Goal: Task Accomplishment & Management: Manage account settings

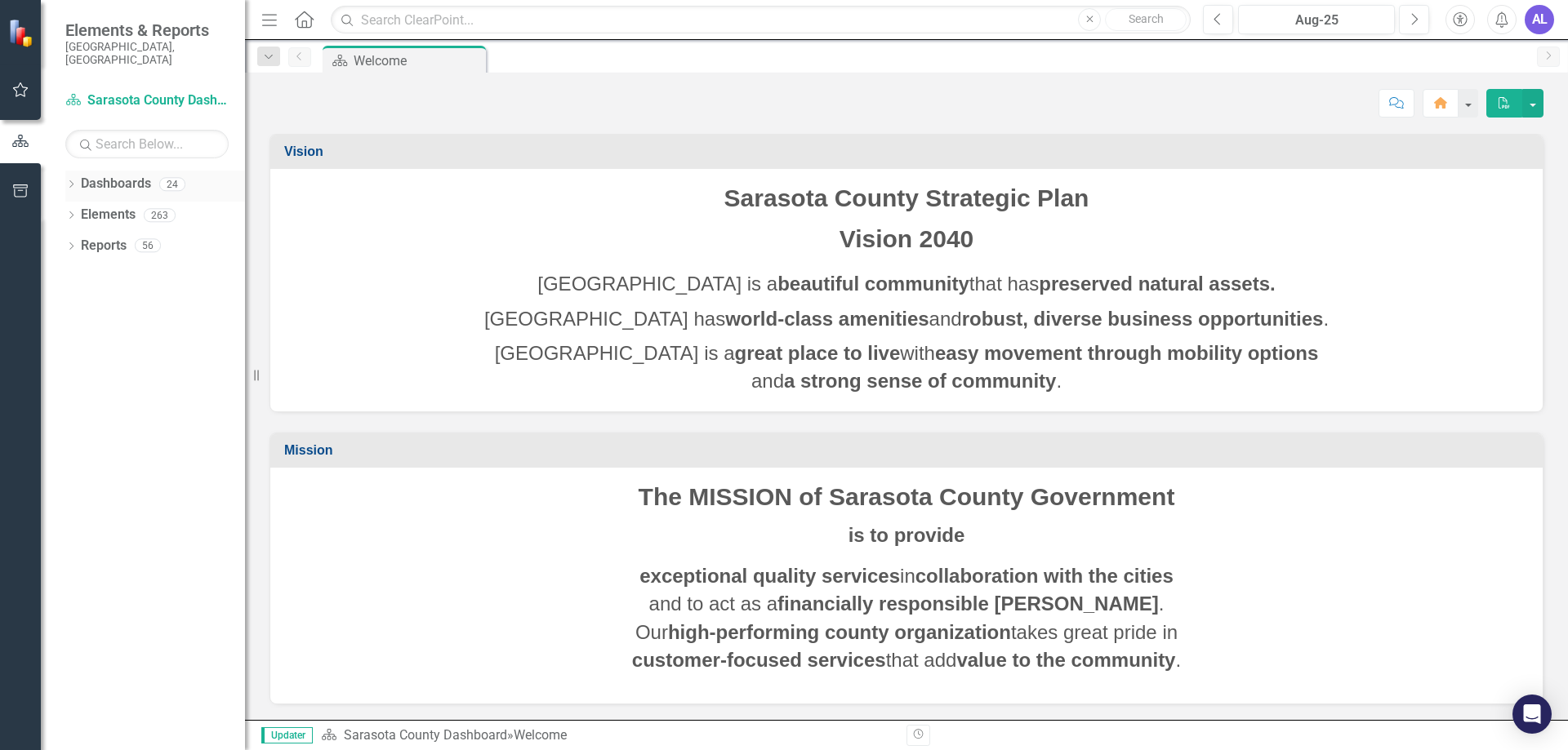
click at [65, 181] on icon "Dropdown" at bounding box center [71, 185] width 12 height 9
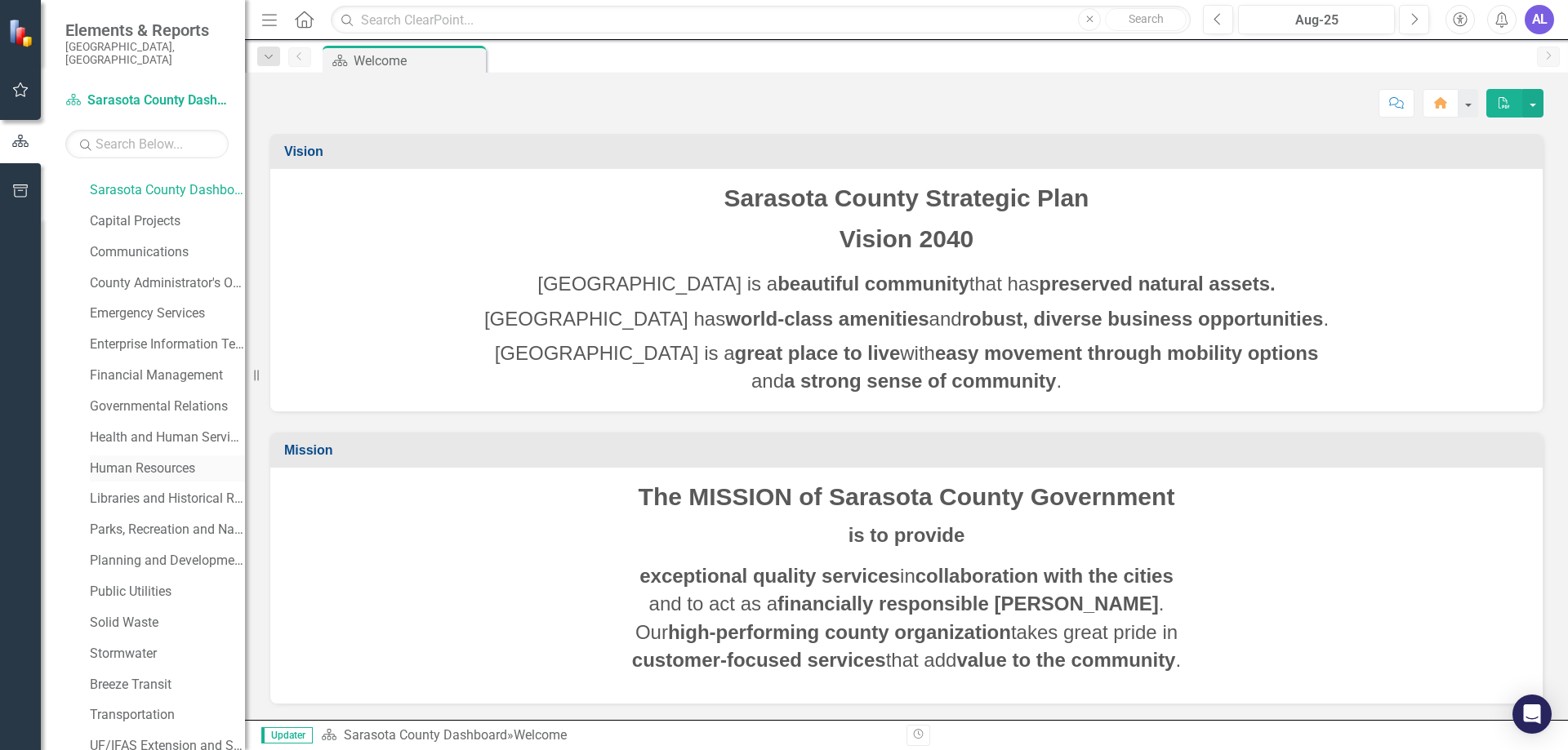
scroll to position [163, 0]
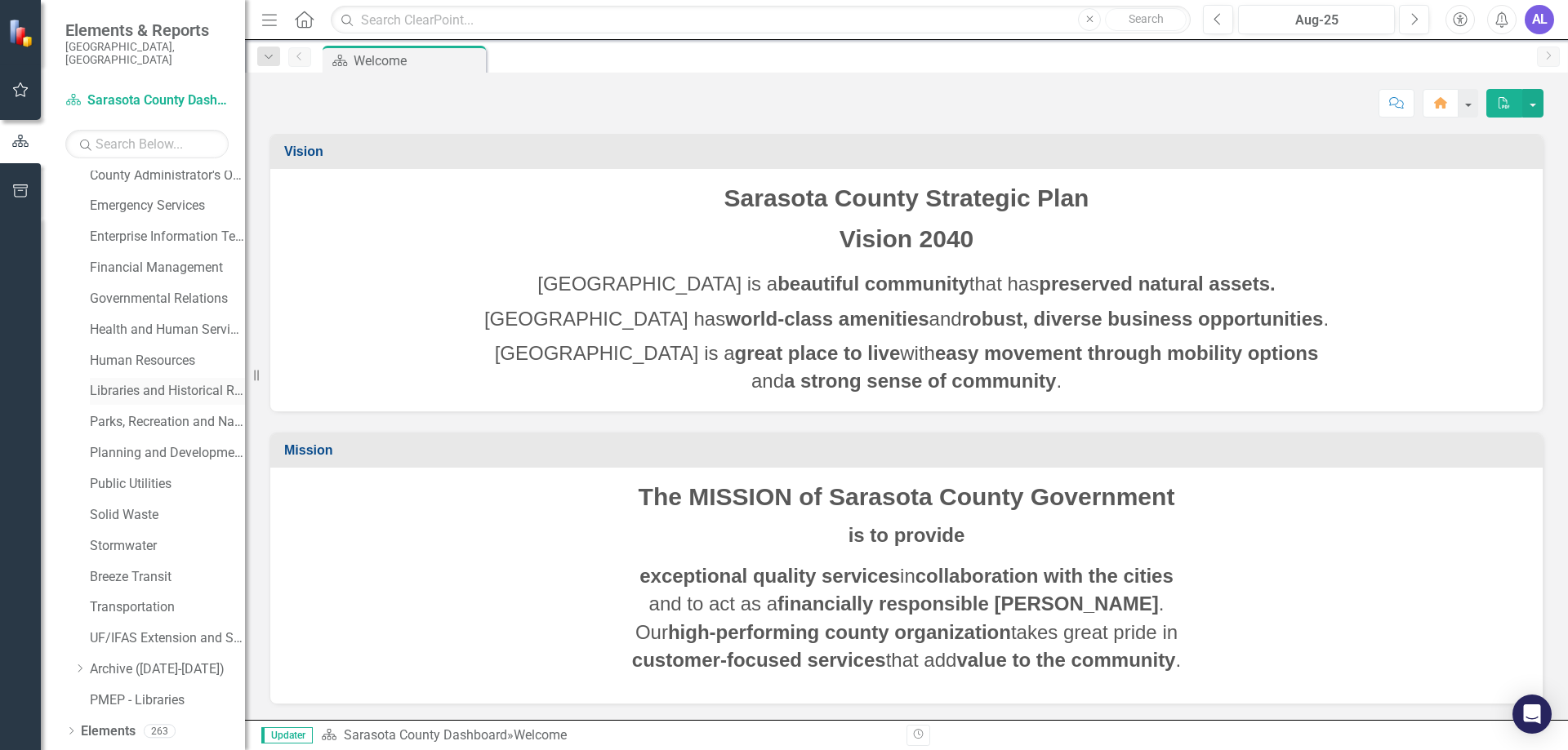
click at [151, 382] on link "Libraries and Historical Resources" at bounding box center [167, 391] width 155 height 19
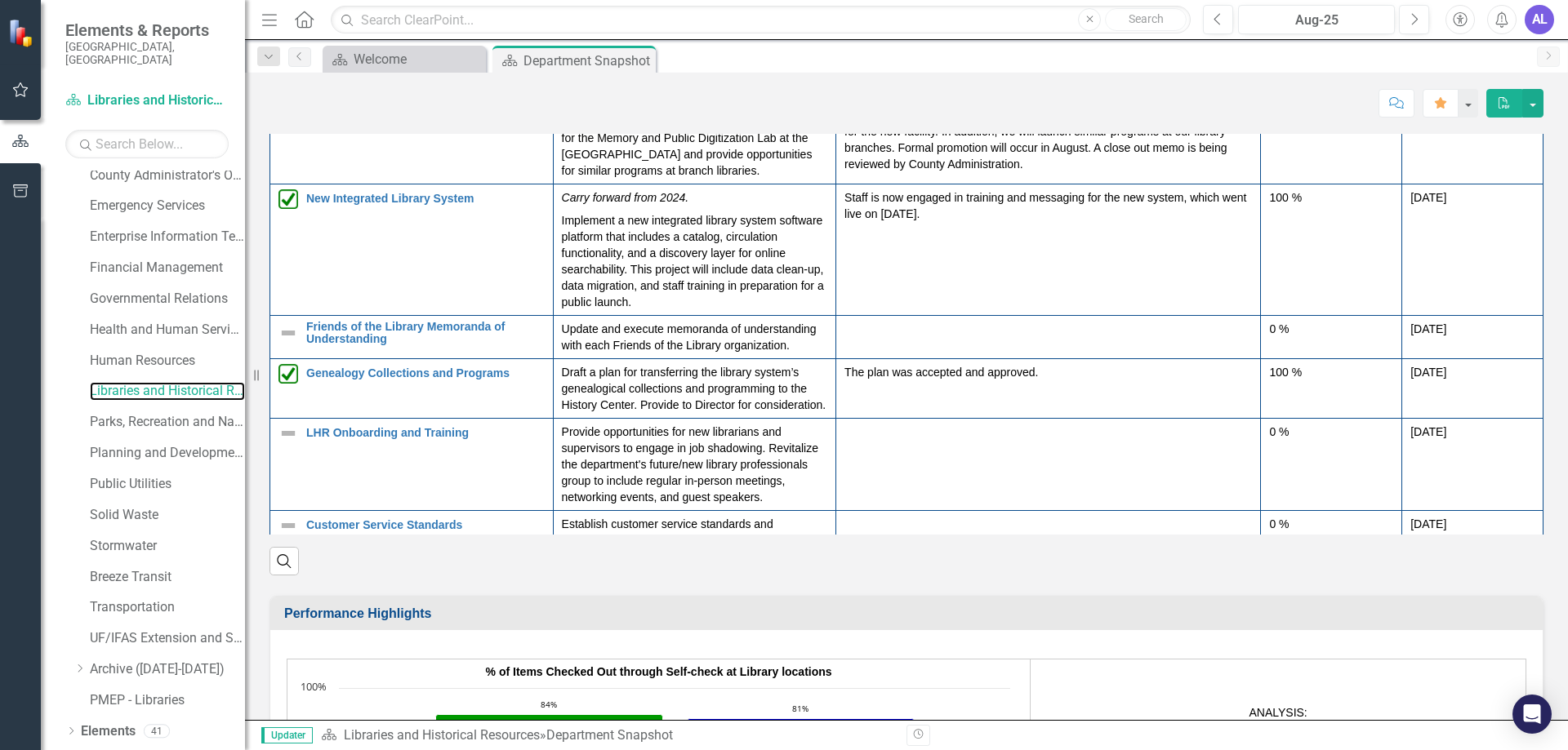
scroll to position [2286, 0]
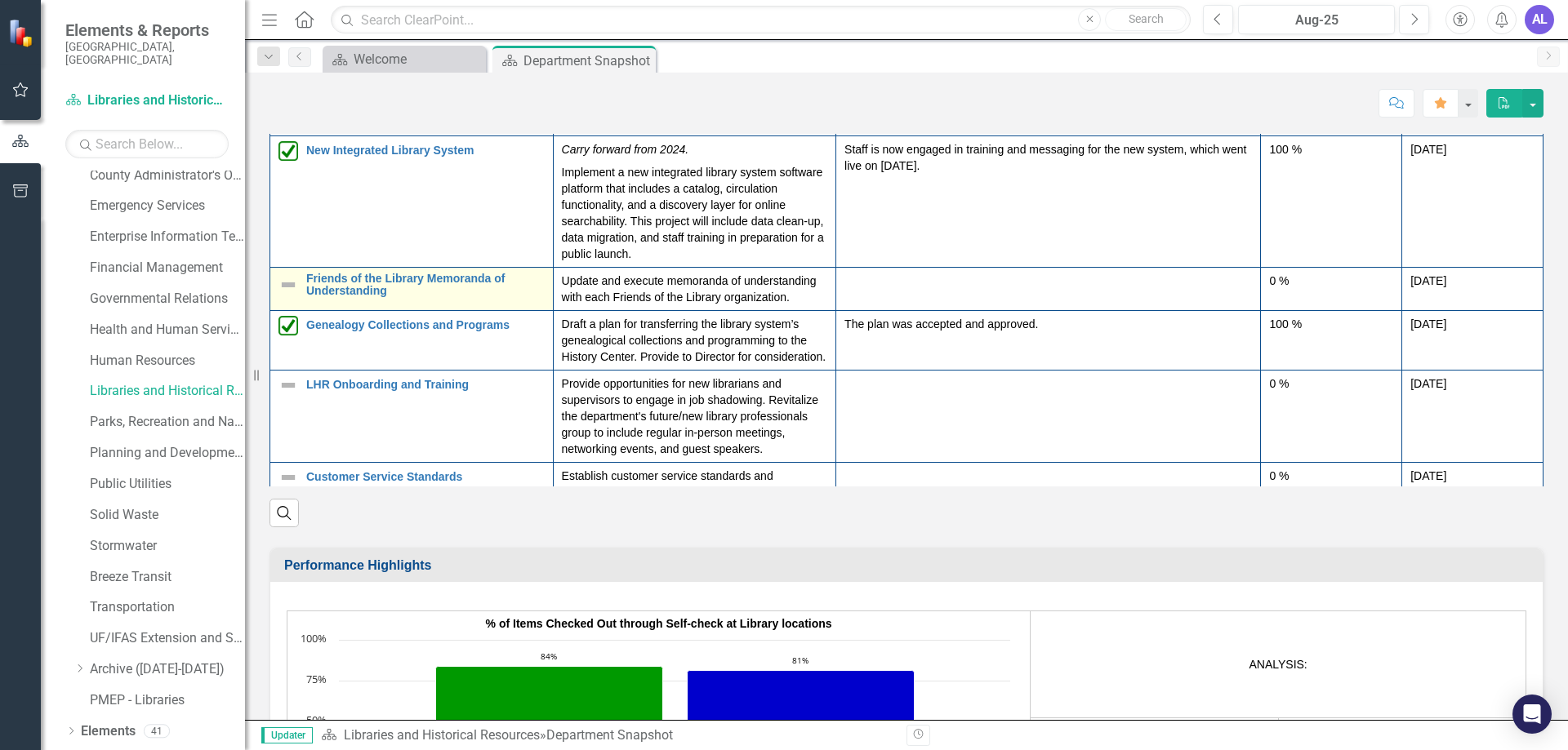
click at [289, 284] on img at bounding box center [288, 284] width 19 height 19
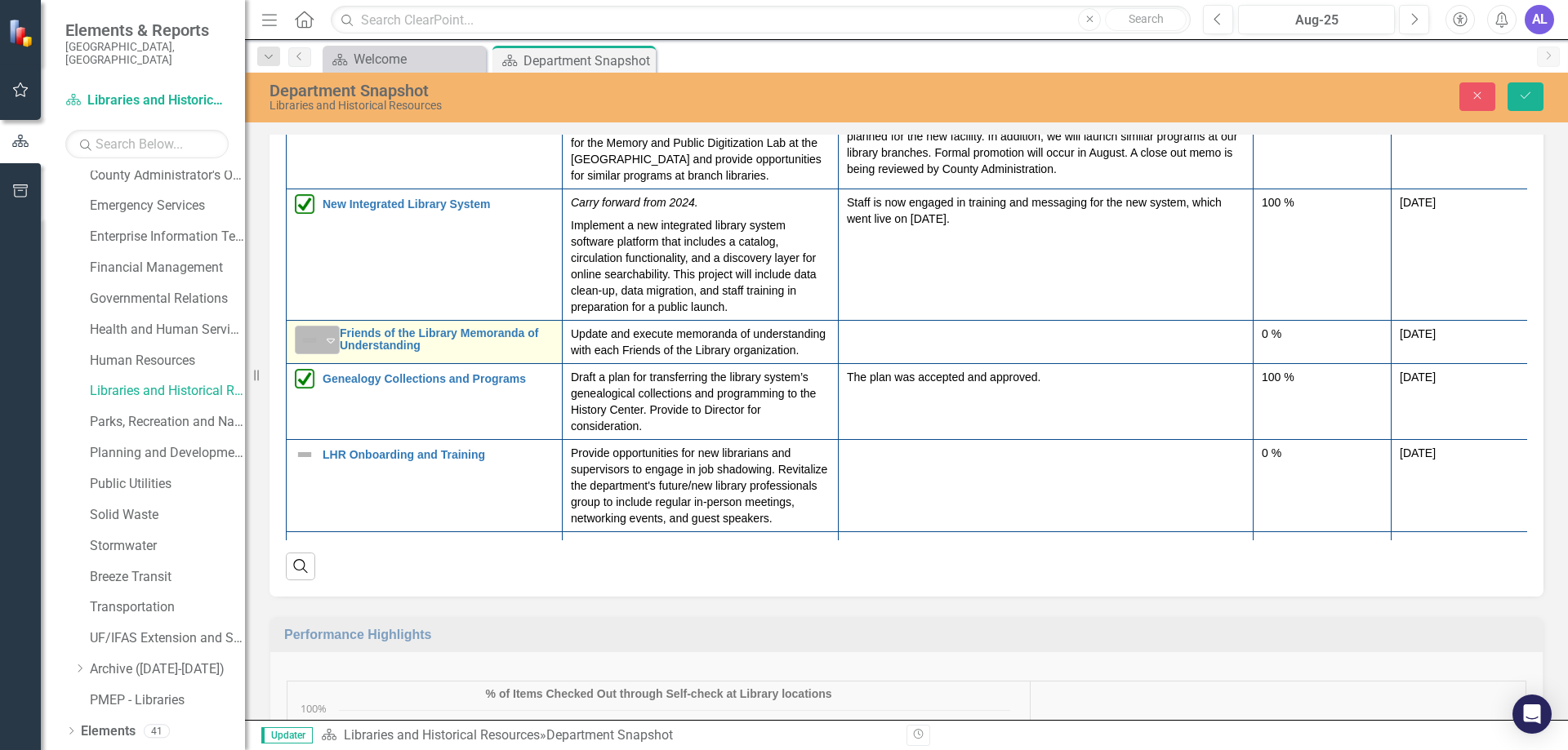
click at [330, 342] on icon "Expand" at bounding box center [330, 340] width 16 height 13
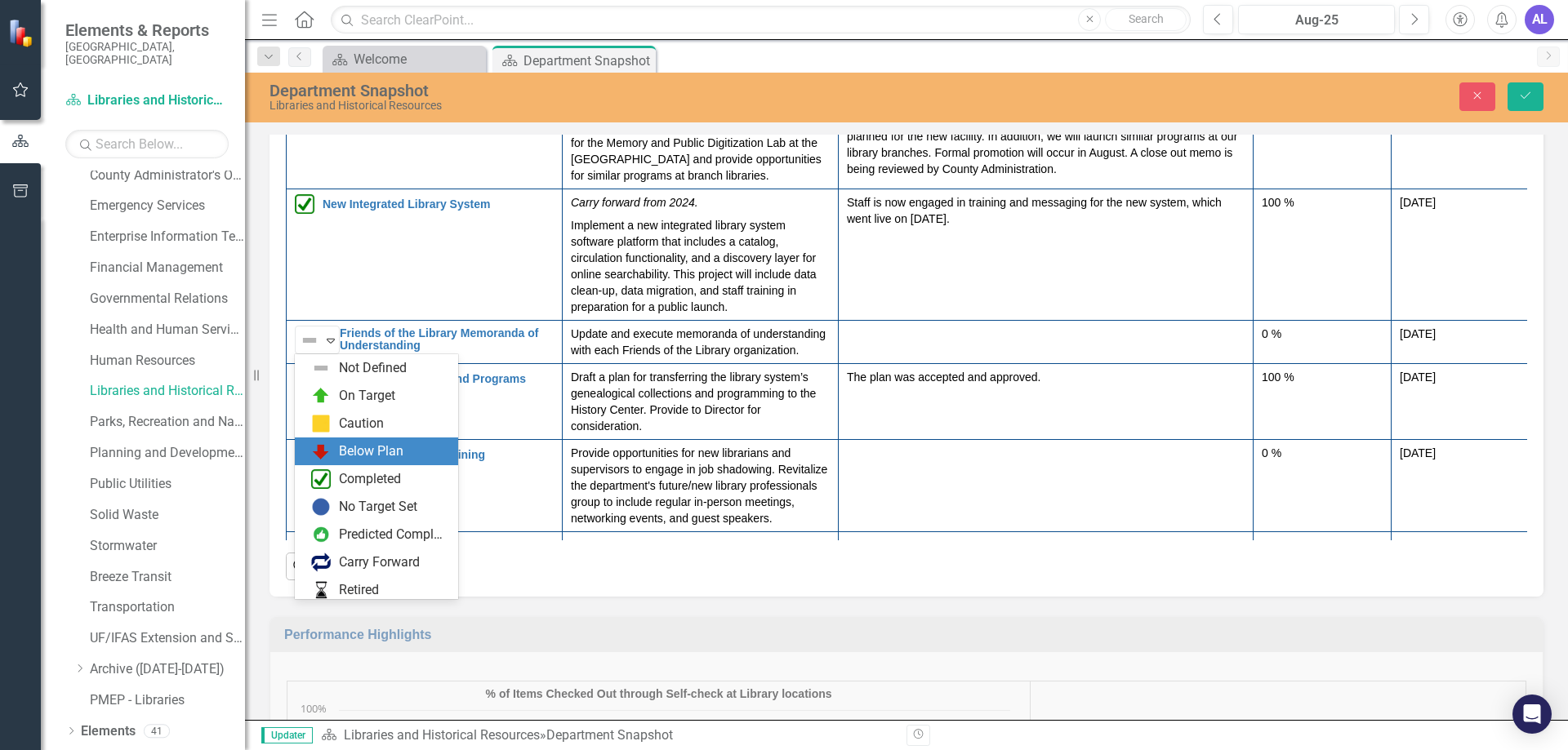
click at [369, 449] on div "Below Plan" at bounding box center [371, 452] width 64 height 19
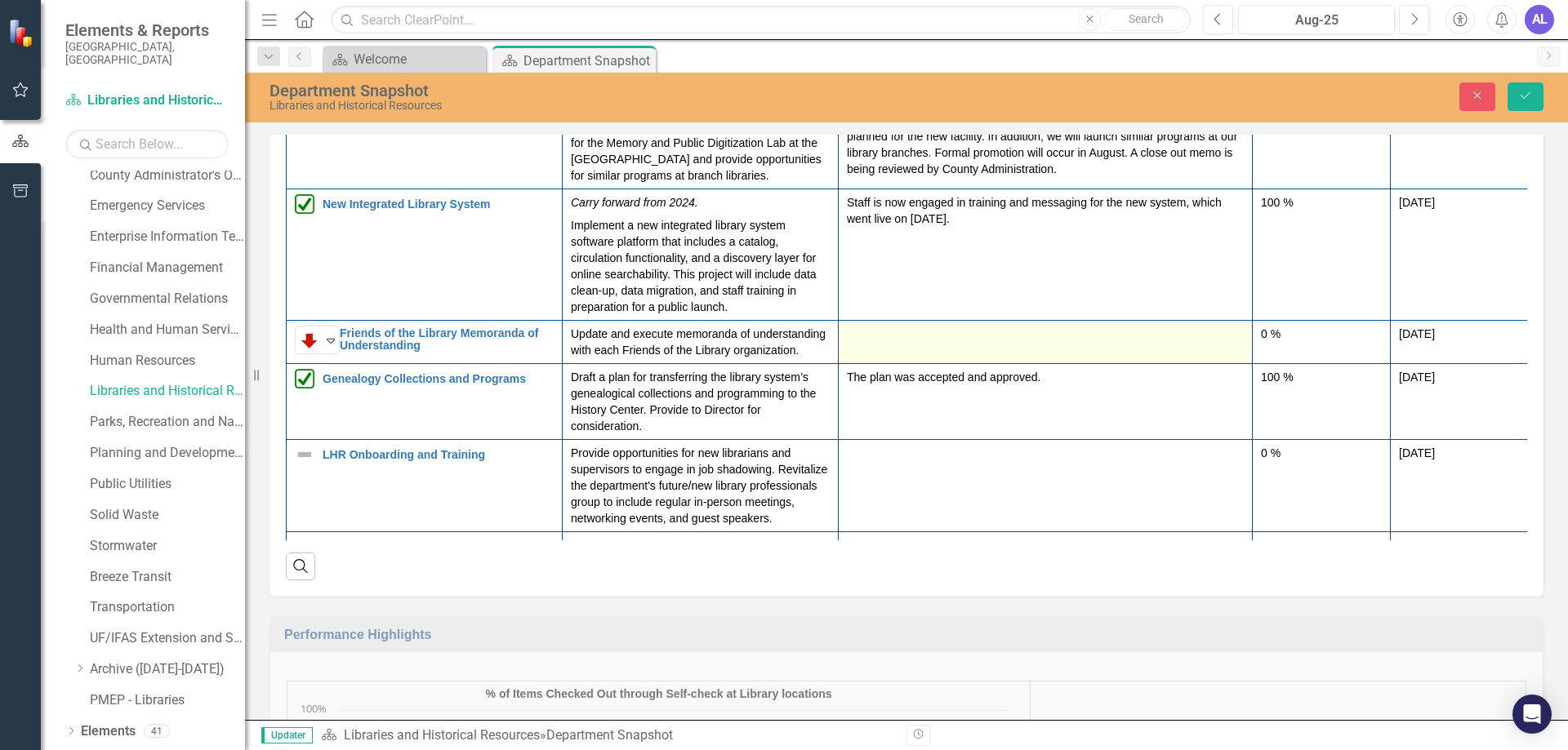
click at [913, 342] on div at bounding box center [1044, 335] width 397 height 19
click at [912, 342] on div at bounding box center [1044, 335] width 397 height 19
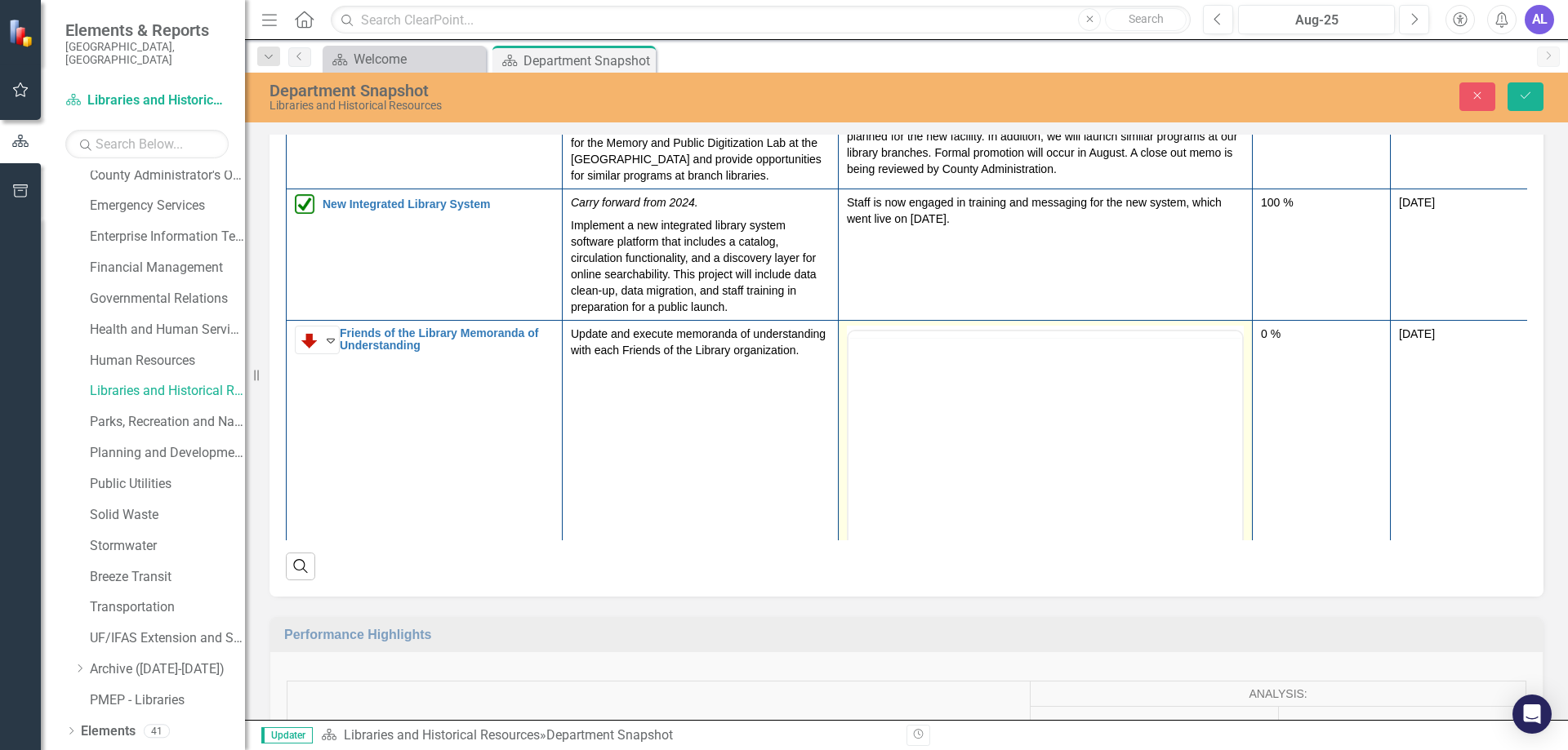
scroll to position [0, 0]
click at [886, 354] on div at bounding box center [901, 351] width 106 height 32
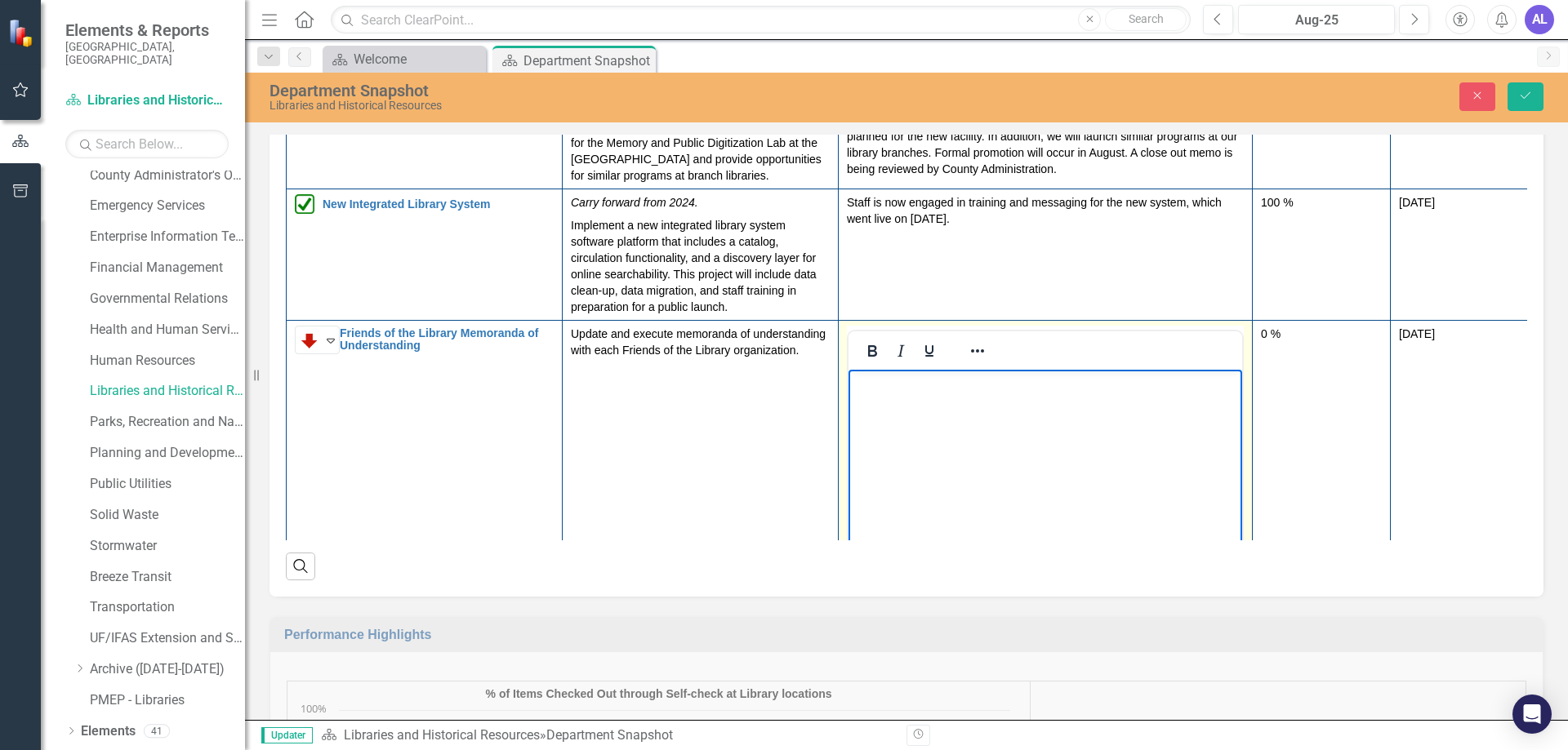
click at [874, 388] on p "Rich Text Area. Press ALT-0 for help." at bounding box center [1045, 383] width 386 height 19
click at [1174, 384] on p "The Friends MOU is currently under review with the Off ice of the County Attorn…" at bounding box center [1045, 393] width 386 height 39
click at [949, 402] on p "The Friends MOU is currently under review with the Office of the County Attorney" at bounding box center [1045, 393] width 386 height 39
click at [902, 421] on p "The Friends MOU is currently under review with the Office of the County Attorne…" at bounding box center [1045, 403] width 386 height 59
click at [979, 426] on p "The Friends MOU is currently under review with the Office of the County Attorne…" at bounding box center [1045, 403] width 386 height 59
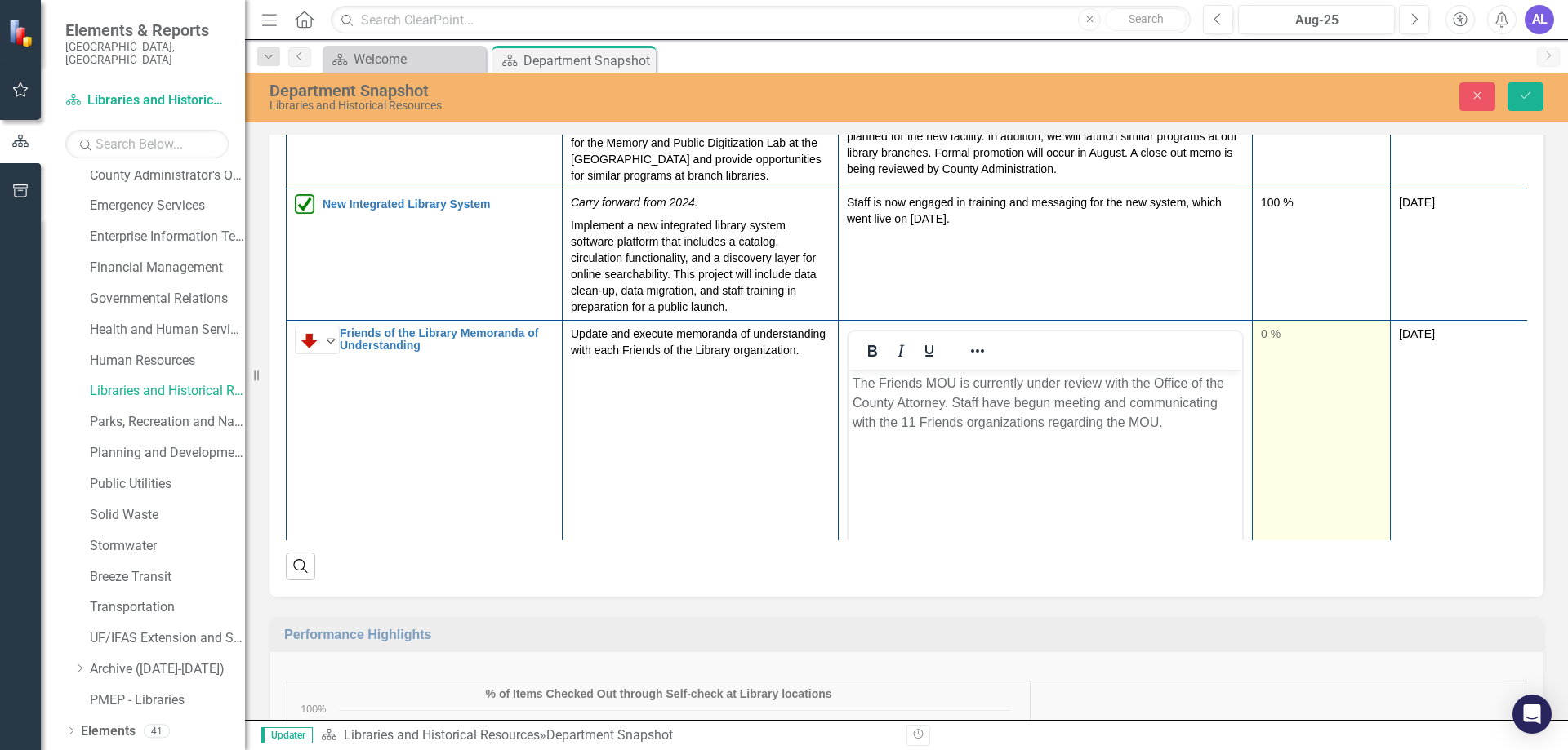
click at [1268, 334] on div "0 %" at bounding box center [1321, 333] width 121 height 16
type input "95"
drag, startPoint x: 1268, startPoint y: 388, endPoint x: 1371, endPoint y: 401, distance: 103.8
click at [1371, 401] on div at bounding box center [1321, 391] width 121 height 20
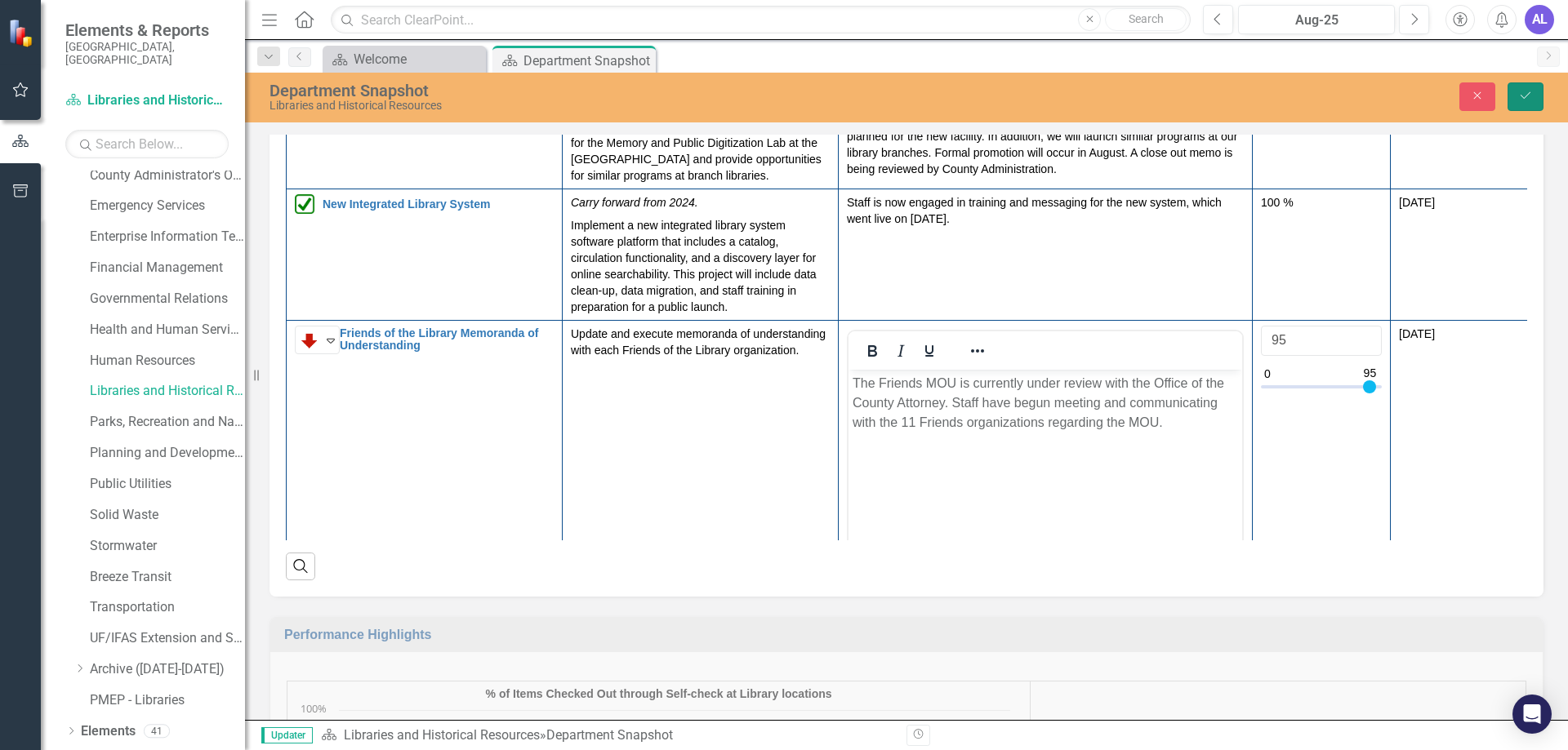
click at [1527, 102] on button "Save" at bounding box center [1525, 97] width 36 height 29
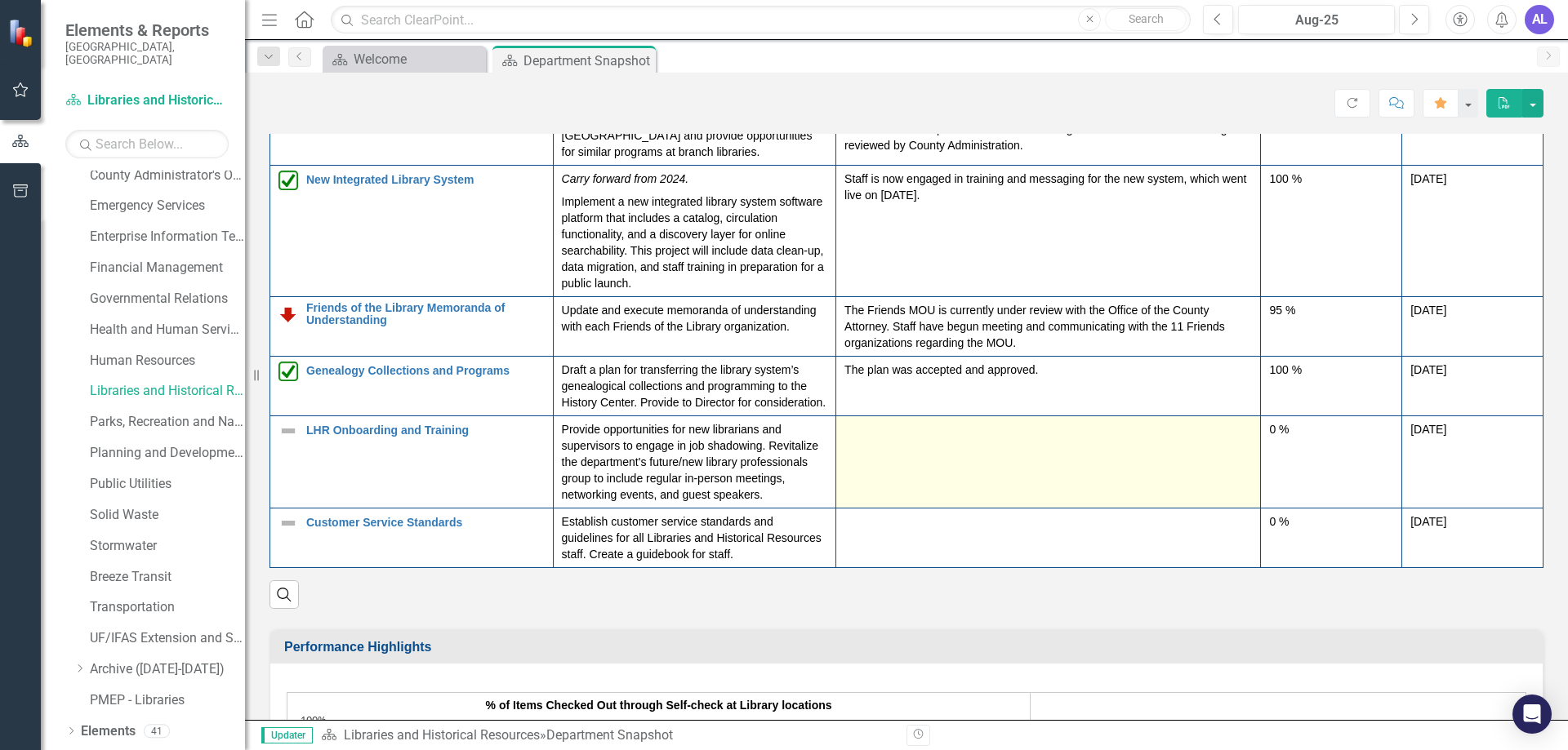
scroll to position [82, 0]
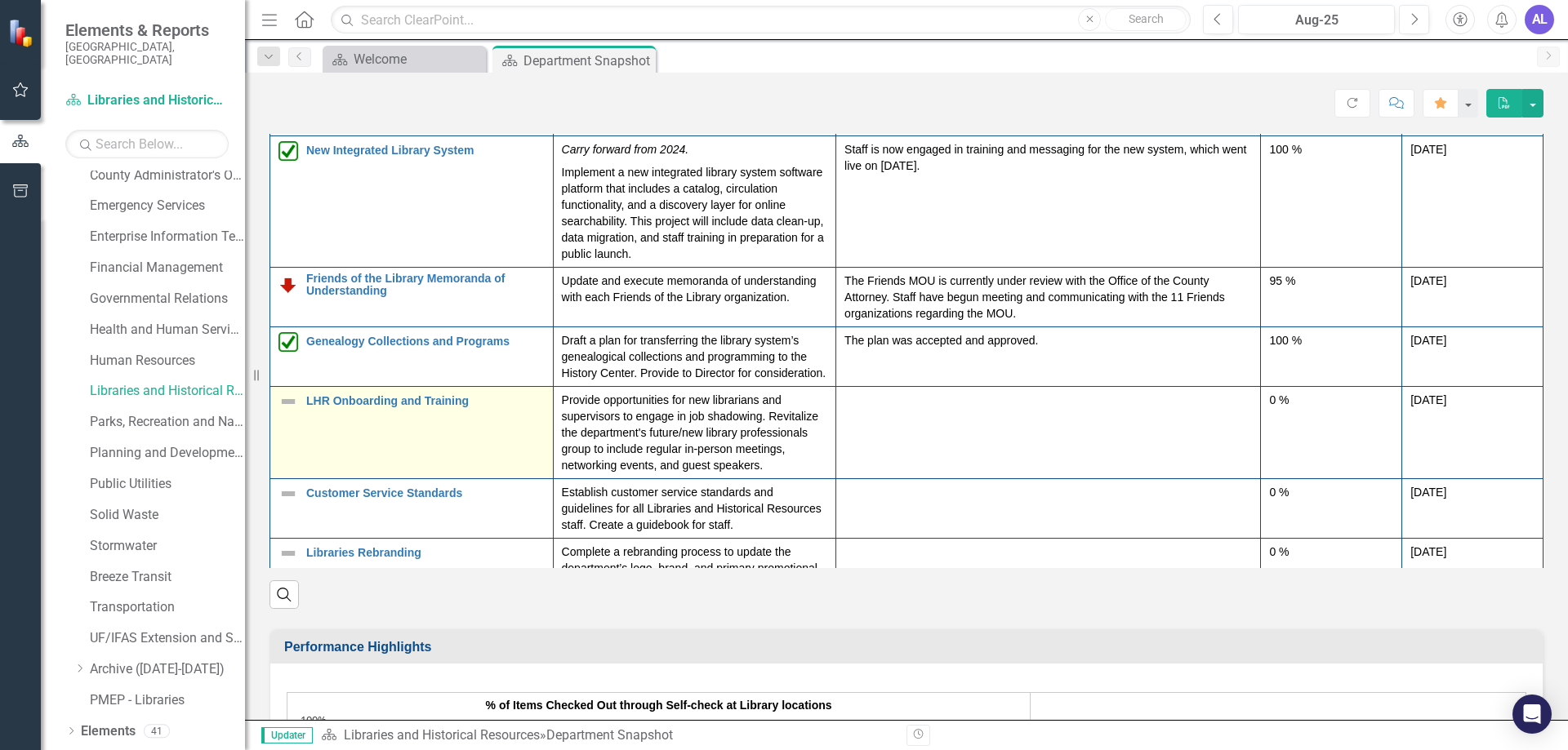
click at [294, 412] on img at bounding box center [288, 401] width 19 height 19
click at [296, 412] on img at bounding box center [288, 401] width 19 height 19
click at [290, 412] on img at bounding box center [288, 401] width 19 height 19
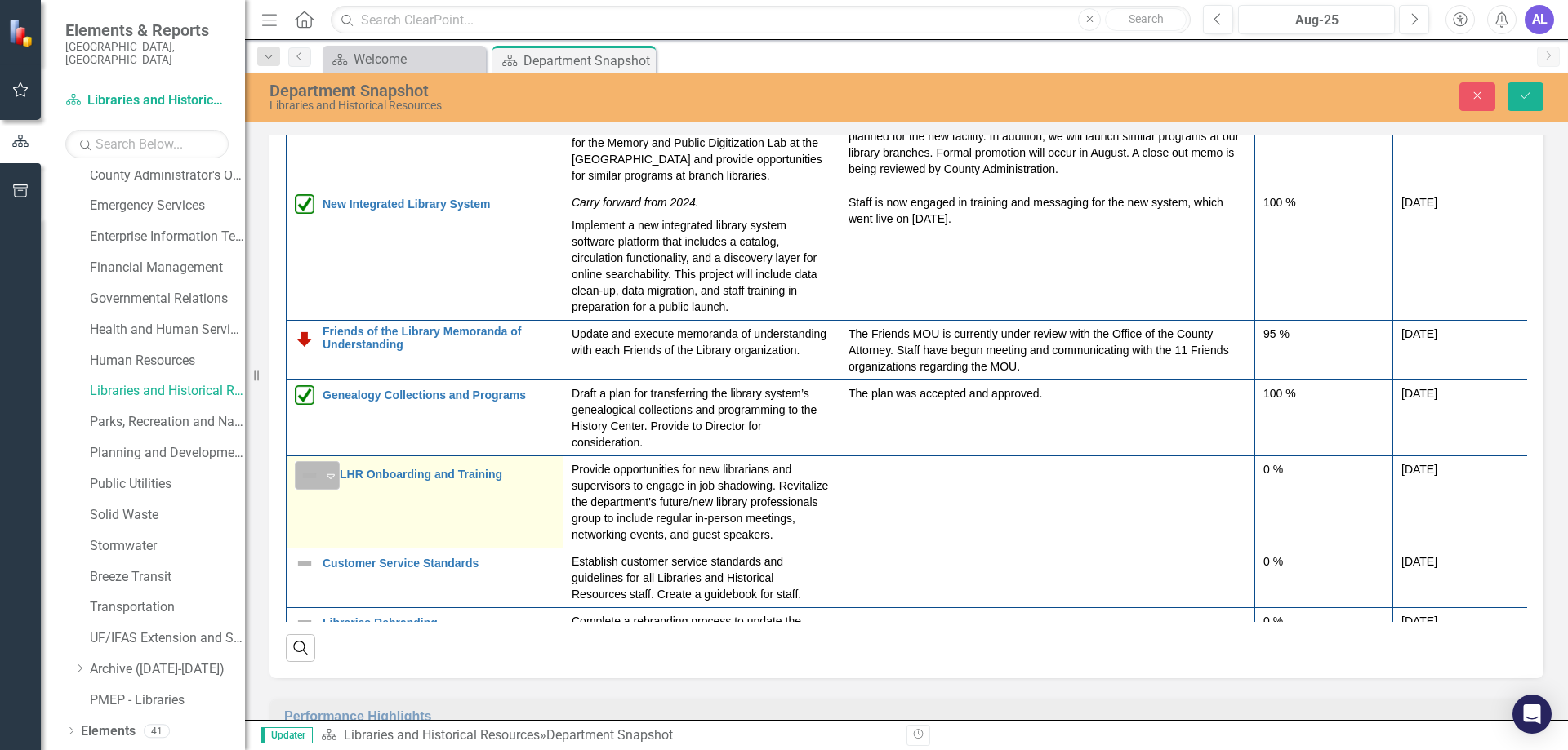
click at [332, 483] on div "Expand" at bounding box center [330, 475] width 16 height 27
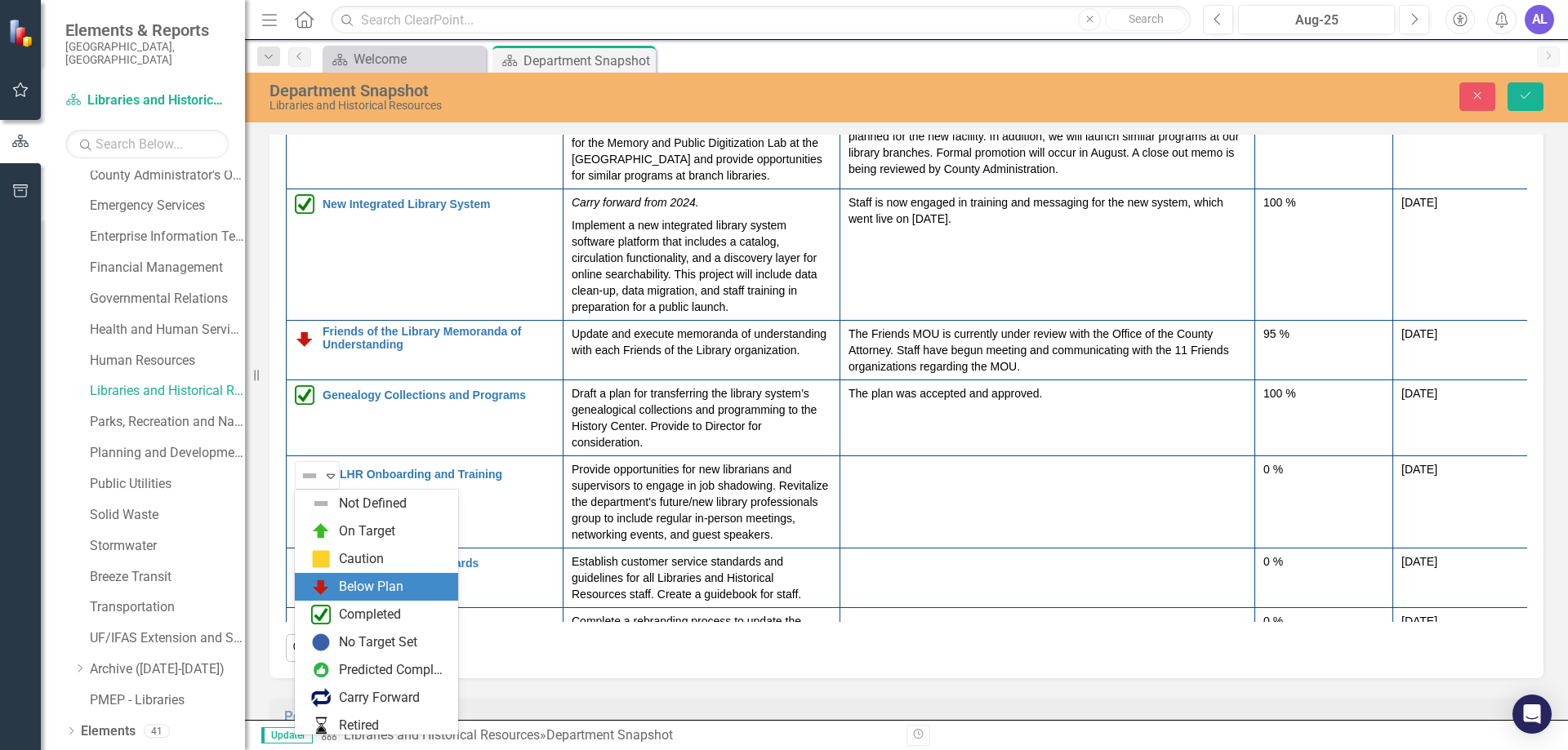
click at [359, 587] on div "Below Plan" at bounding box center [371, 588] width 64 height 19
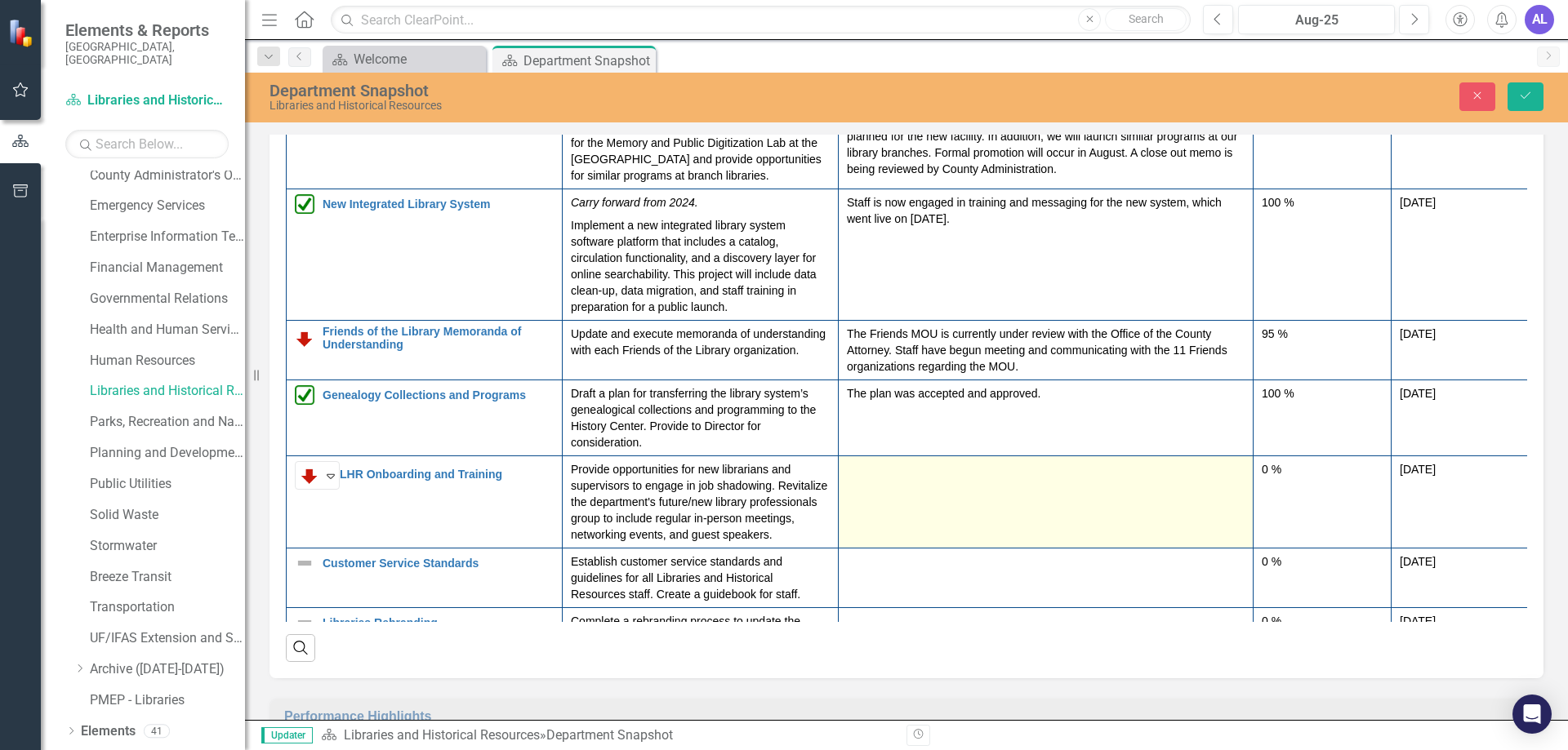
click at [873, 501] on td at bounding box center [1046, 502] width 414 height 92
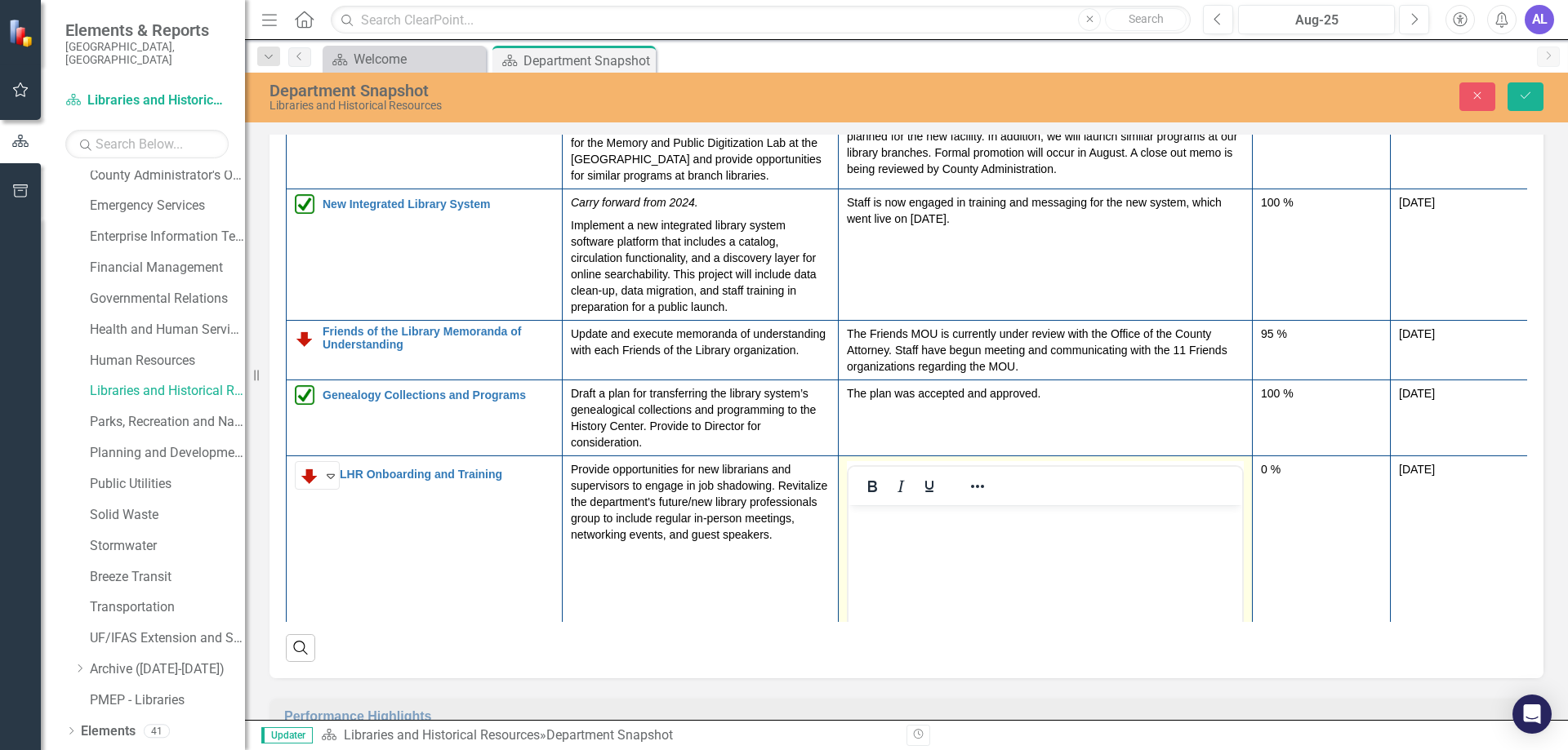
scroll to position [0, 0]
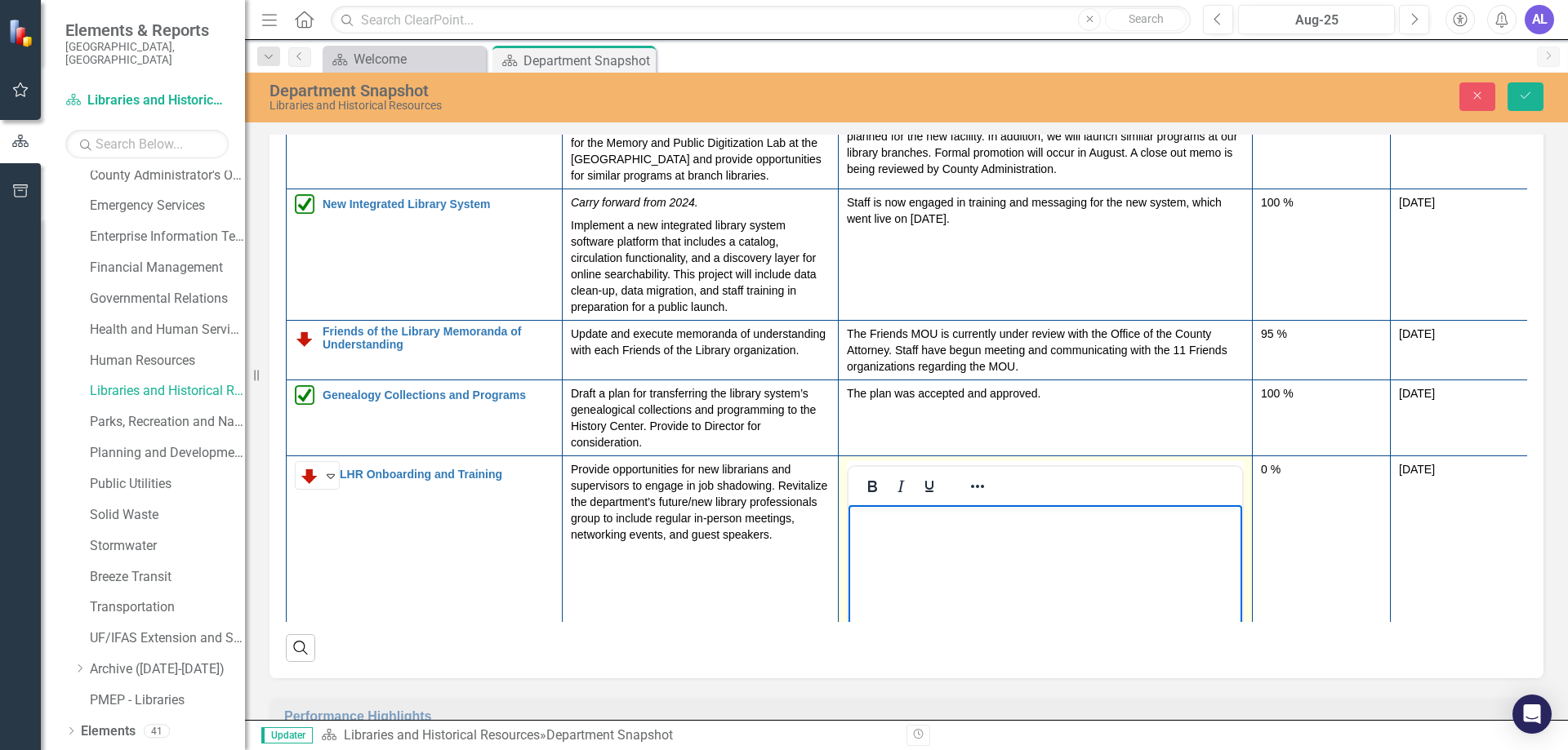
click at [862, 528] on p "Rich Text Area. Press ALT-0 for help." at bounding box center [1045, 518] width 386 height 19
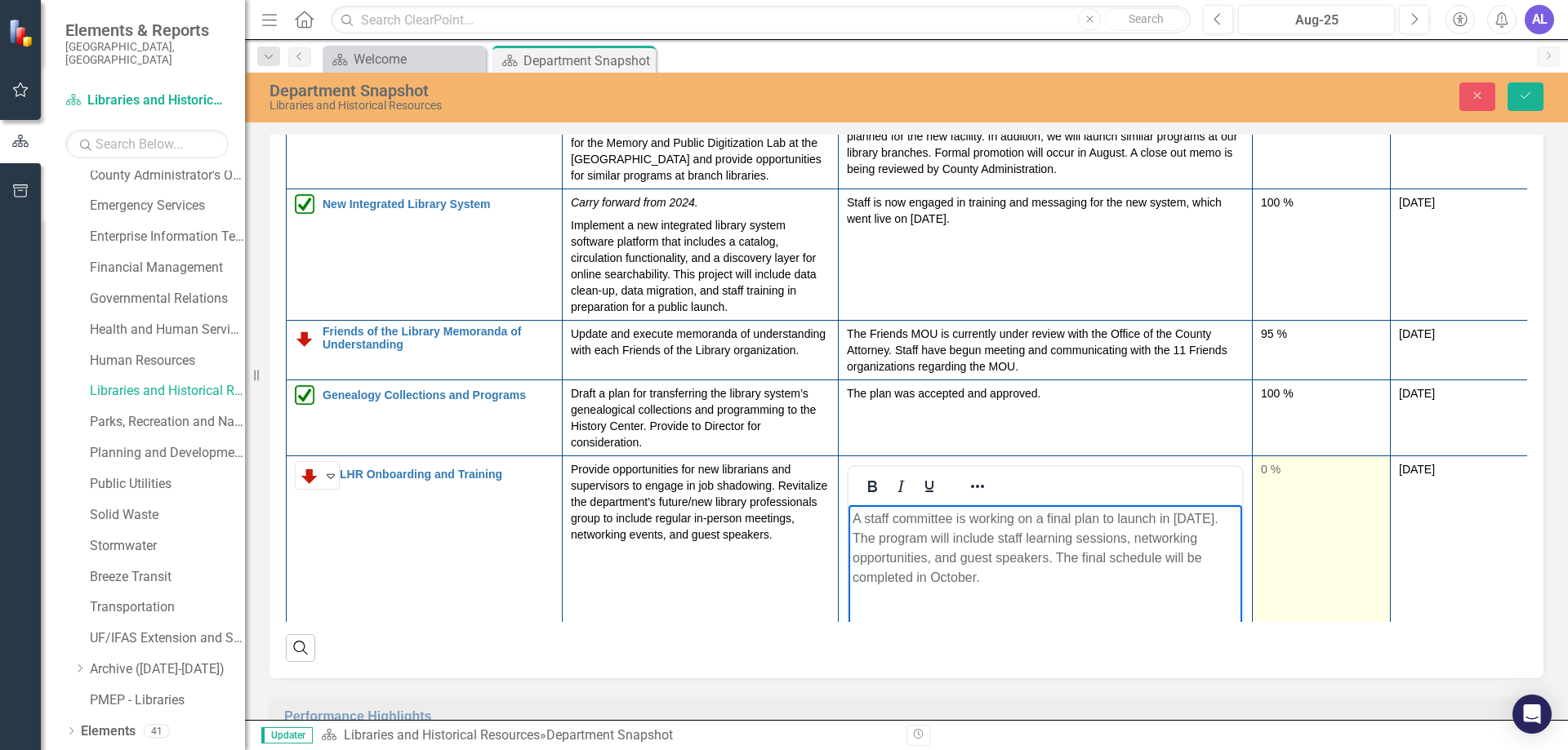
click at [1265, 474] on div "0 %" at bounding box center [1321, 468] width 121 height 16
click at [1264, 474] on div "0 %" at bounding box center [1321, 468] width 121 height 16
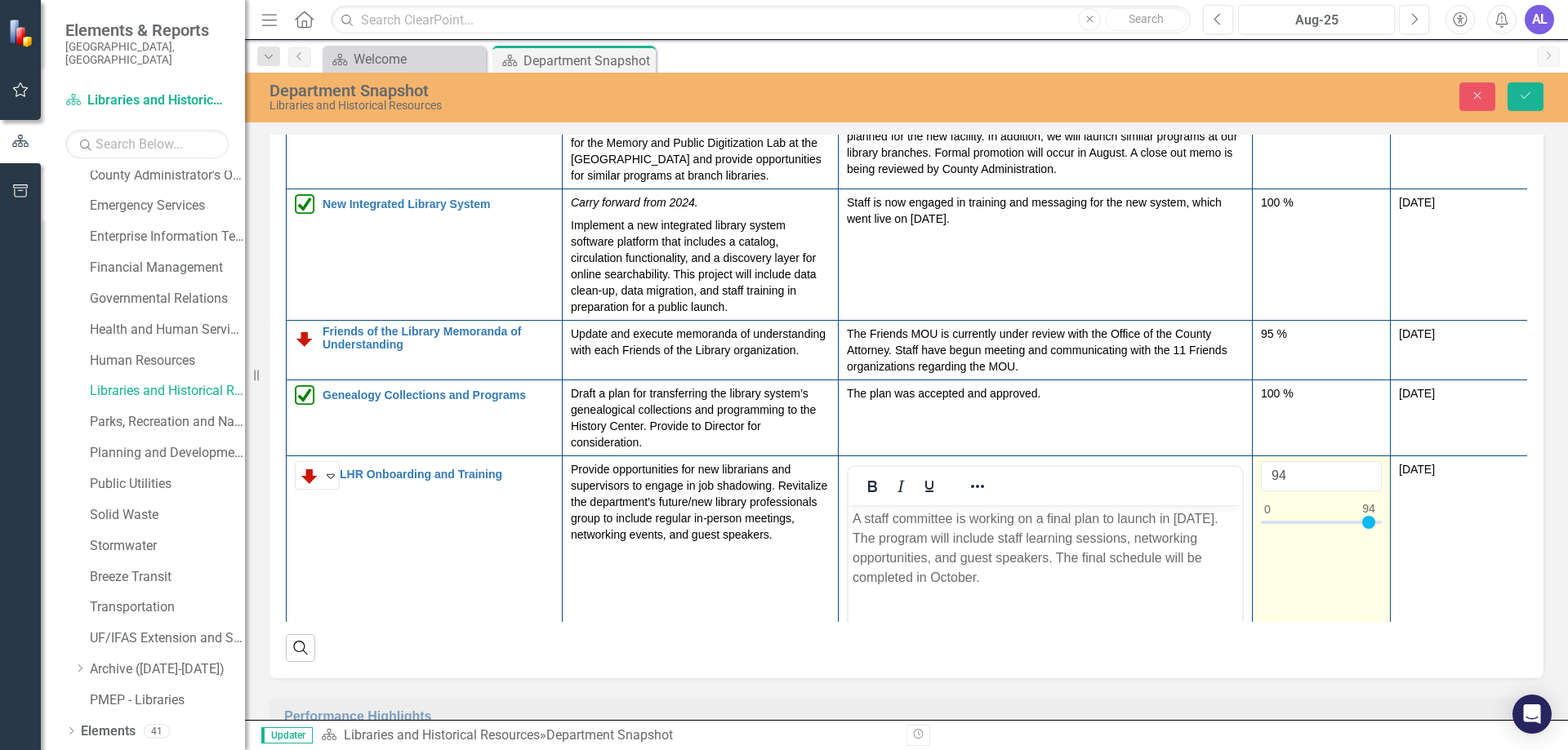
type input "95"
drag, startPoint x: 1269, startPoint y: 523, endPoint x: 1368, endPoint y: 537, distance: 100.0
click at [1372, 536] on div at bounding box center [1321, 526] width 121 height 20
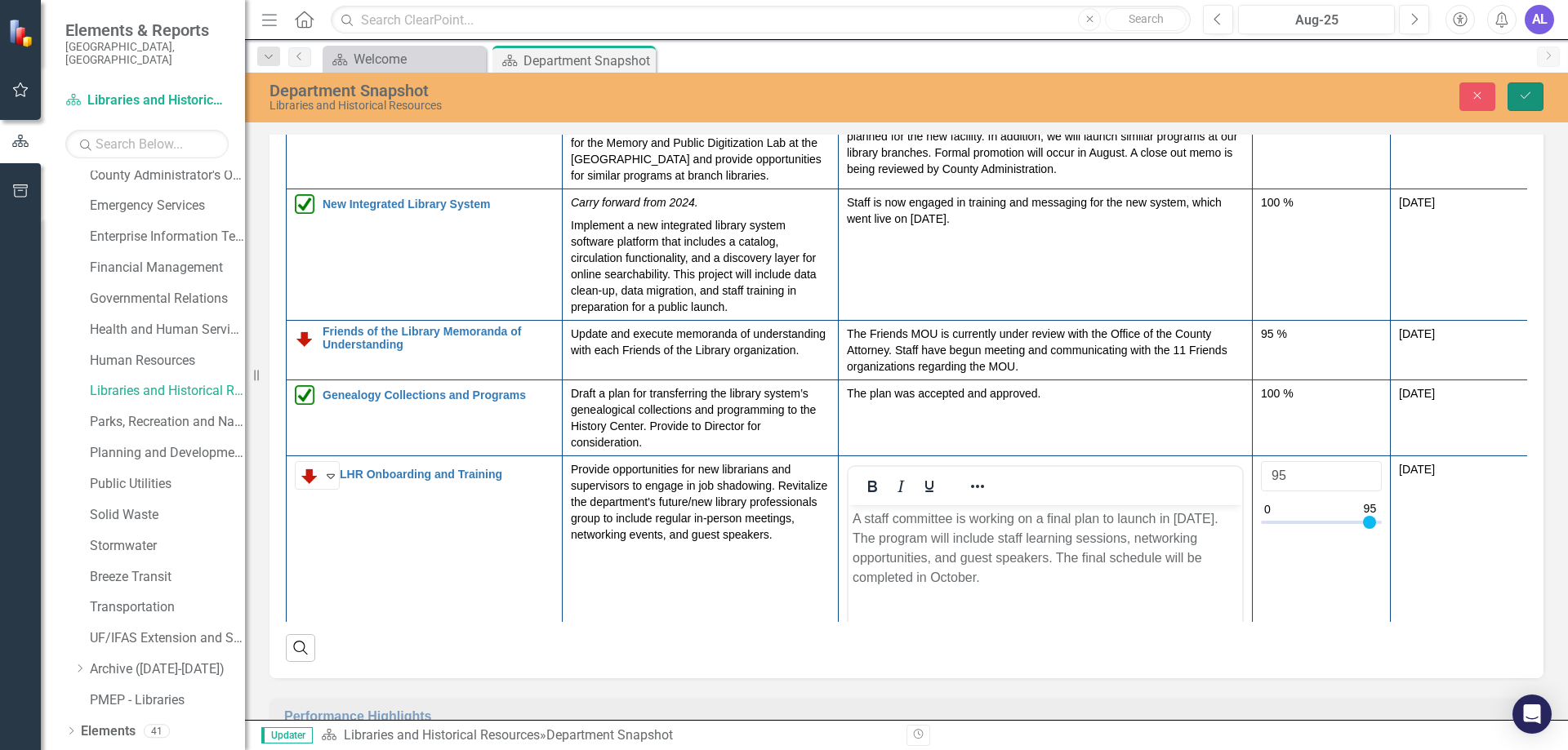
click at [1538, 107] on button "Save" at bounding box center [1525, 97] width 36 height 29
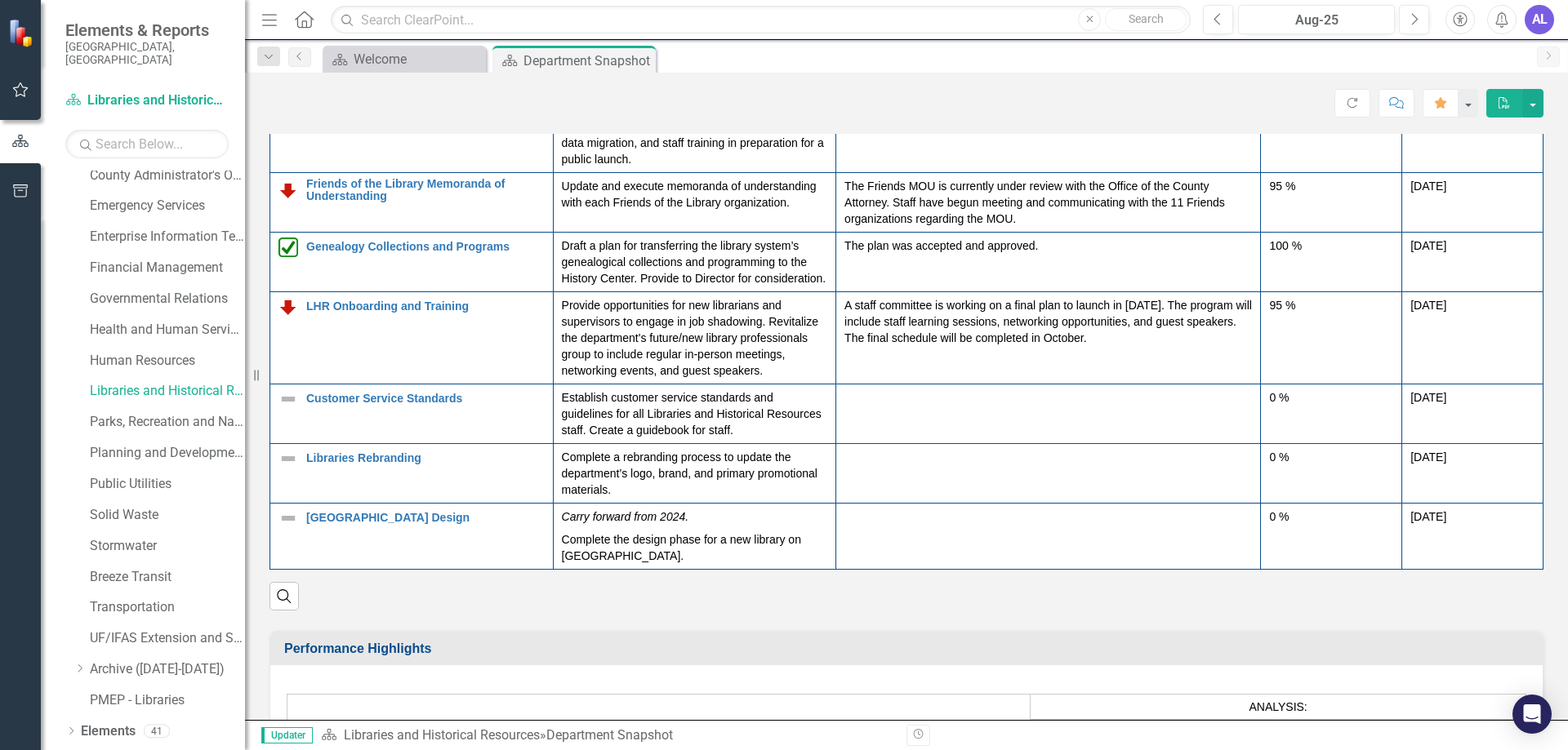
scroll to position [2204, 0]
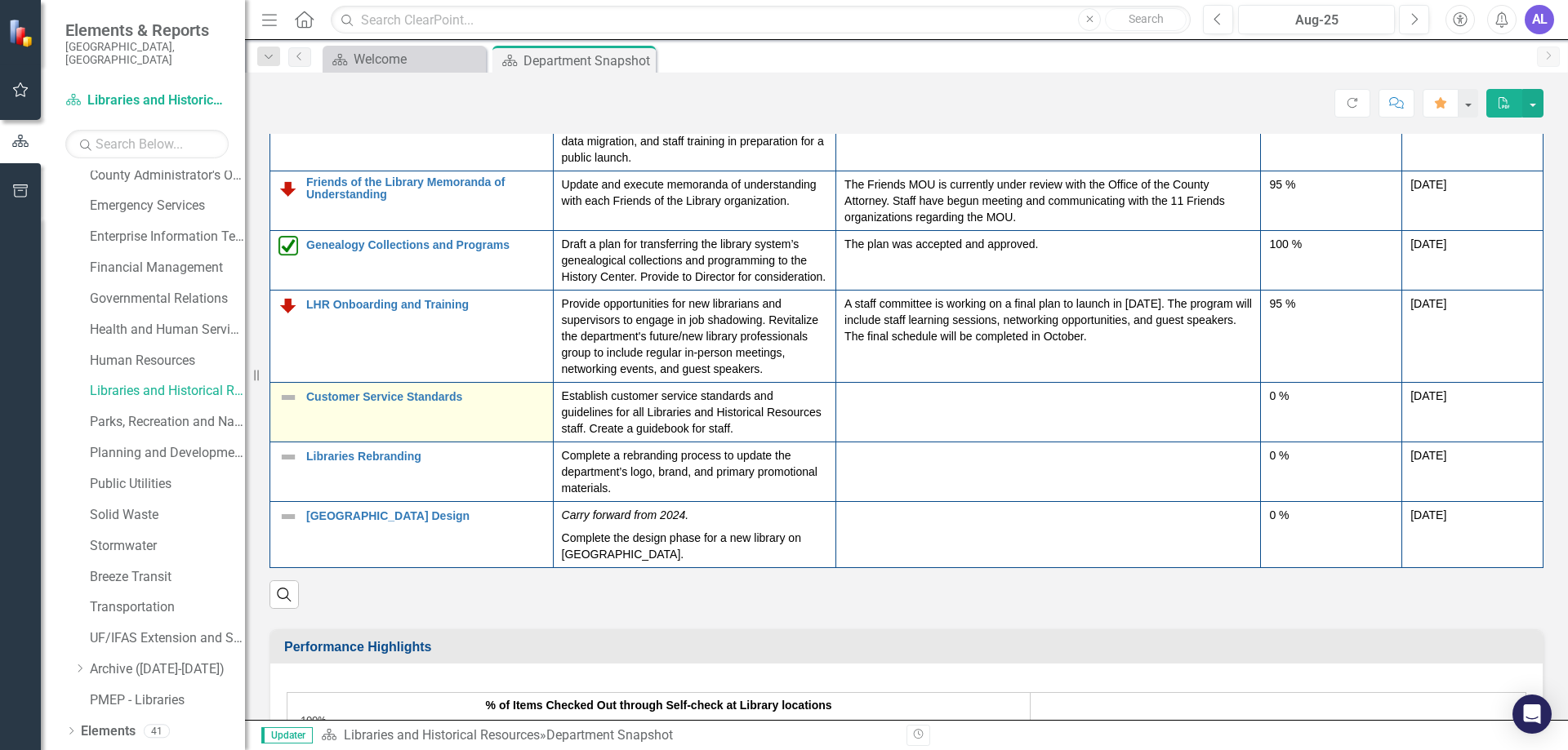
click at [297, 399] on img at bounding box center [288, 397] width 19 height 19
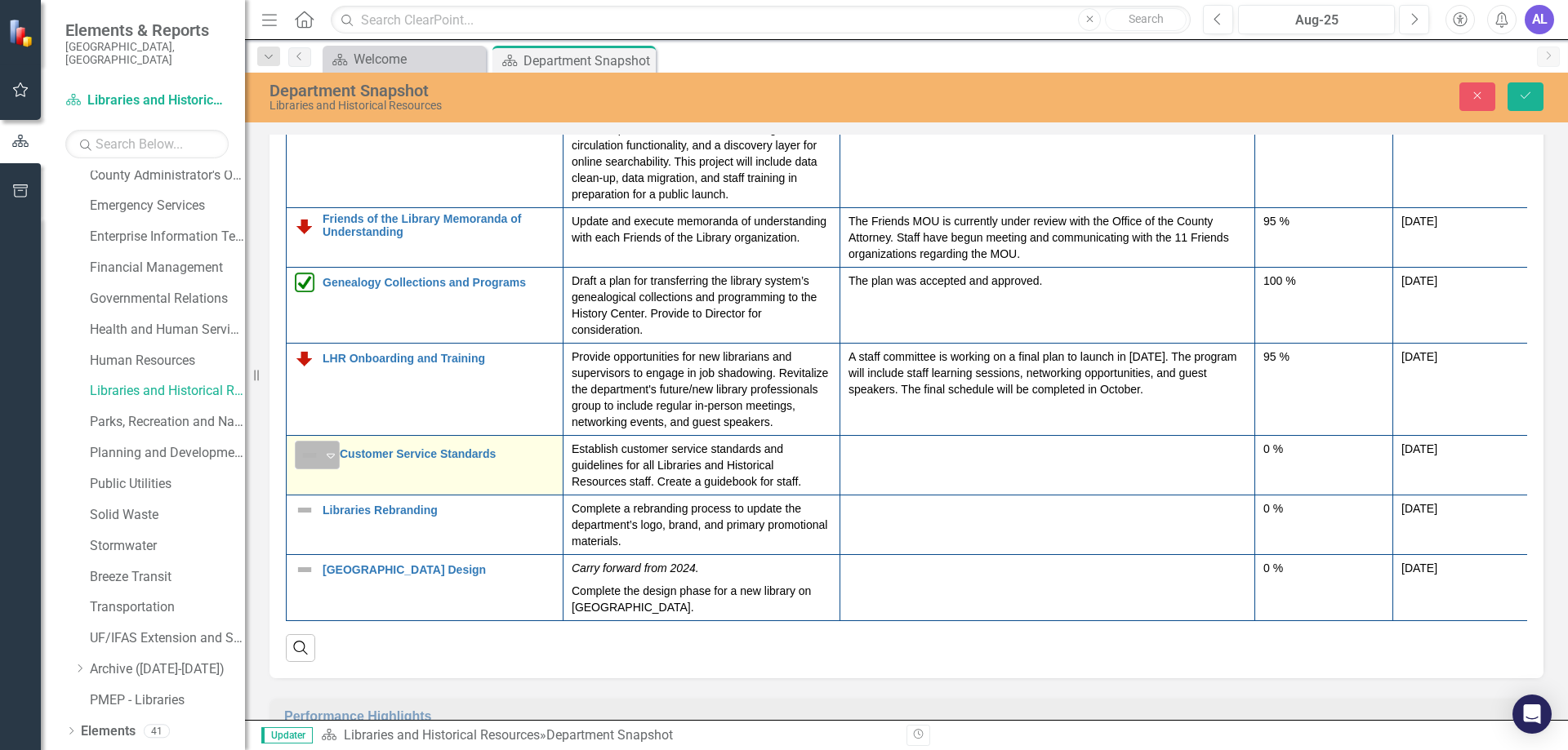
click at [330, 455] on icon "Expand" at bounding box center [330, 455] width 16 height 13
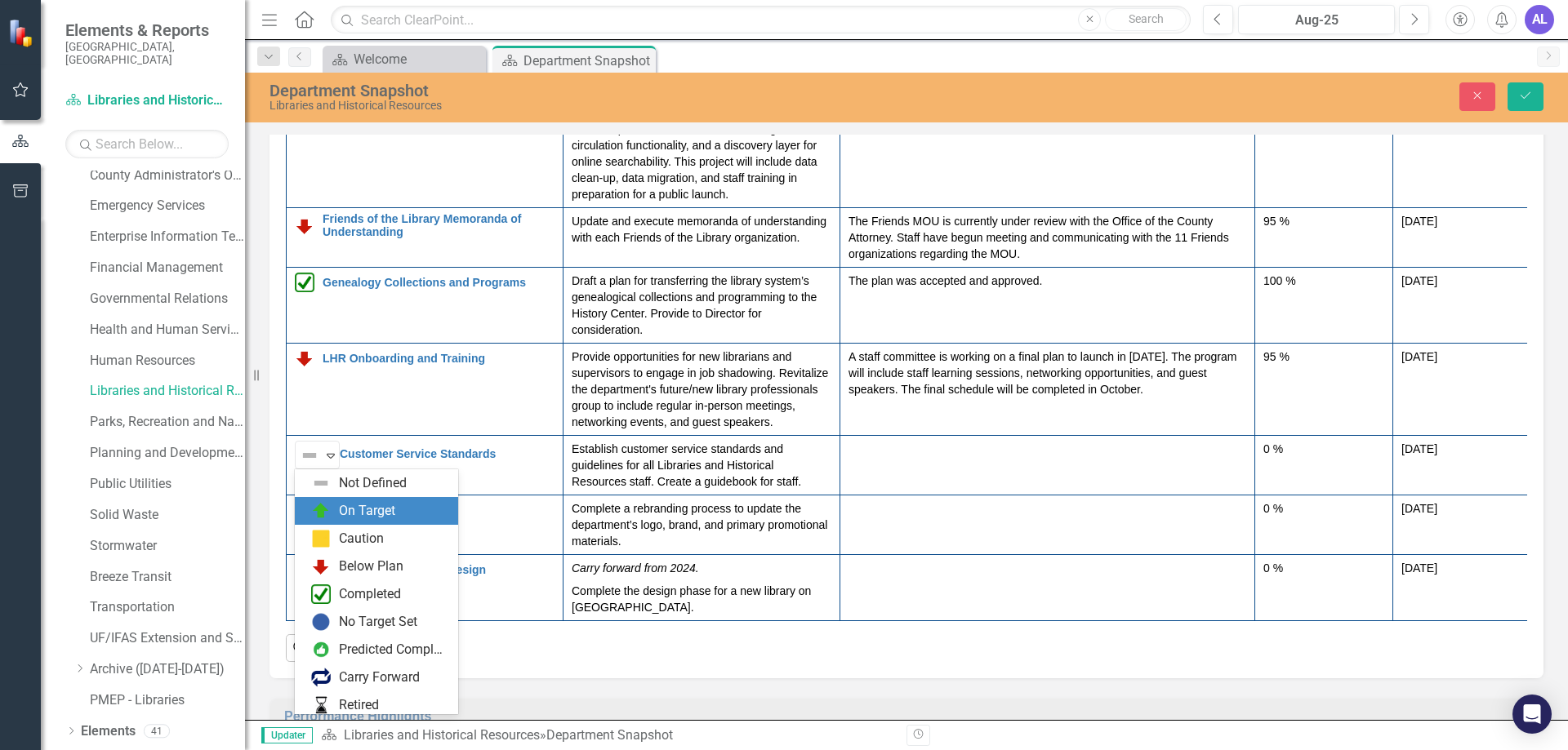
click at [352, 510] on div "On Target" at bounding box center [367, 512] width 57 height 19
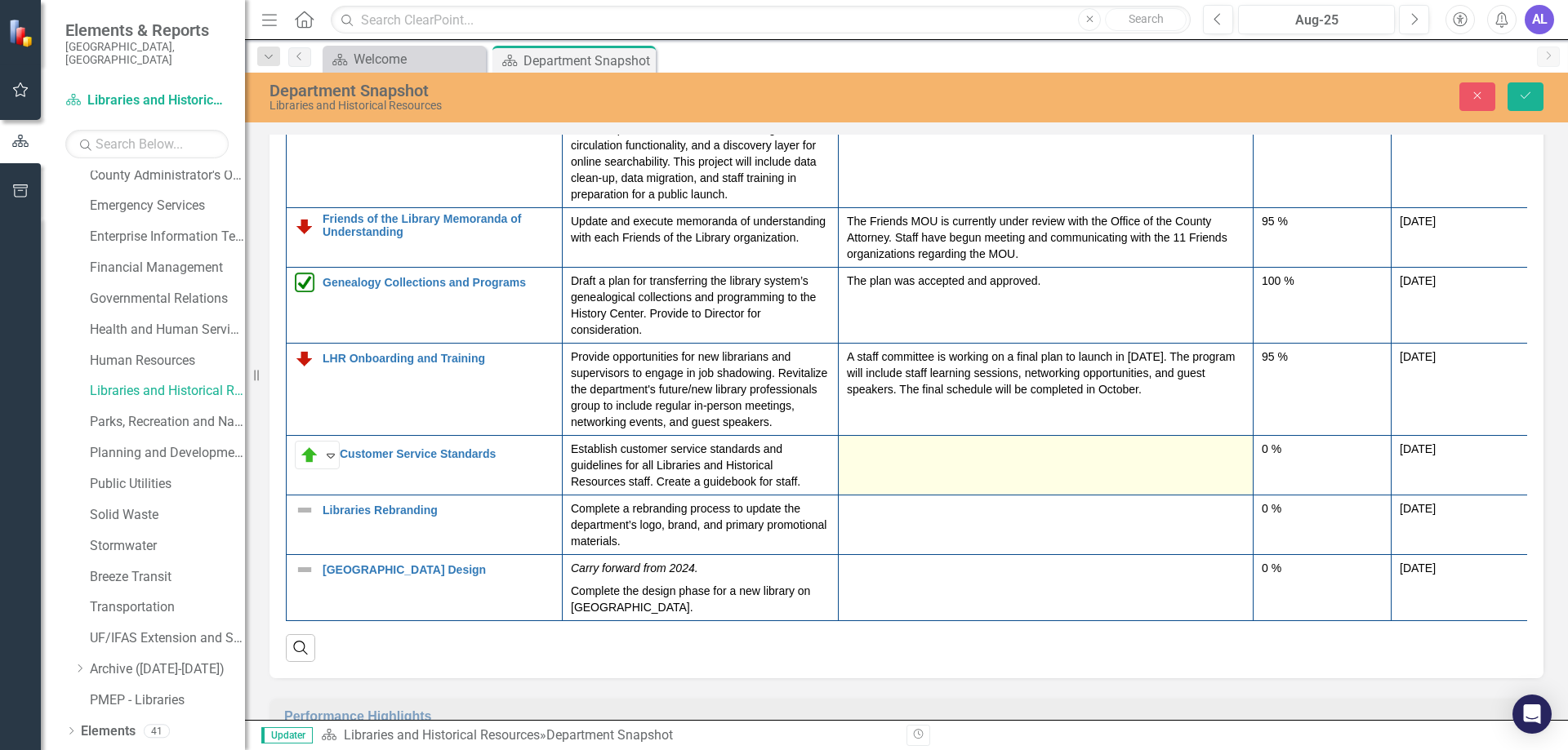
click at [870, 468] on td at bounding box center [1046, 466] width 414 height 59
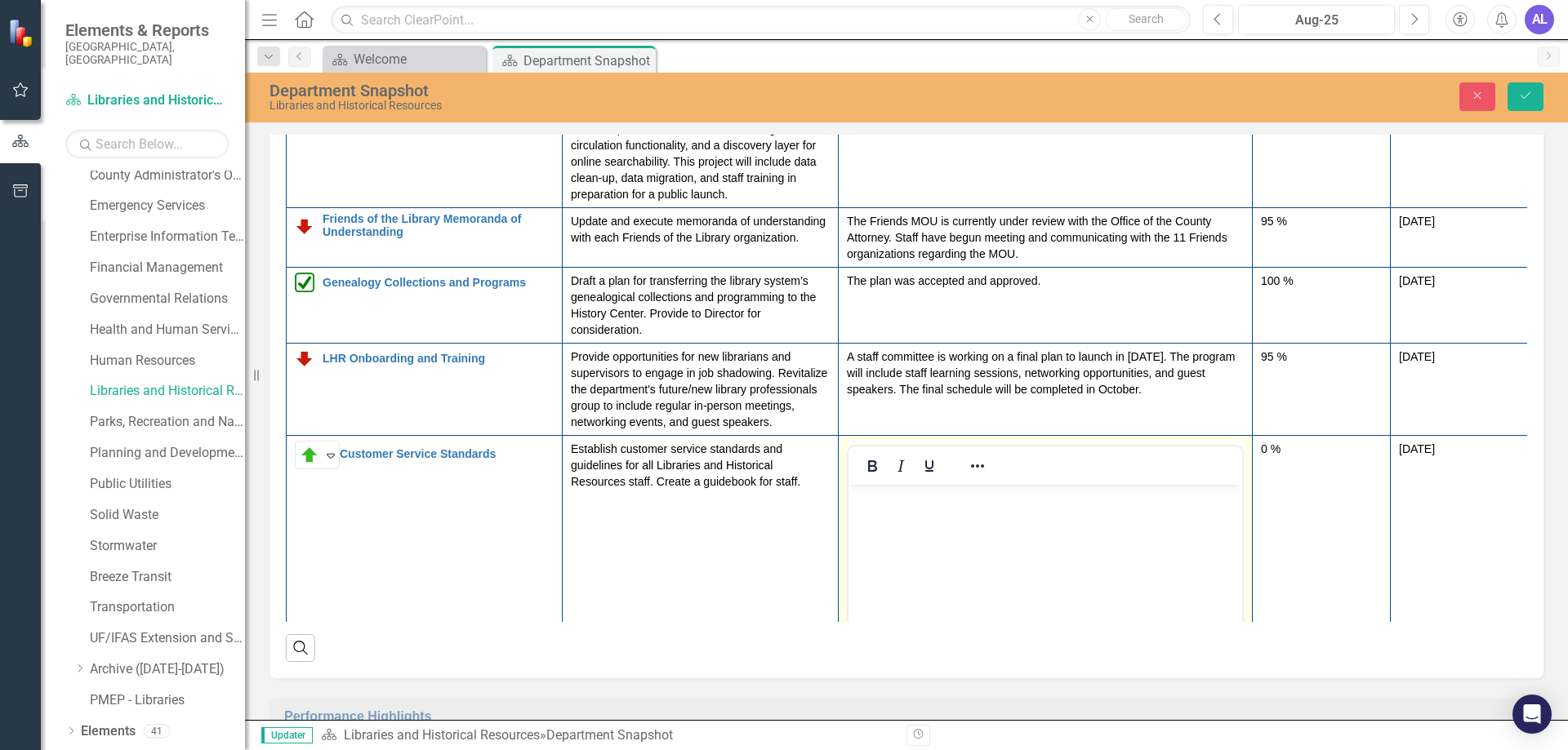
scroll to position [0, 0]
click at [868, 516] on body "Rich Text Area. Press ALT-0 for help." at bounding box center [1044, 607] width 393 height 245
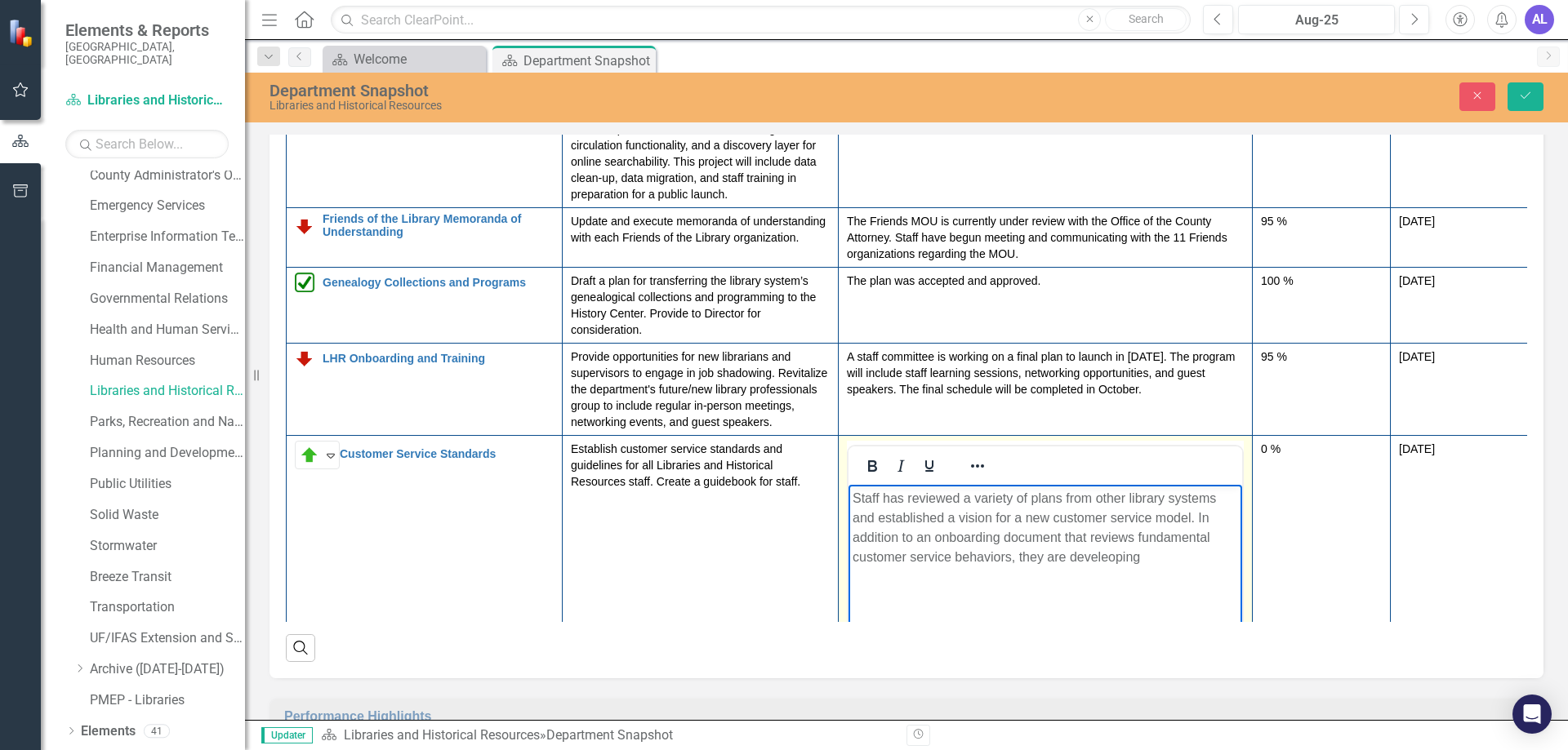
click at [1105, 558] on p "Staff has reviewed a variety of plans from other library systems and establishe…" at bounding box center [1045, 528] width 386 height 79
click at [1133, 554] on p "Staff has reviewed a variety of plans from other library systems and establishe…" at bounding box center [1045, 528] width 386 height 79
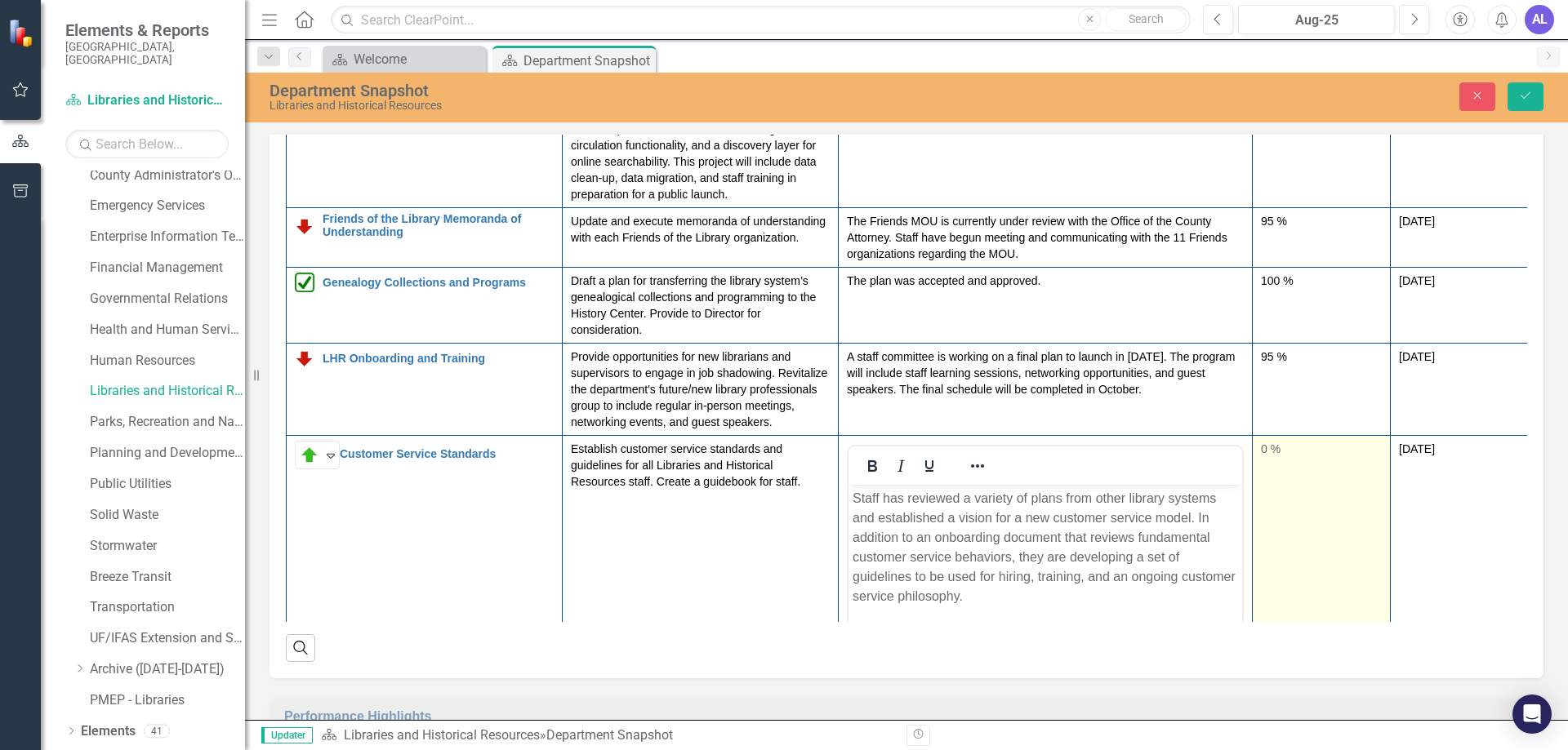
click at [1262, 447] on div "0 %" at bounding box center [1321, 448] width 121 height 16
click at [1268, 453] on div "0 %" at bounding box center [1321, 448] width 121 height 16
type input "50"
drag, startPoint x: 1270, startPoint y: 503, endPoint x: 1324, endPoint y: 514, distance: 55.1
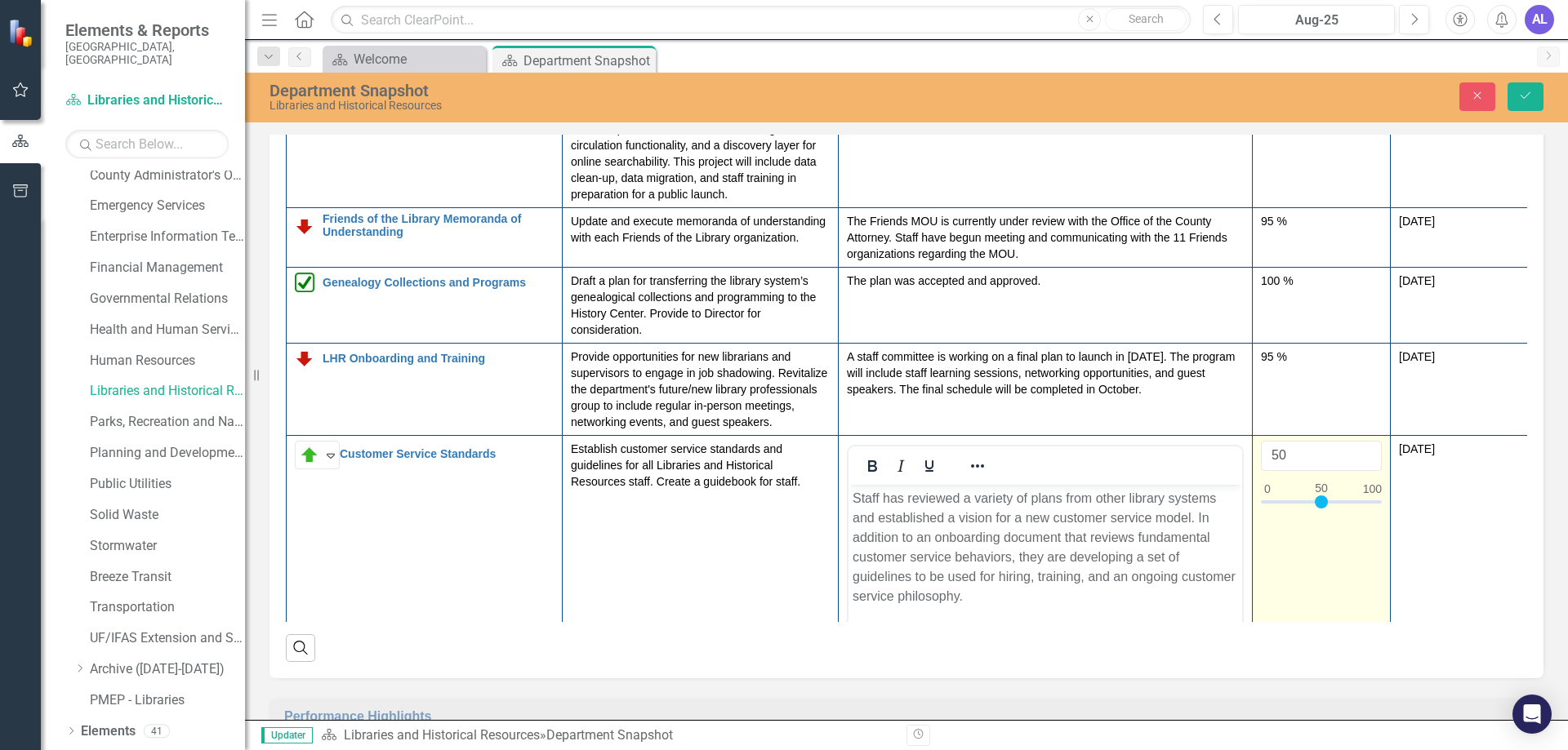
click at [1324, 514] on div at bounding box center [1321, 506] width 121 height 20
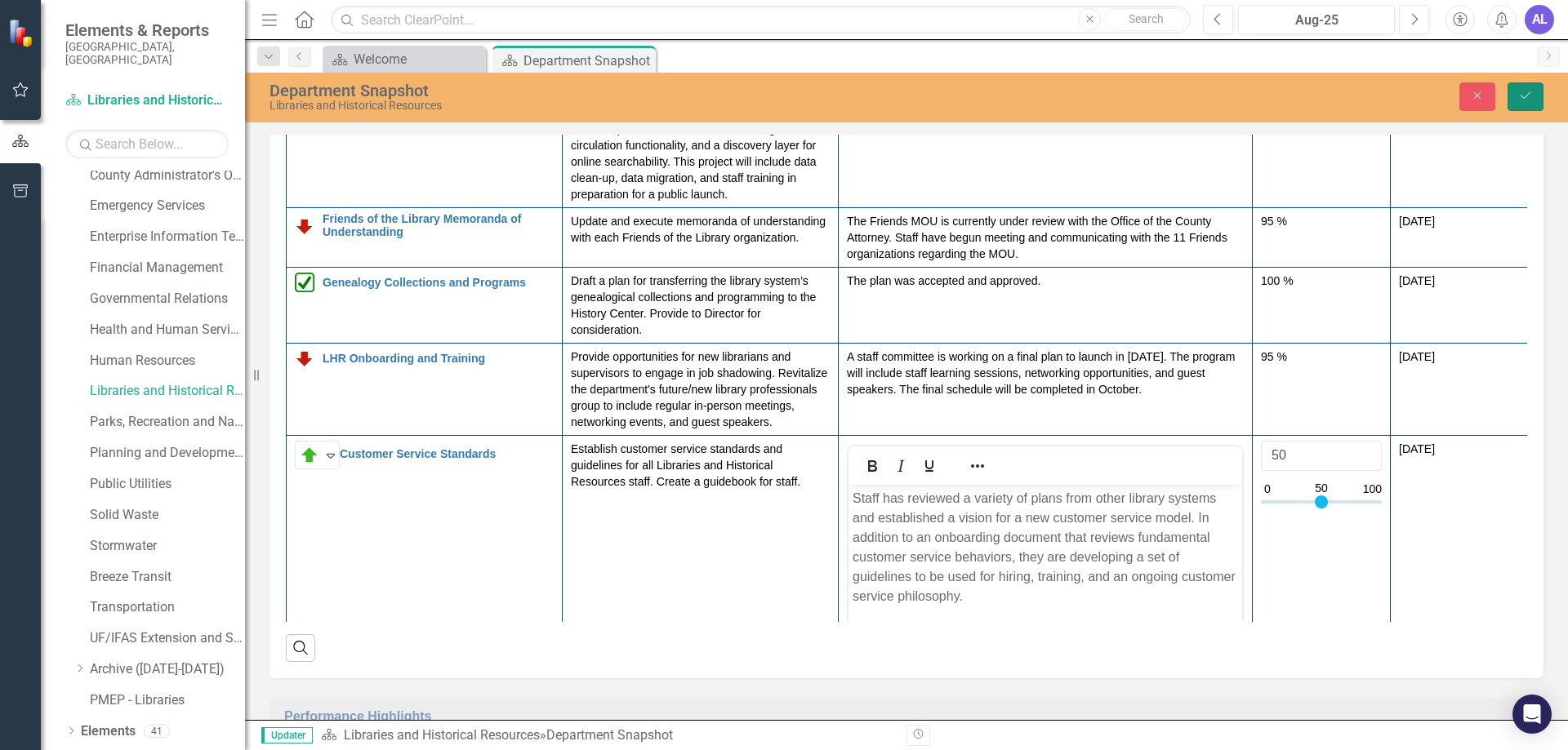
click at [1532, 98] on icon "Save" at bounding box center [1525, 96] width 14 height 12
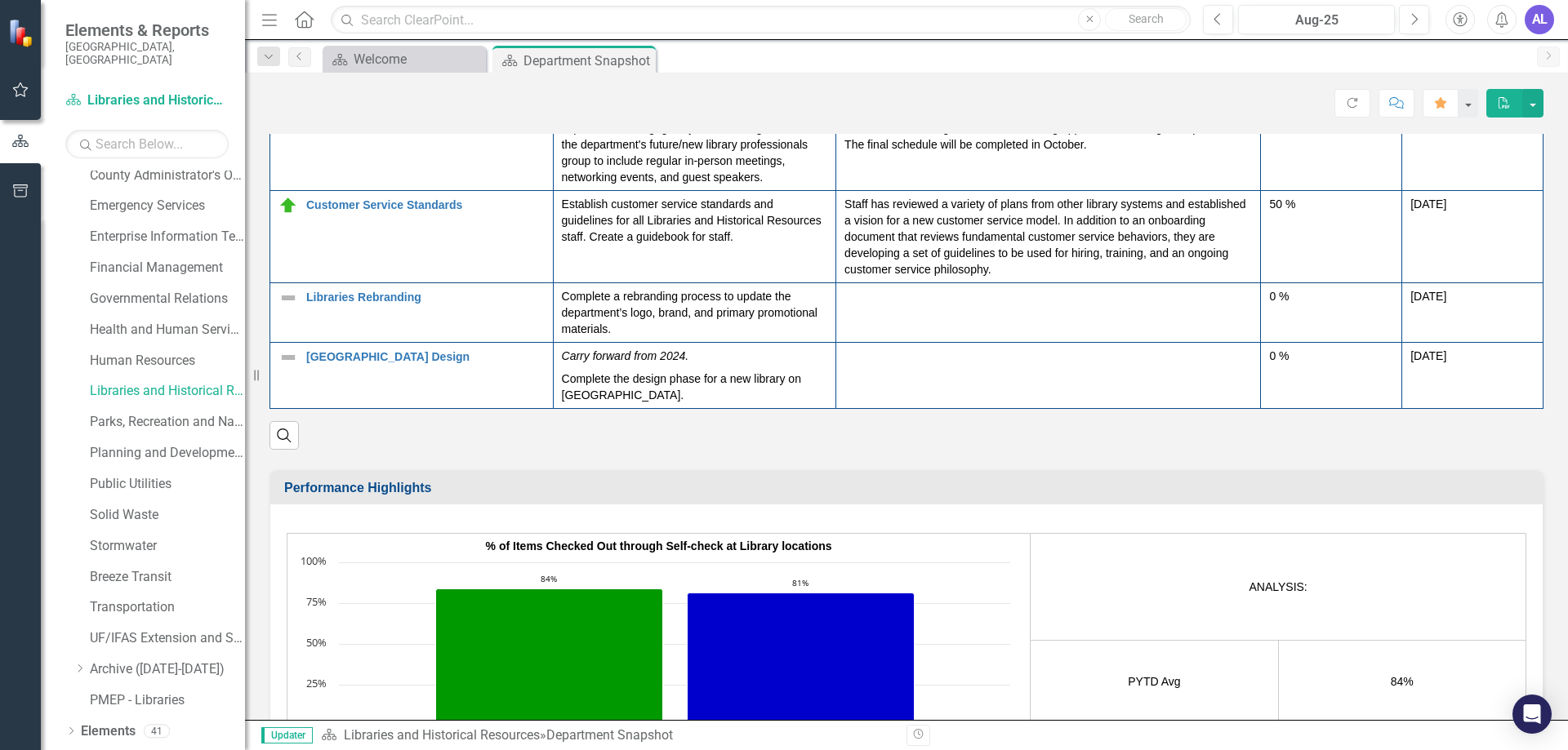
scroll to position [2368, 0]
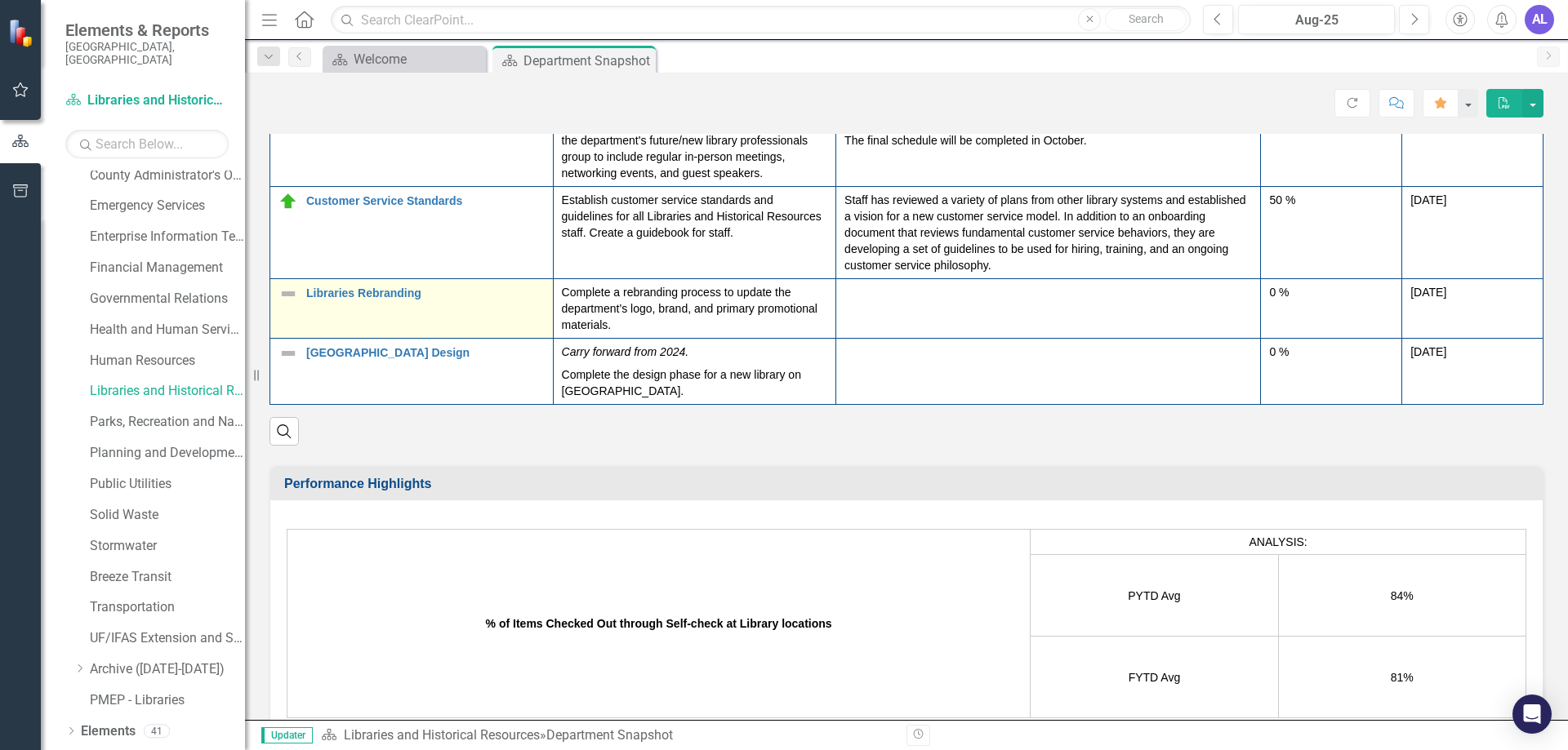
click at [286, 300] on img at bounding box center [288, 293] width 19 height 19
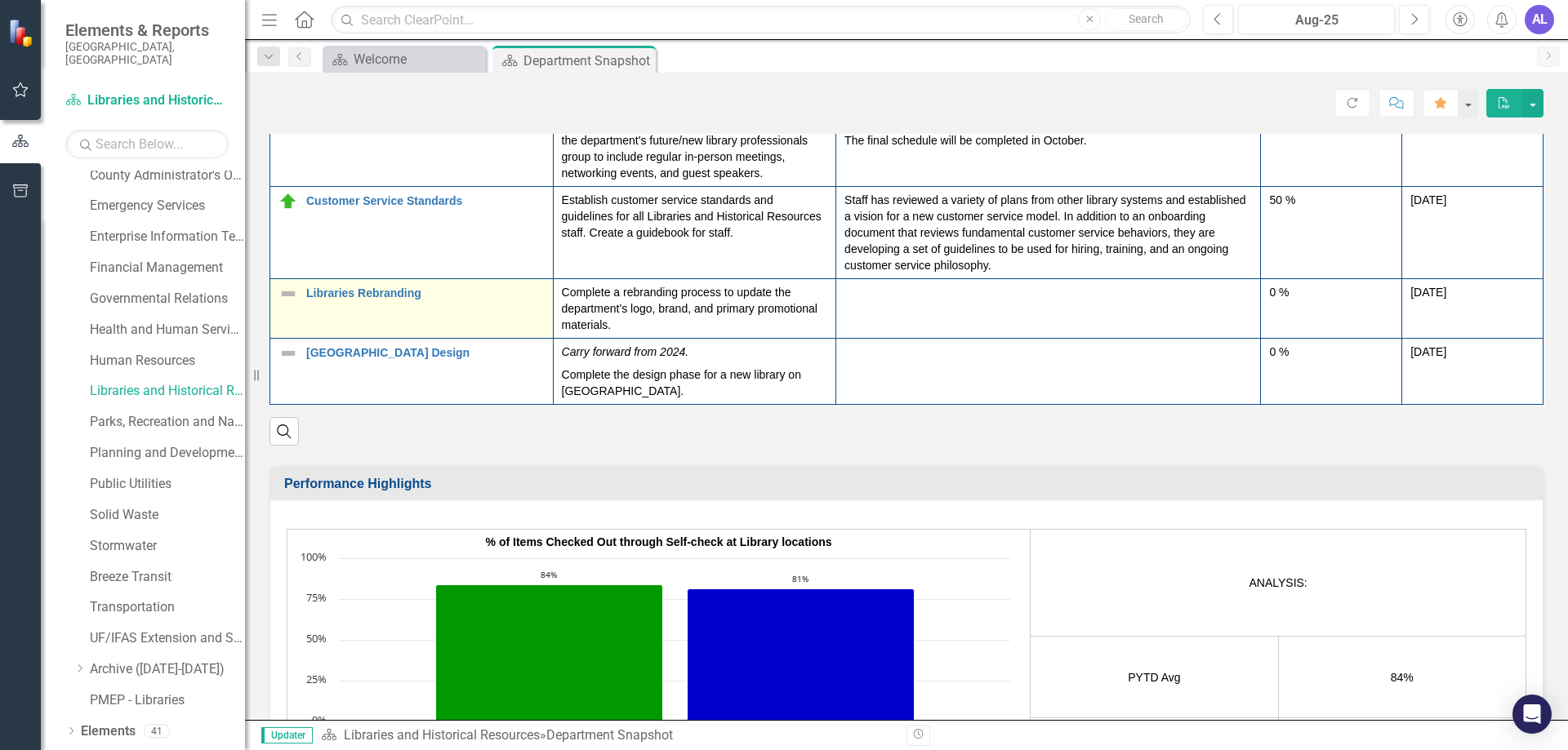
click at [286, 299] on img at bounding box center [288, 293] width 19 height 19
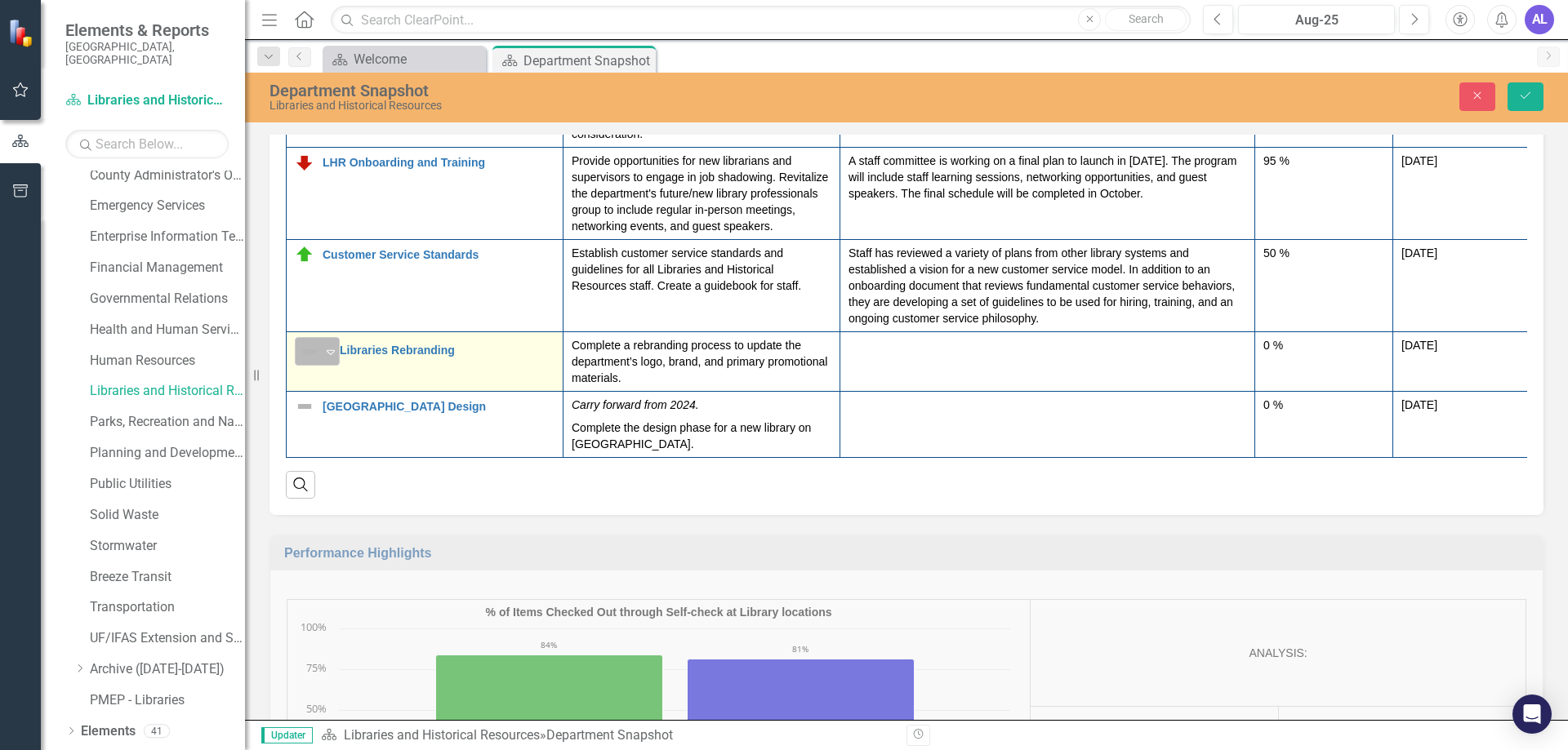
click at [325, 351] on icon "Expand" at bounding box center [330, 351] width 16 height 13
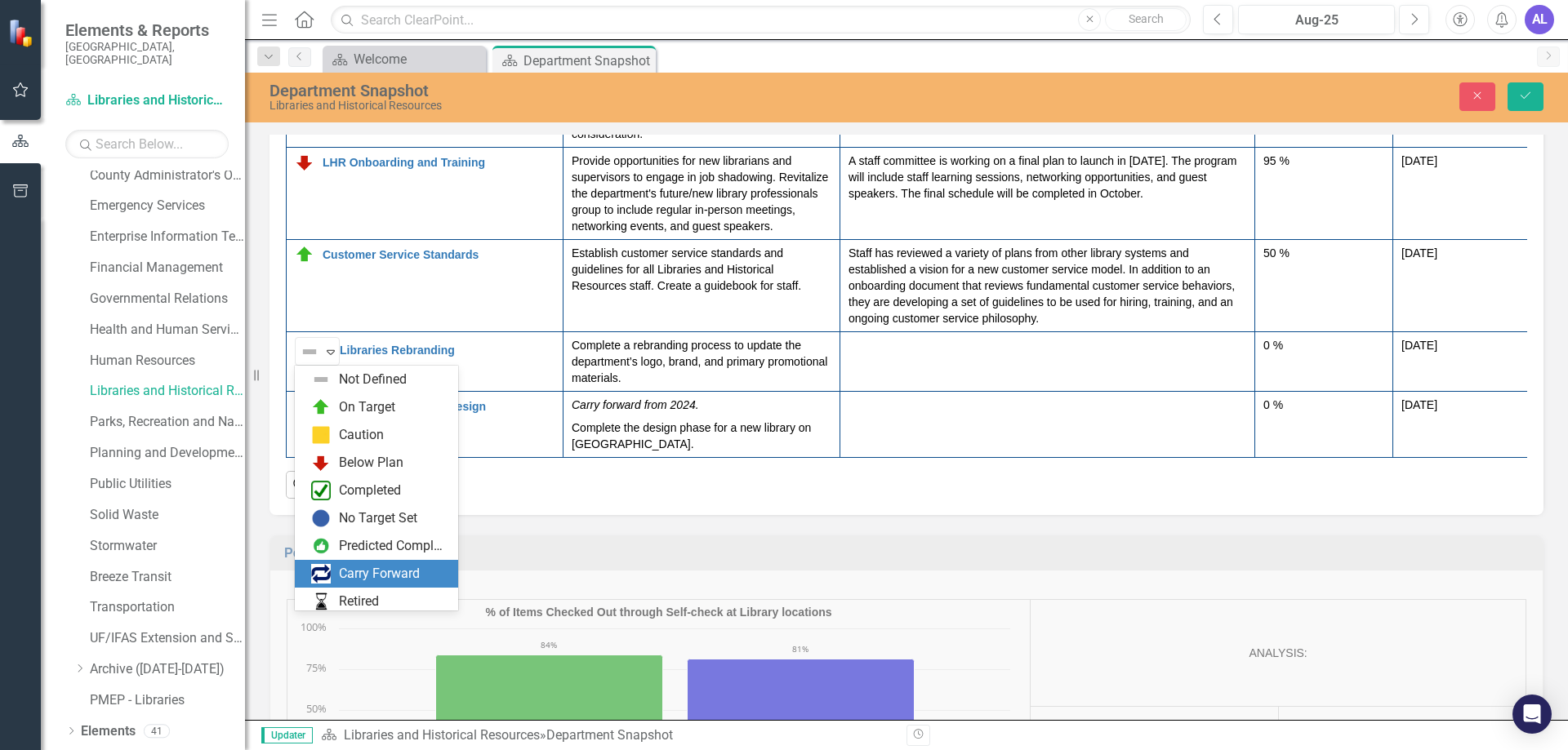
click at [370, 569] on div "Carry Forward" at bounding box center [380, 574] width 81 height 19
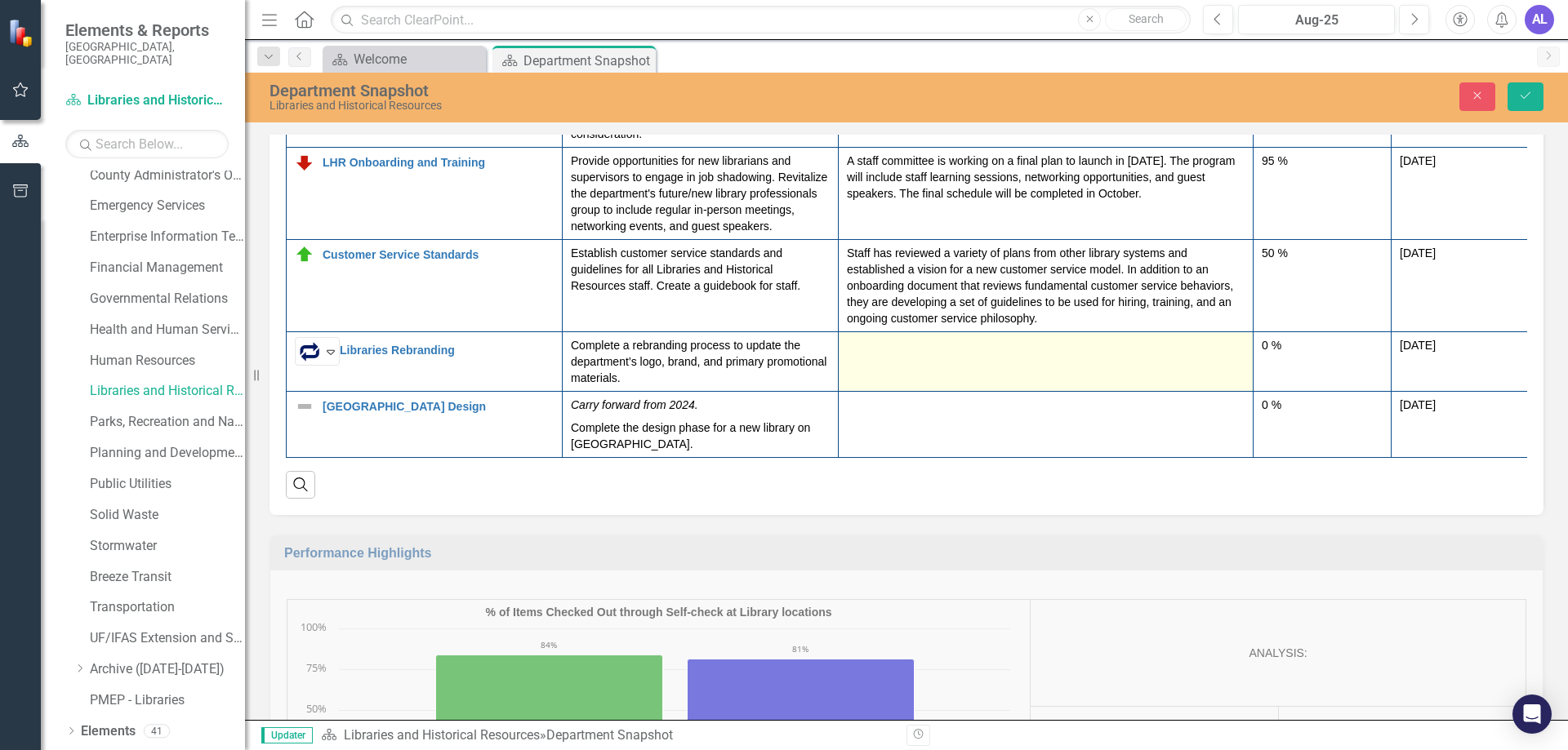
click at [882, 369] on td at bounding box center [1046, 362] width 414 height 59
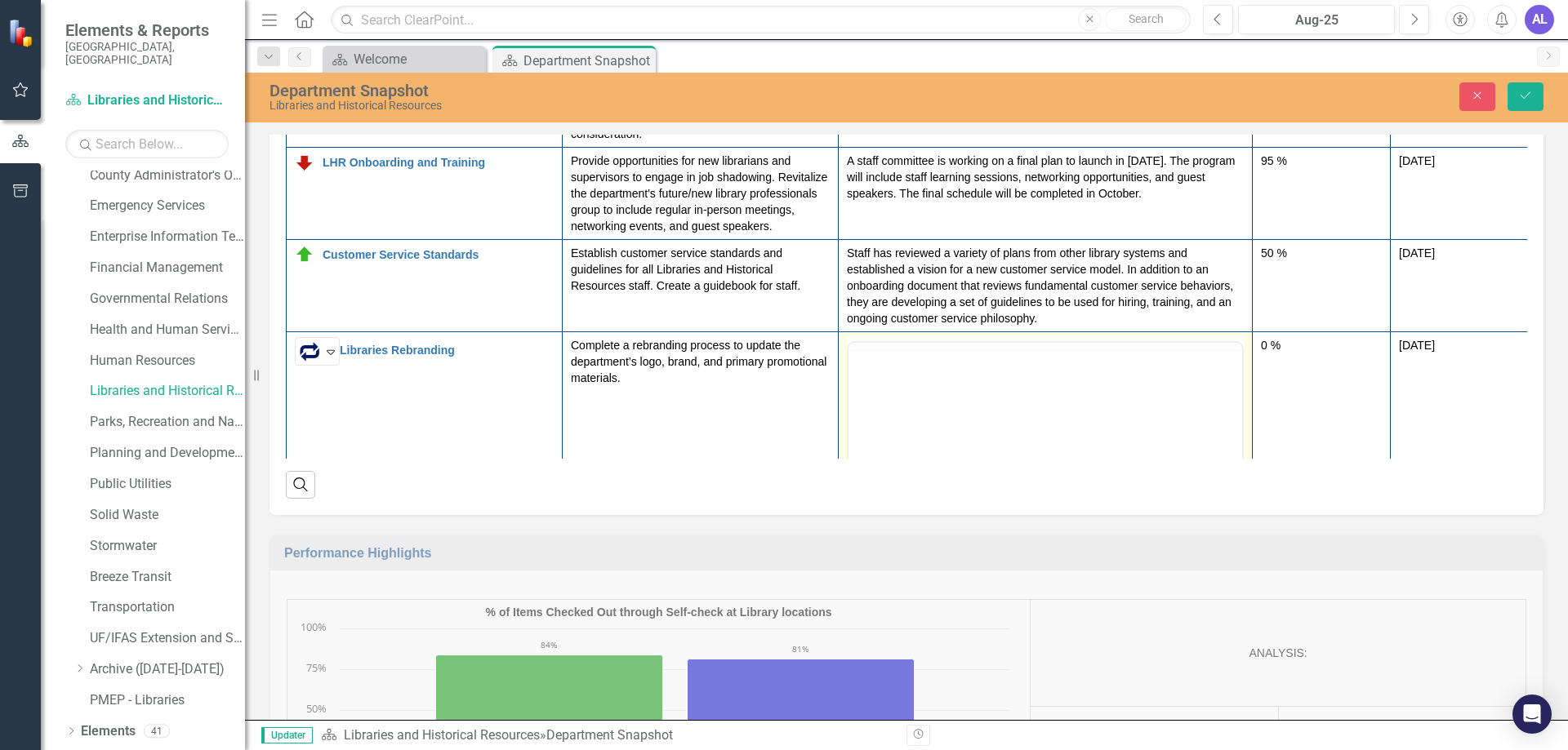
scroll to position [0, 0]
click at [873, 407] on body "Rich Text Area. Press ALT-0 for help." at bounding box center [1044, 504] width 393 height 245
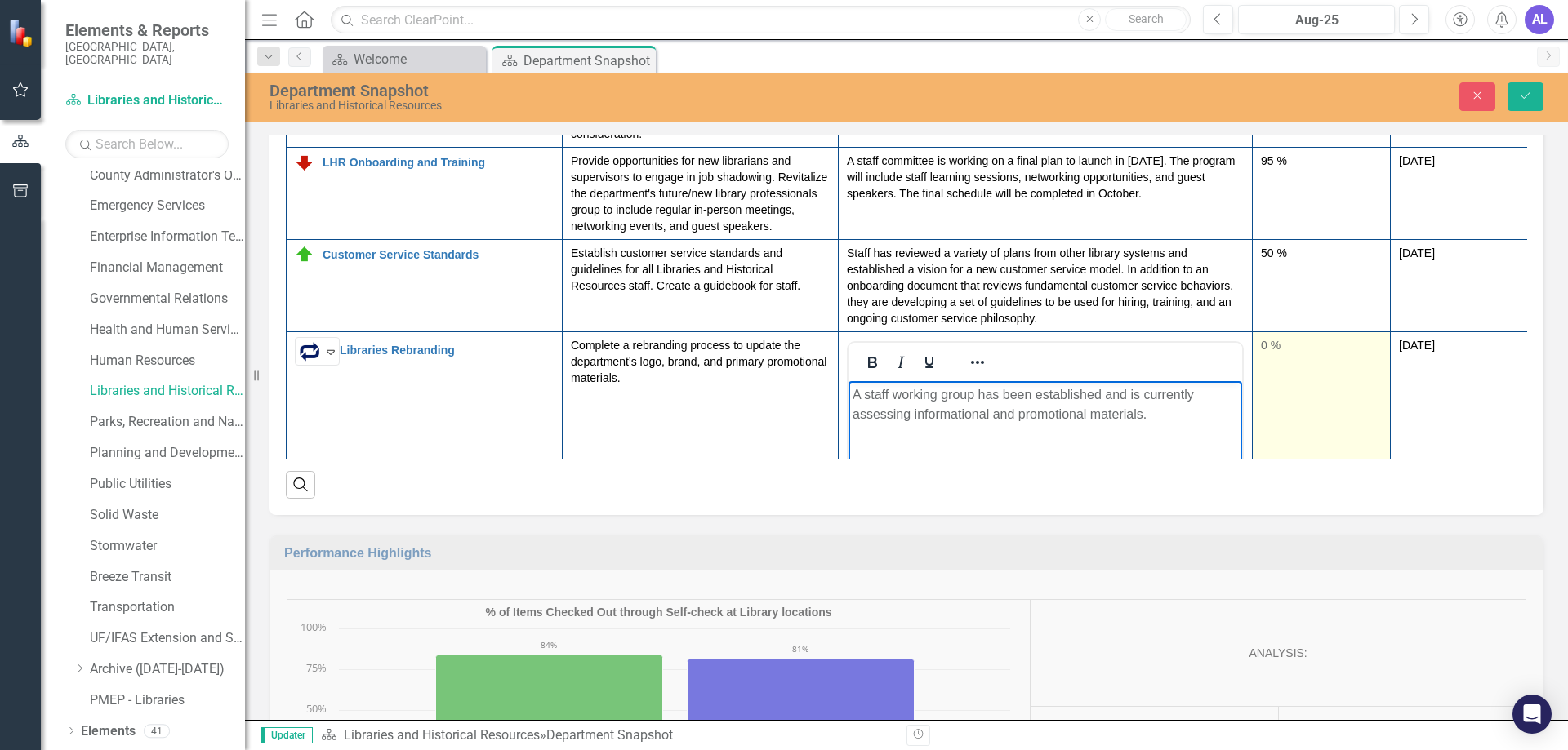
click at [1263, 346] on div "0 %" at bounding box center [1321, 345] width 121 height 16
click at [1263, 348] on div "0 %" at bounding box center [1321, 345] width 121 height 16
type input "30"
drag, startPoint x: 1265, startPoint y: 399, endPoint x: 1297, endPoint y: 407, distance: 33.0
click at [1297, 407] on div at bounding box center [1321, 402] width 121 height 20
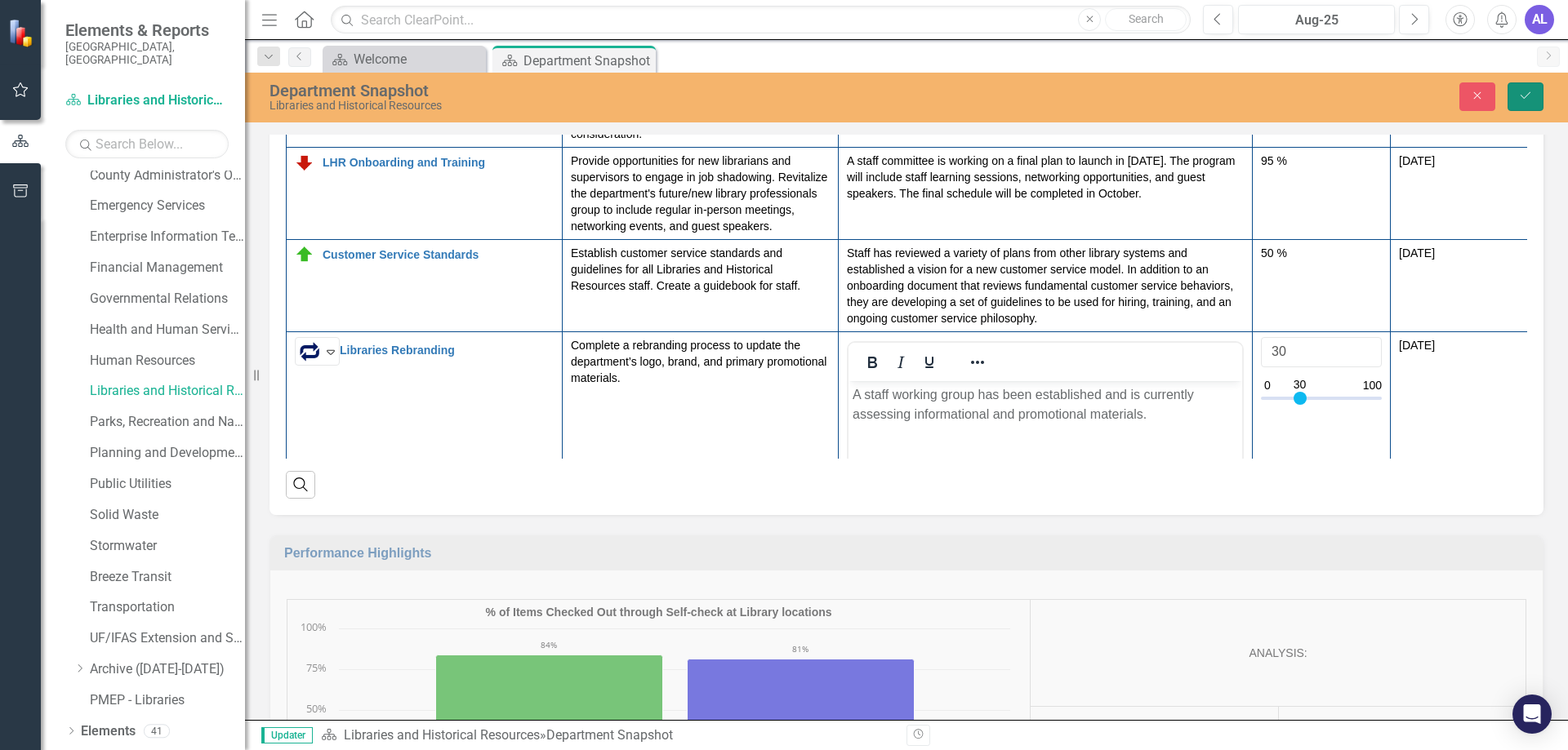
click at [1534, 94] on button "Save" at bounding box center [1525, 97] width 36 height 29
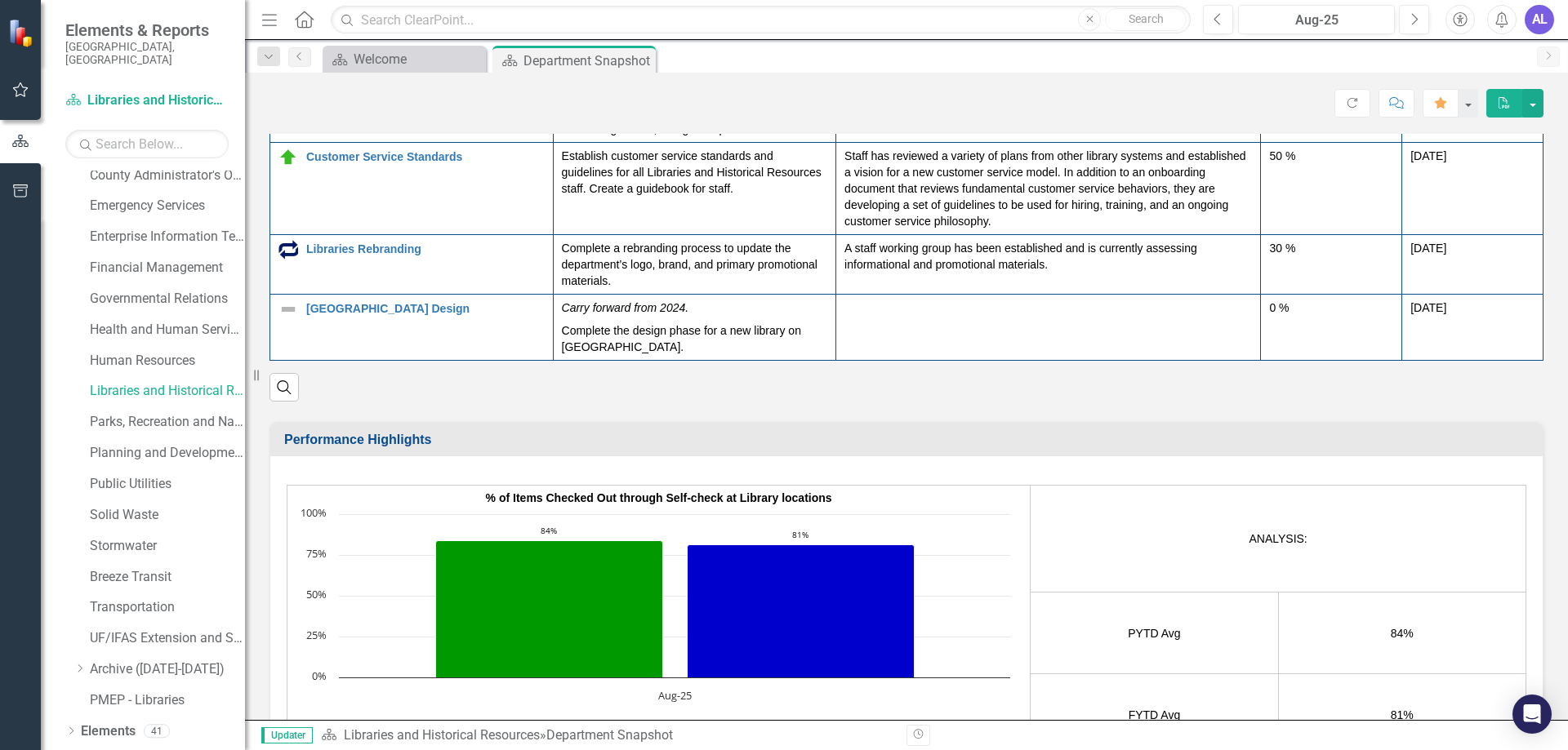
scroll to position [2449, 0]
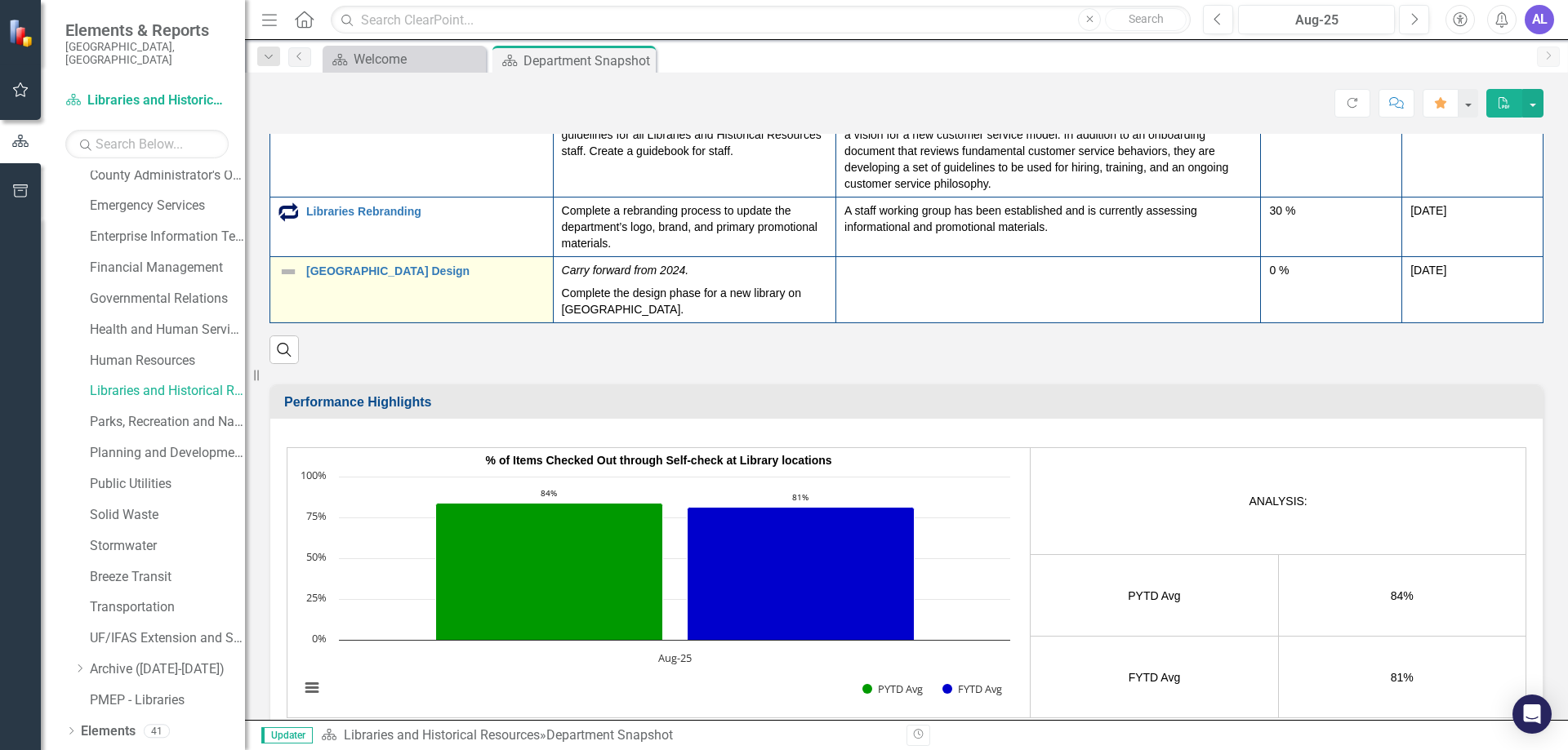
click at [283, 275] on img at bounding box center [288, 271] width 19 height 19
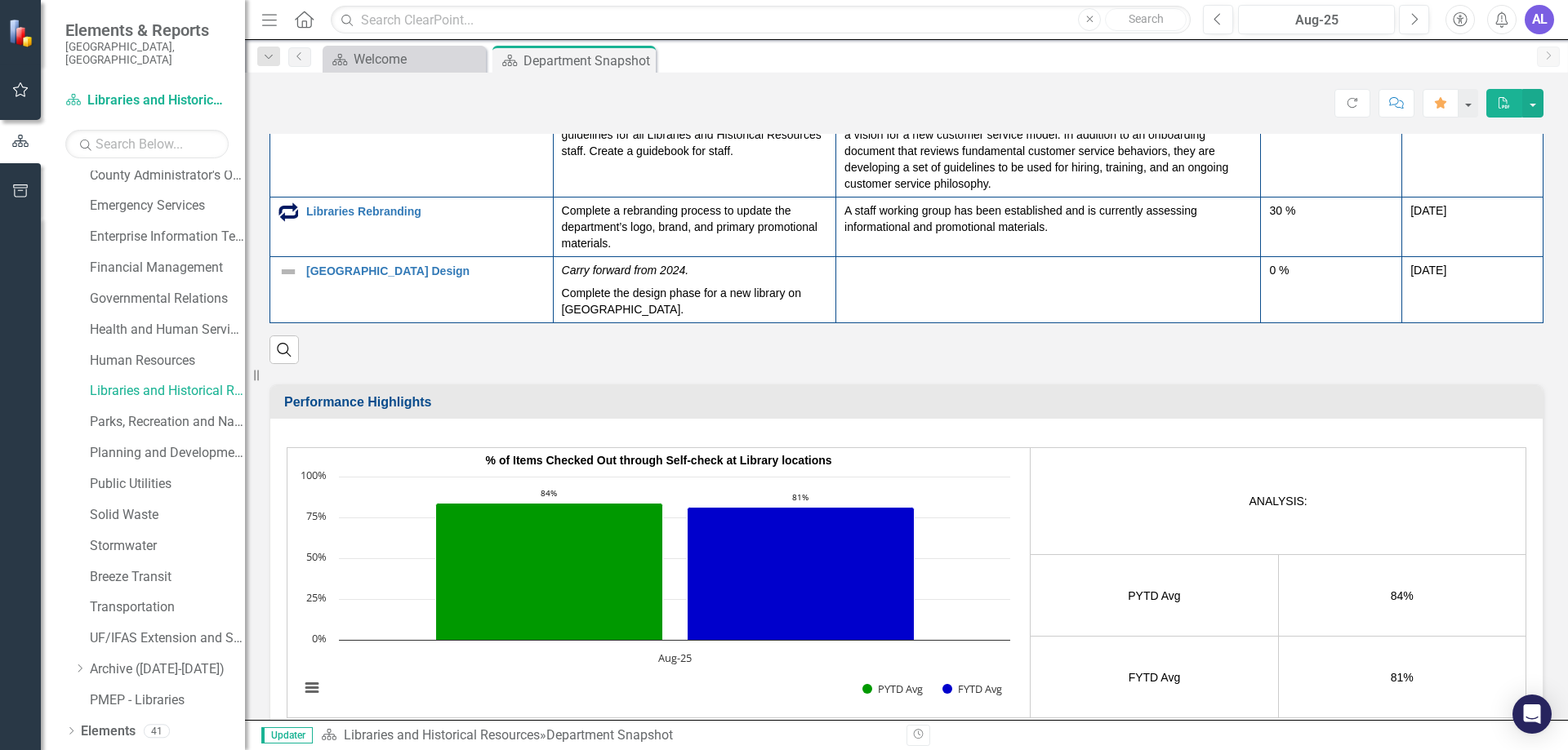
click at [284, 275] on img at bounding box center [288, 271] width 19 height 19
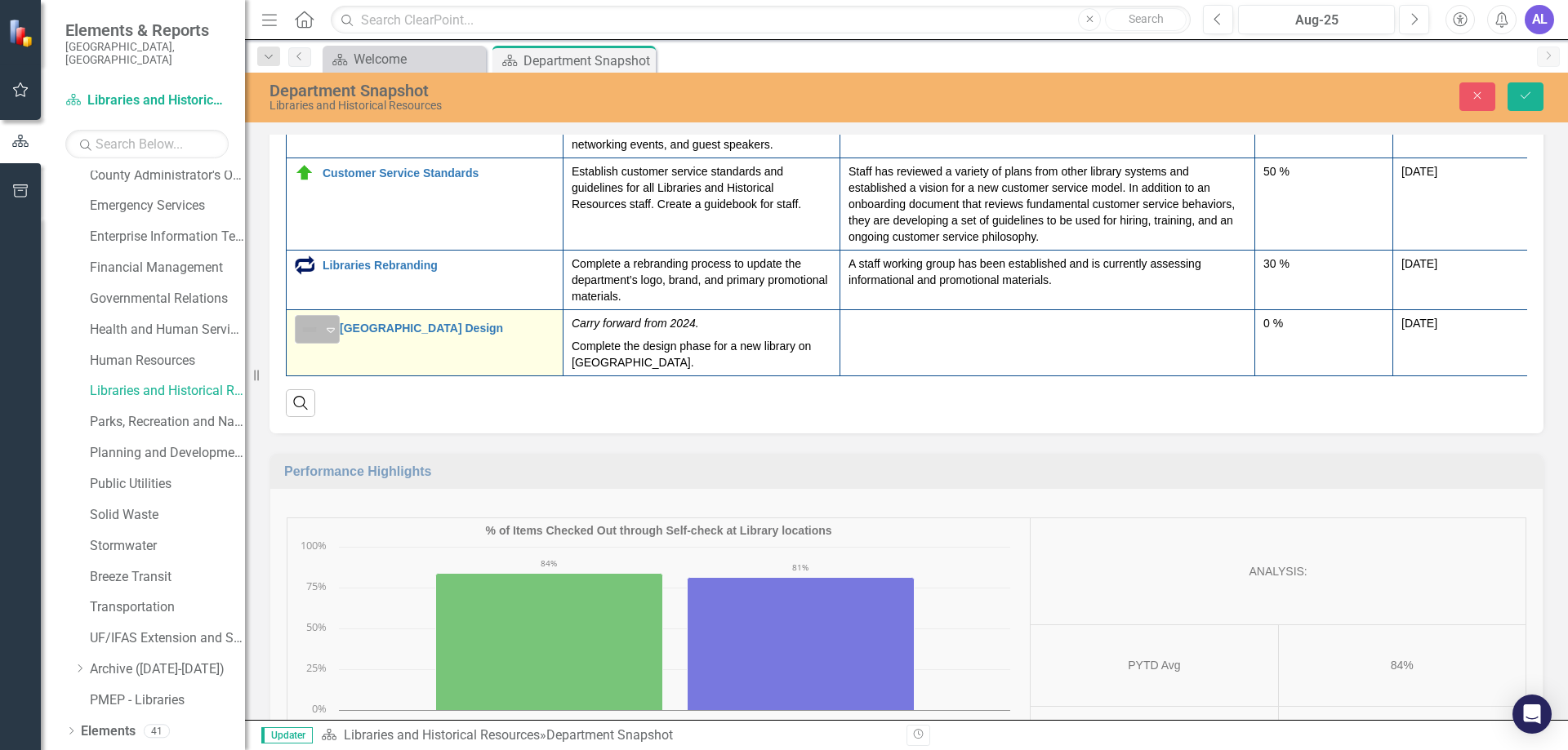
click at [329, 335] on icon "Expand" at bounding box center [330, 329] width 16 height 13
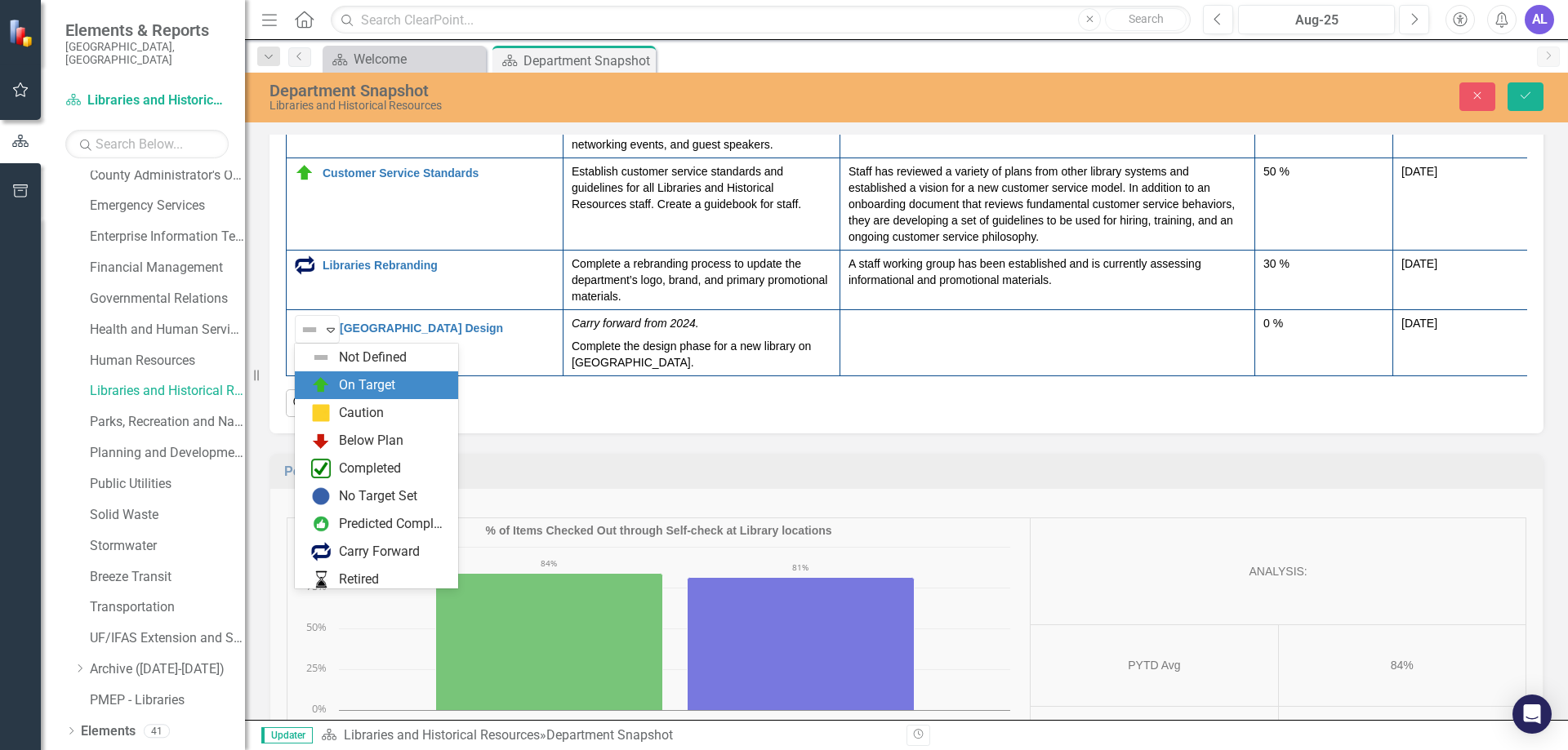
click at [343, 385] on div "On Target" at bounding box center [367, 386] width 57 height 19
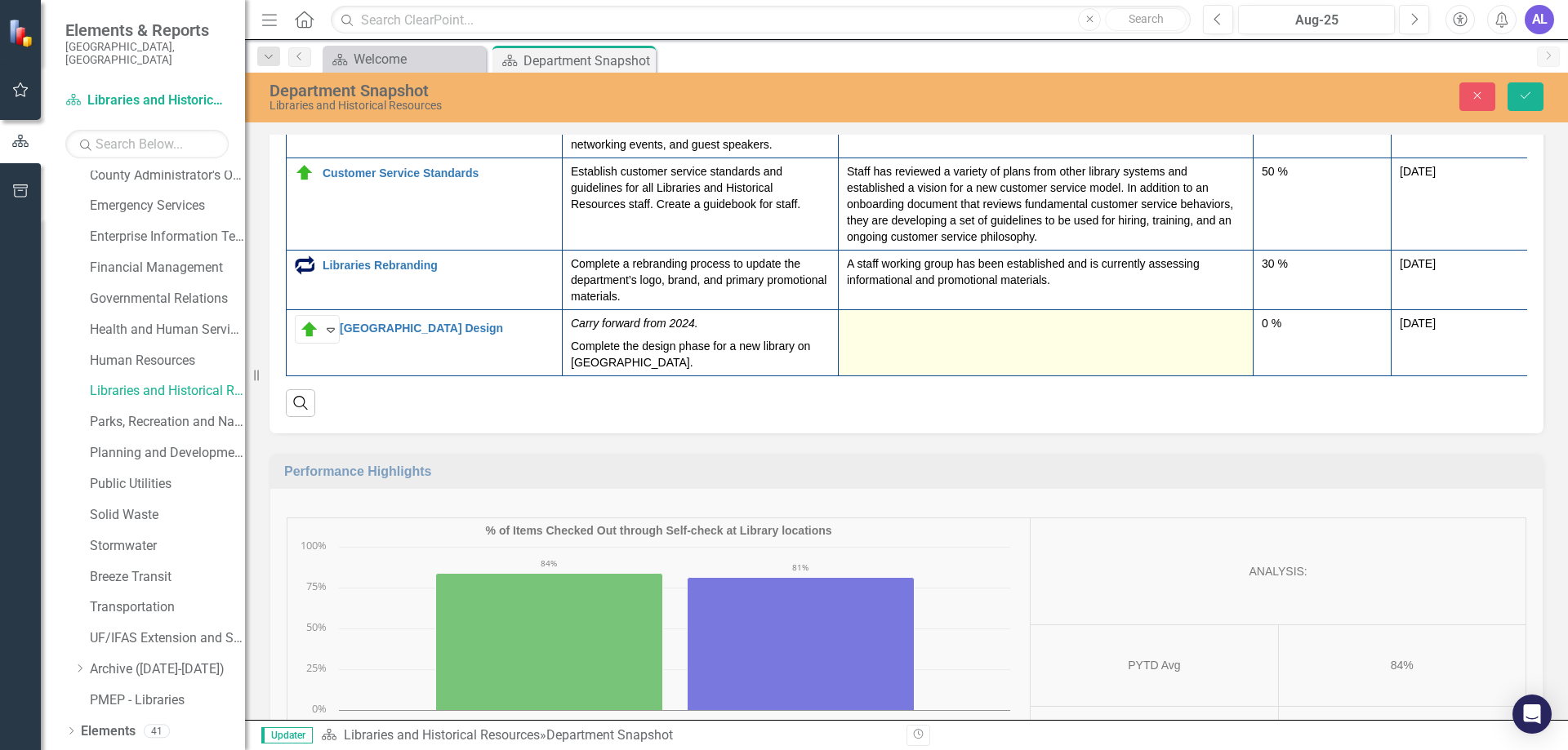
click at [907, 340] on td at bounding box center [1046, 343] width 414 height 66
click at [906, 340] on td at bounding box center [1046, 343] width 414 height 66
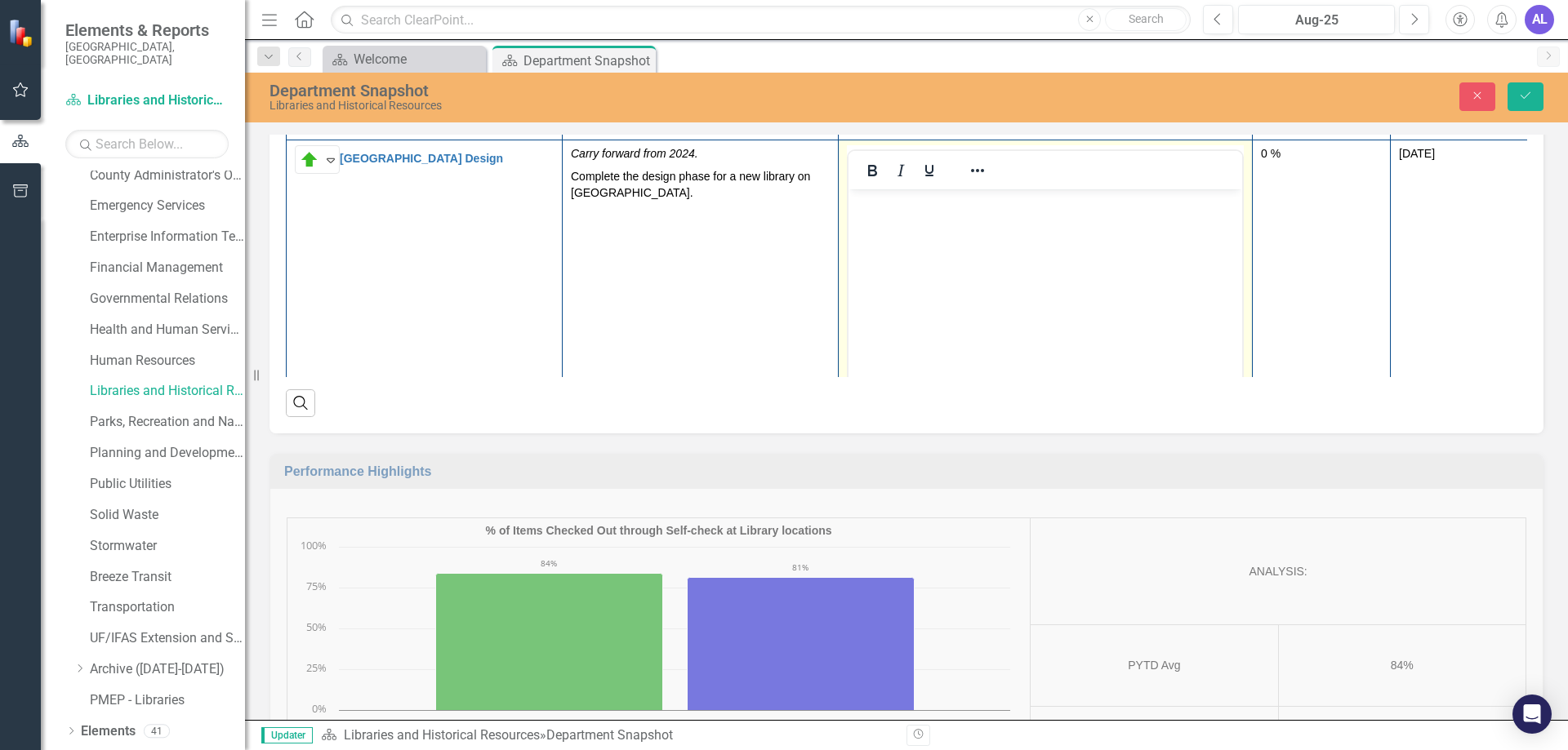
scroll to position [390, 0]
click at [859, 228] on body "Rich Text Area. Press ALT-0 for help." at bounding box center [1044, 319] width 393 height 245
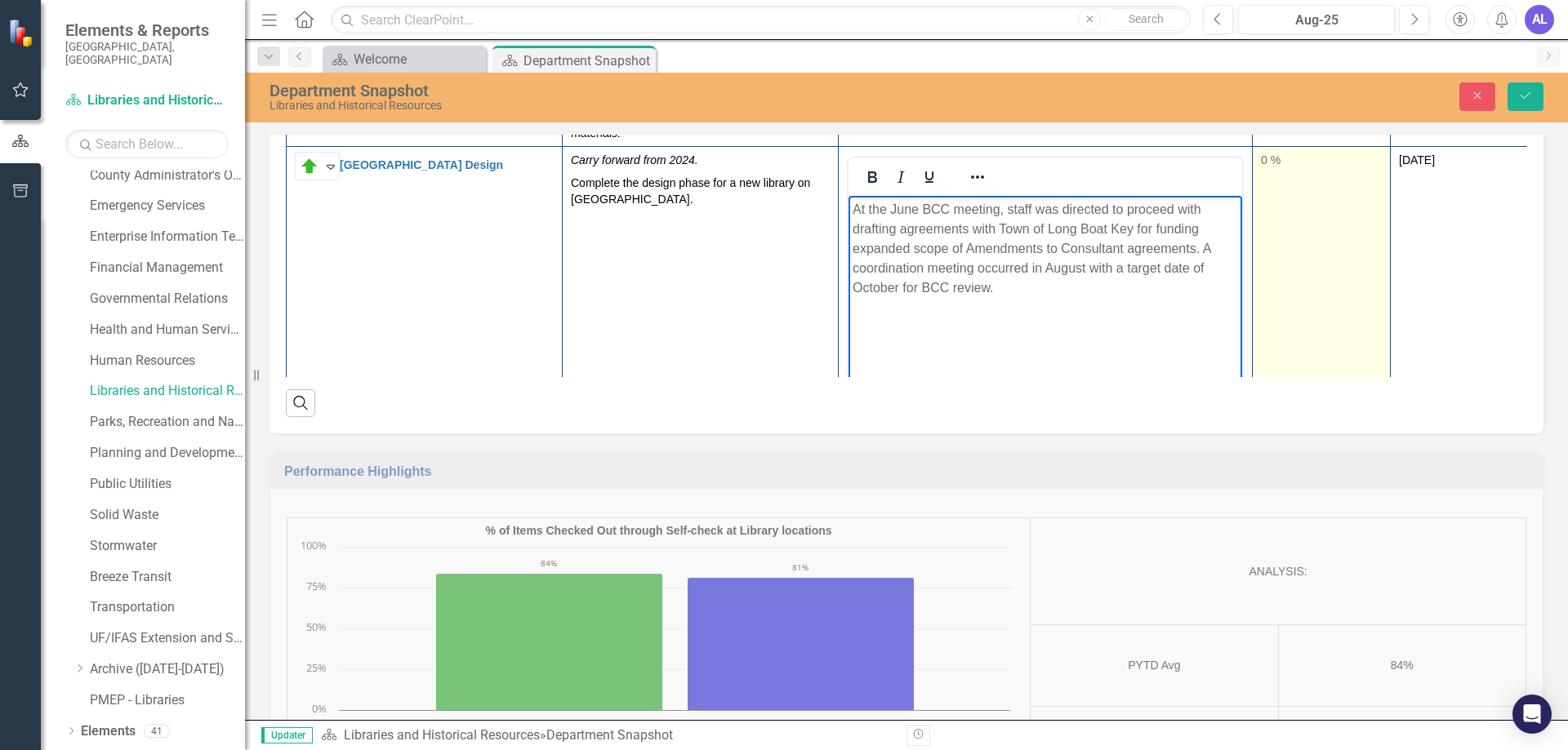
click at [1269, 167] on div "0 %" at bounding box center [1321, 160] width 121 height 16
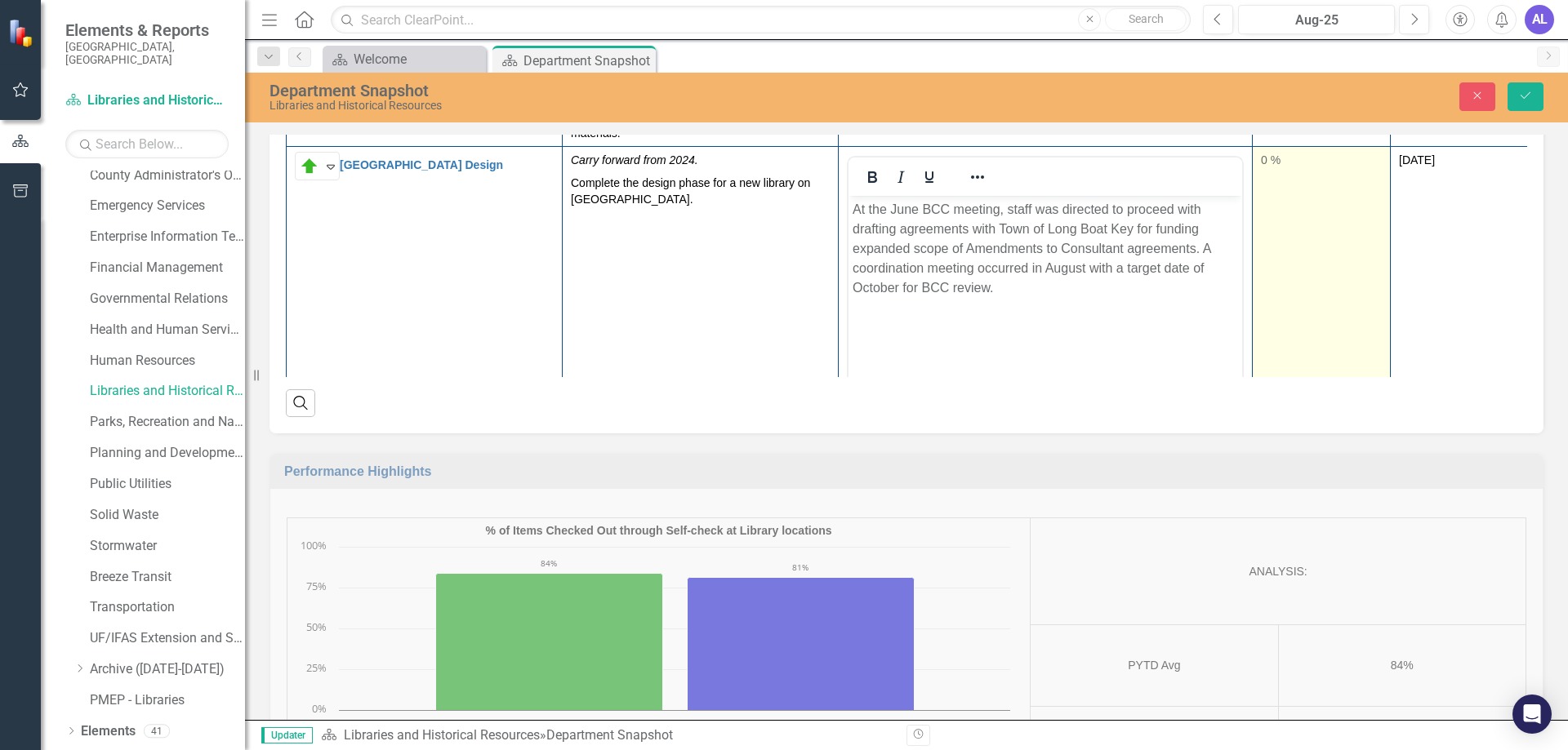
click at [1269, 167] on div "0 %" at bounding box center [1321, 160] width 121 height 16
drag, startPoint x: 1271, startPoint y: 215, endPoint x: 1325, endPoint y: 227, distance: 55.3
click at [1325, 226] on div at bounding box center [1321, 216] width 121 height 20
click at [1324, 219] on div at bounding box center [1320, 212] width 13 height 13
click at [1324, 219] on div at bounding box center [1321, 212] width 13 height 13
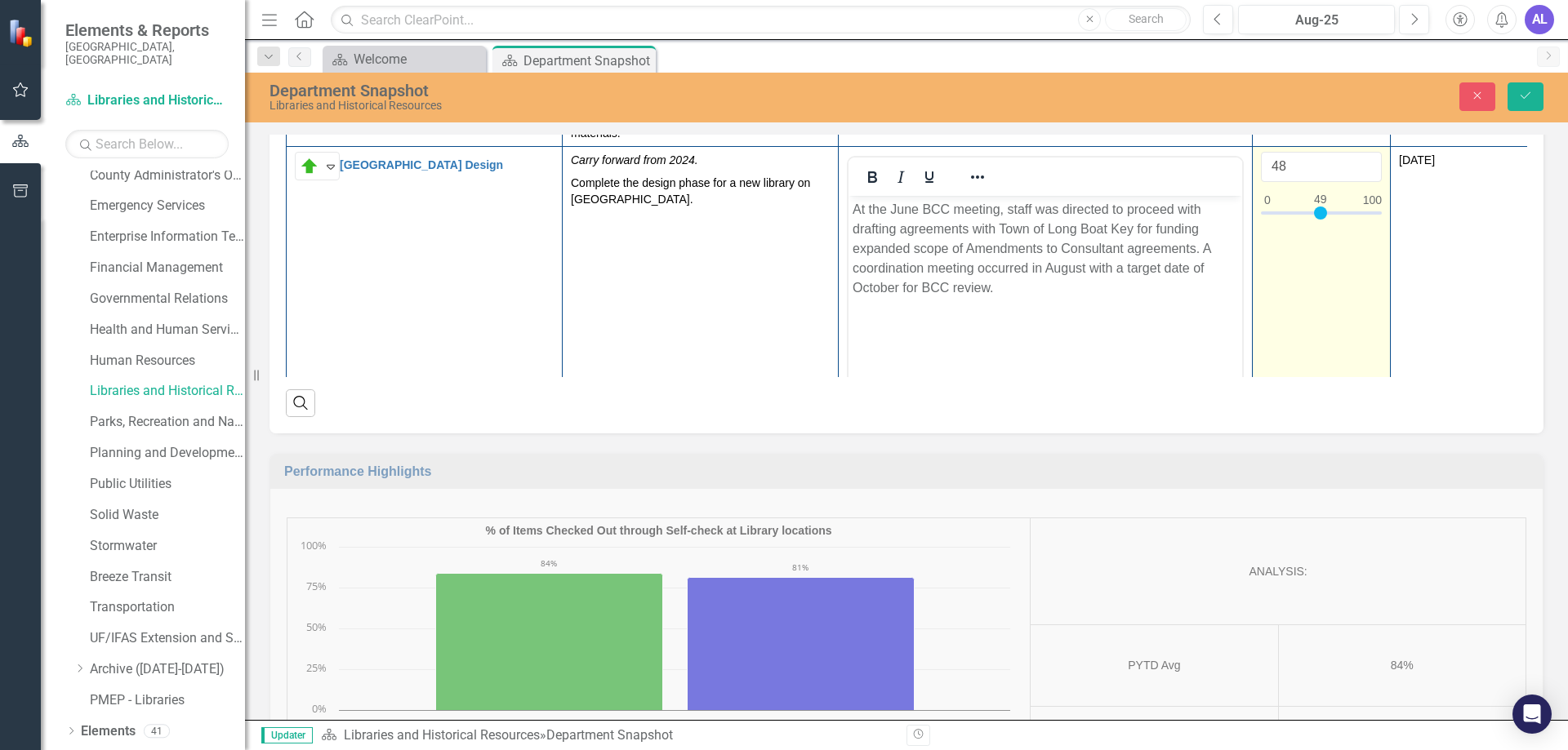
type input "49"
click at [1322, 218] on div at bounding box center [1319, 212] width 13 height 13
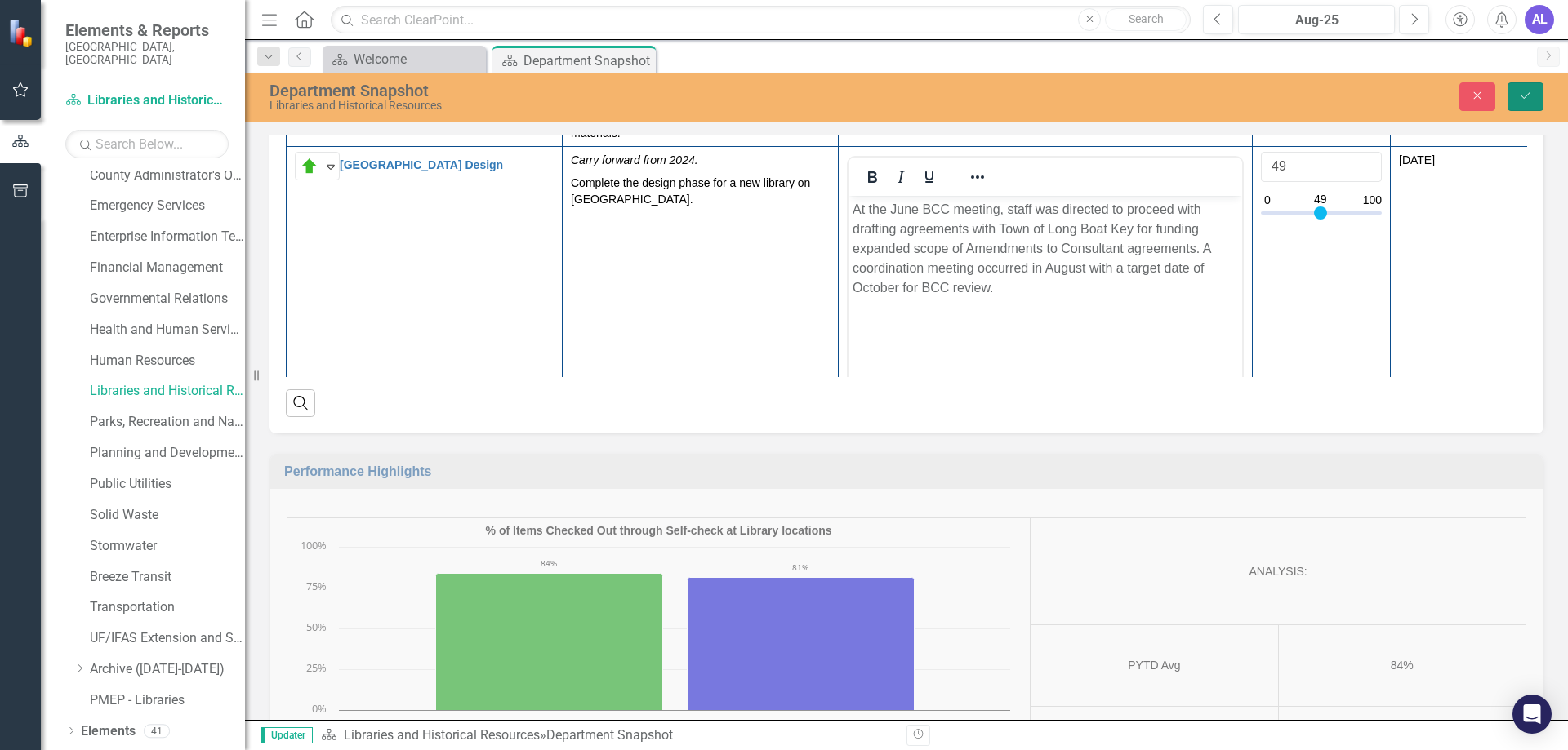
click at [1516, 107] on button "Save" at bounding box center [1525, 97] width 36 height 29
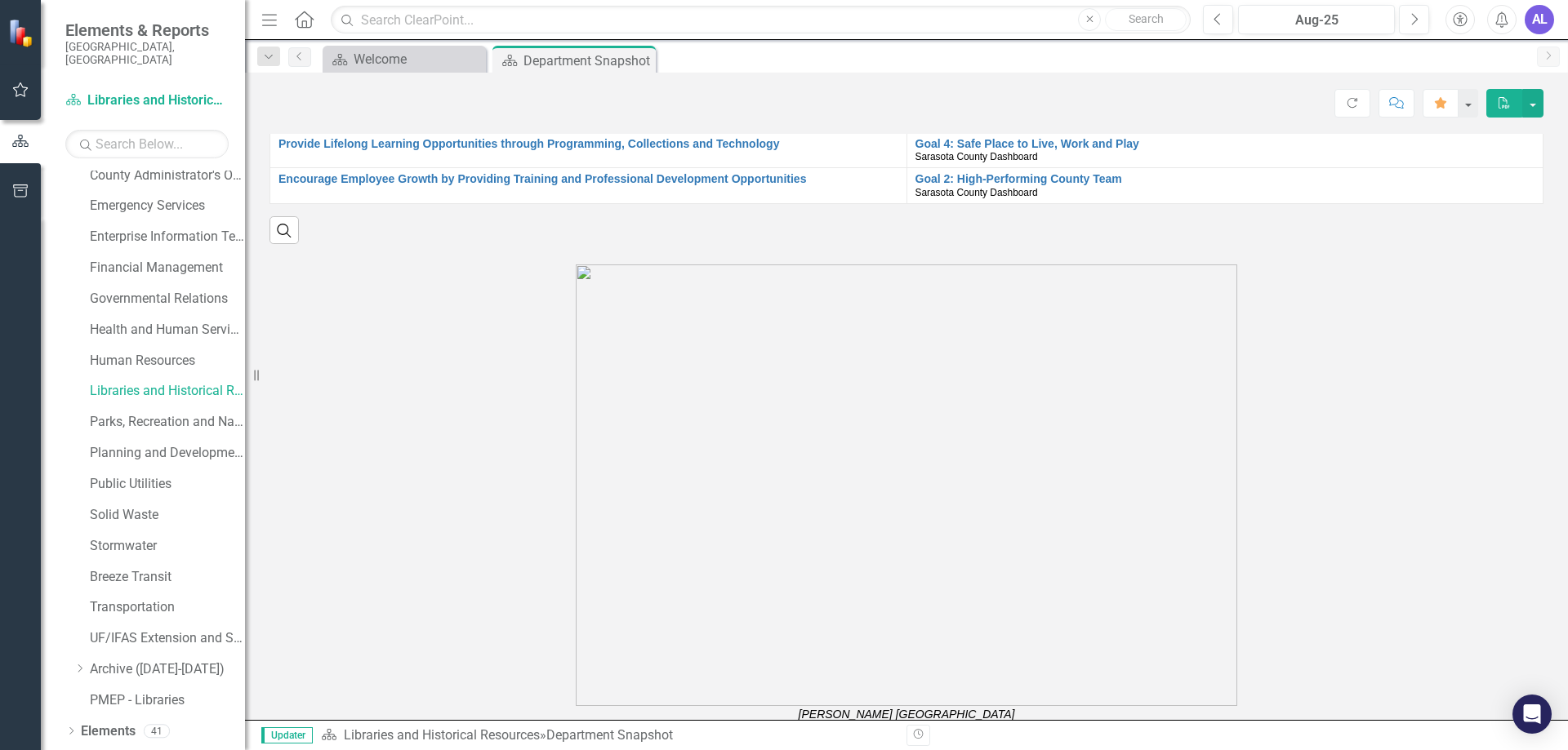
scroll to position [1143, 0]
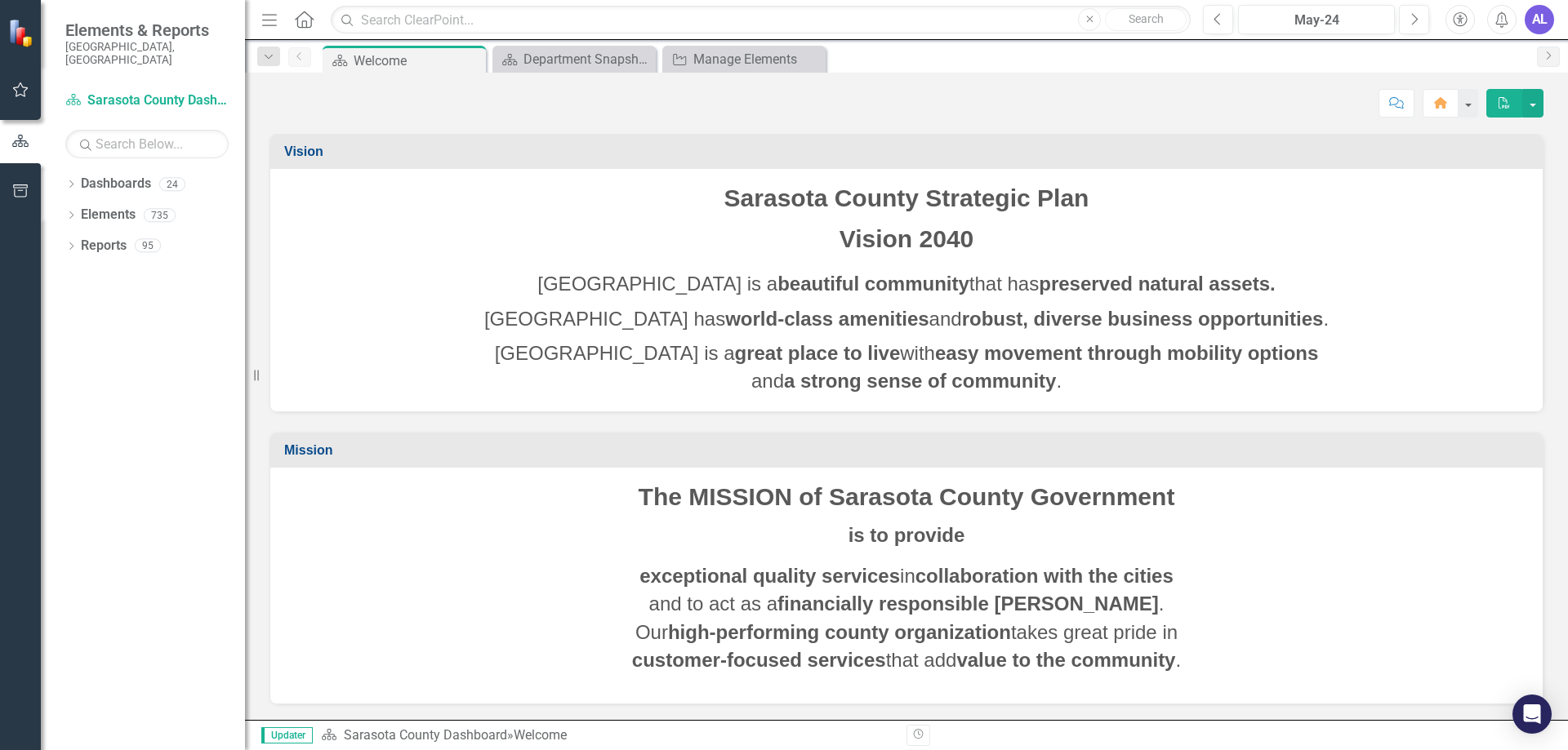
scroll to position [1, 0]
click at [74, 181] on icon "Dropdown" at bounding box center [71, 185] width 12 height 9
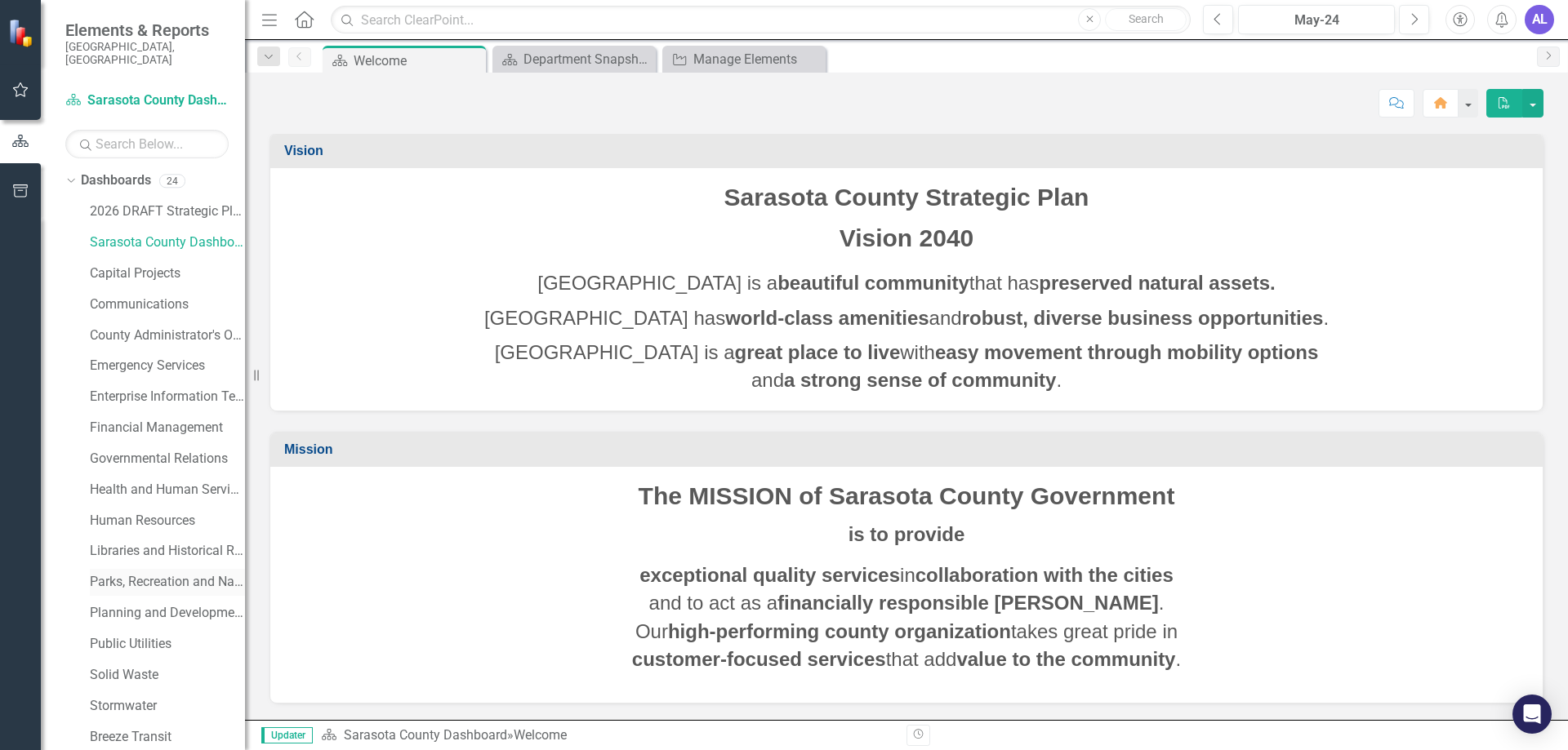
scroll to position [0, 0]
click at [160, 205] on link "2026 DRAFT Strategic Plan" at bounding box center [167, 215] width 155 height 19
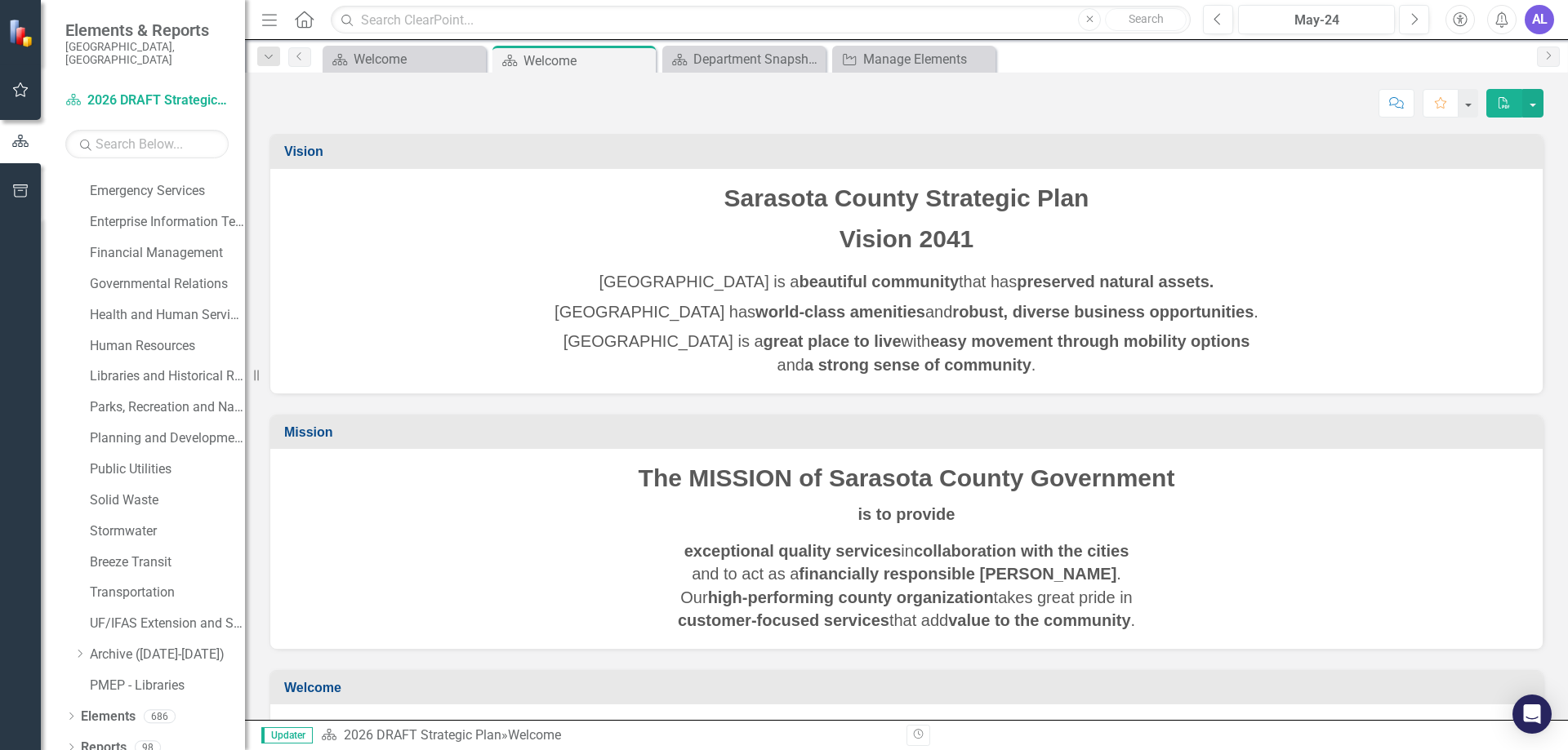
scroll to position [179, 0]
click at [71, 712] on icon "Dropdown" at bounding box center [71, 716] width 12 height 9
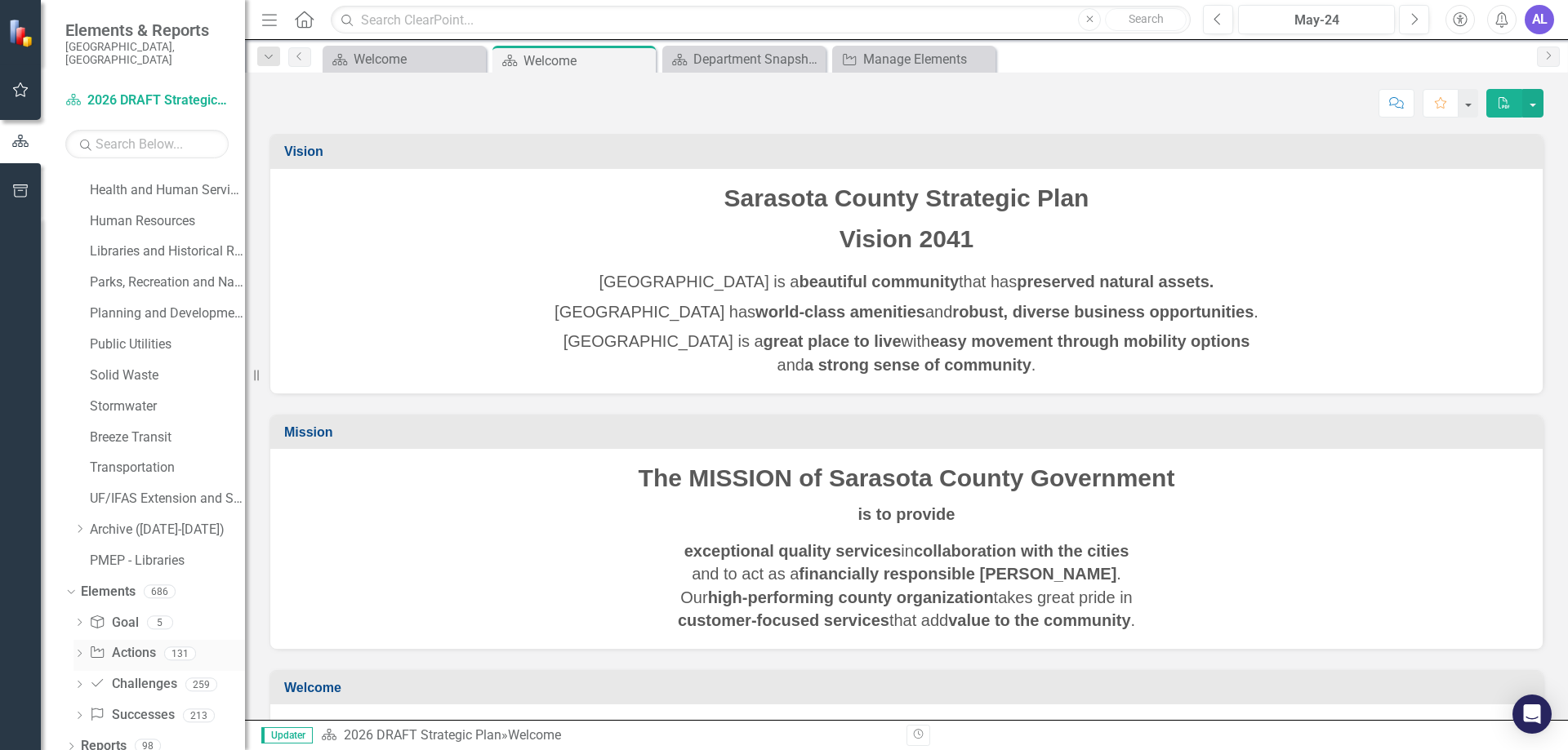
click at [130, 644] on link "Action Actions" at bounding box center [122, 654] width 66 height 19
click at [136, 644] on link "Action Actions" at bounding box center [122, 654] width 66 height 19
click at [79, 650] on icon "Dropdown" at bounding box center [79, 654] width 12 height 9
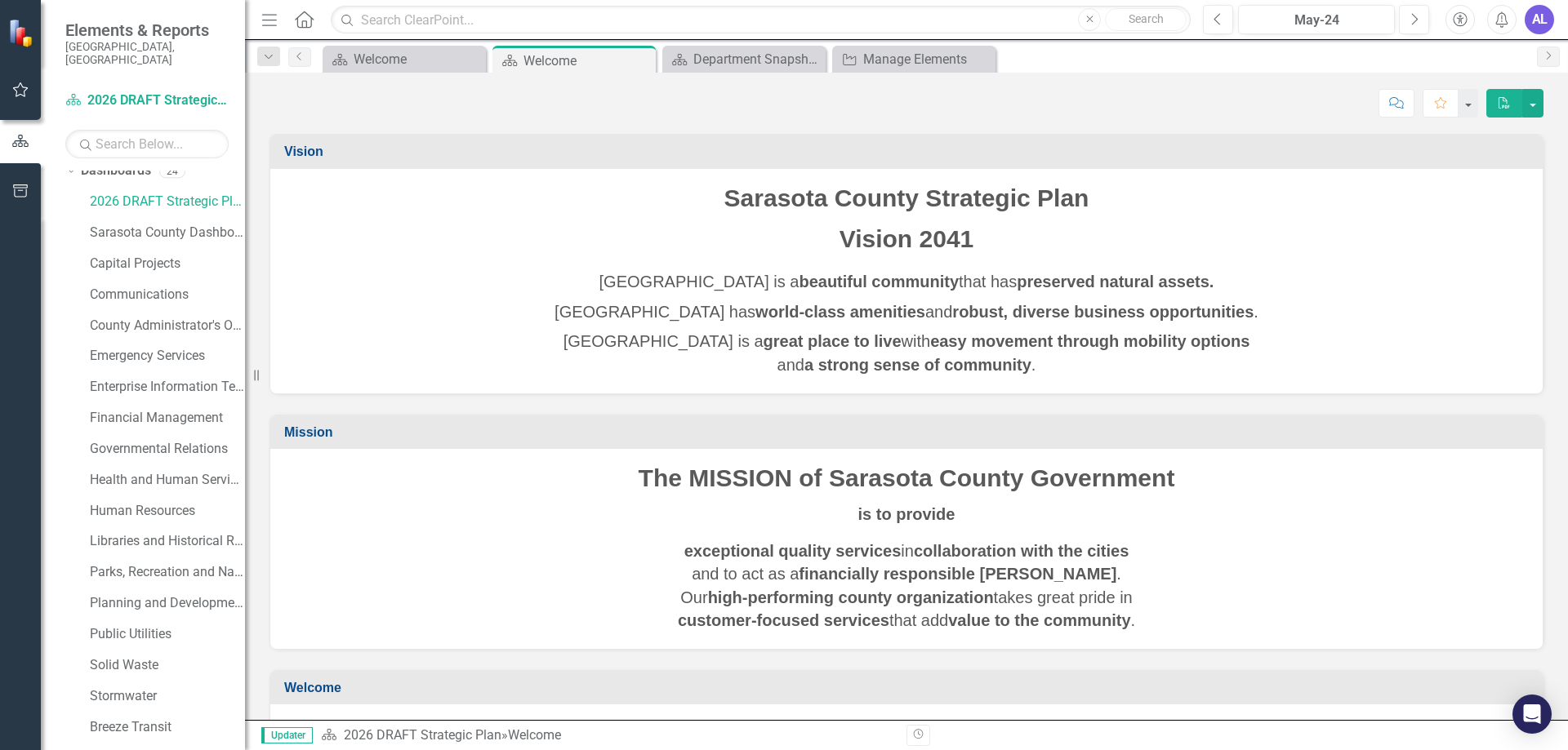
scroll to position [0, 0]
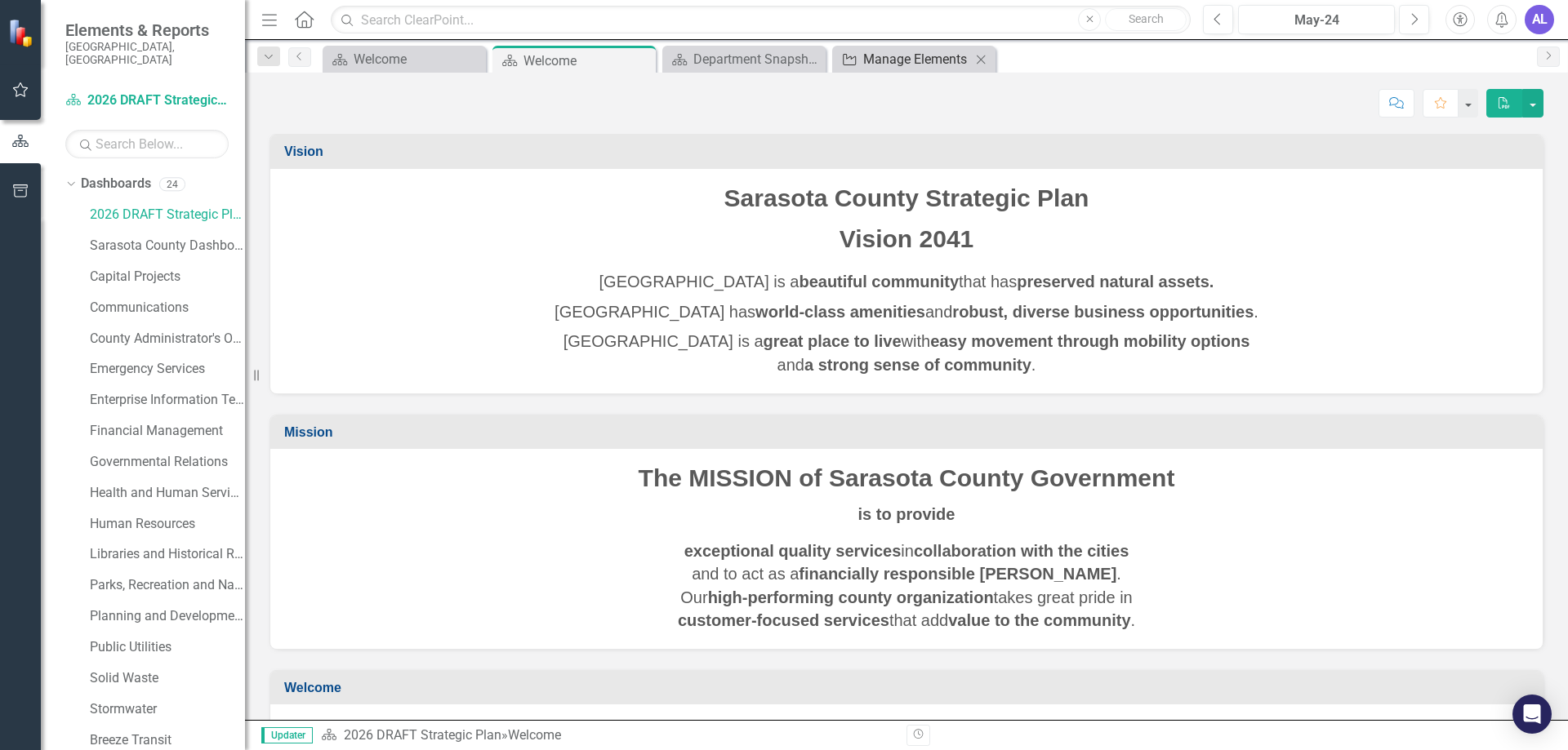
click at [912, 62] on div "Manage Elements" at bounding box center [917, 59] width 107 height 20
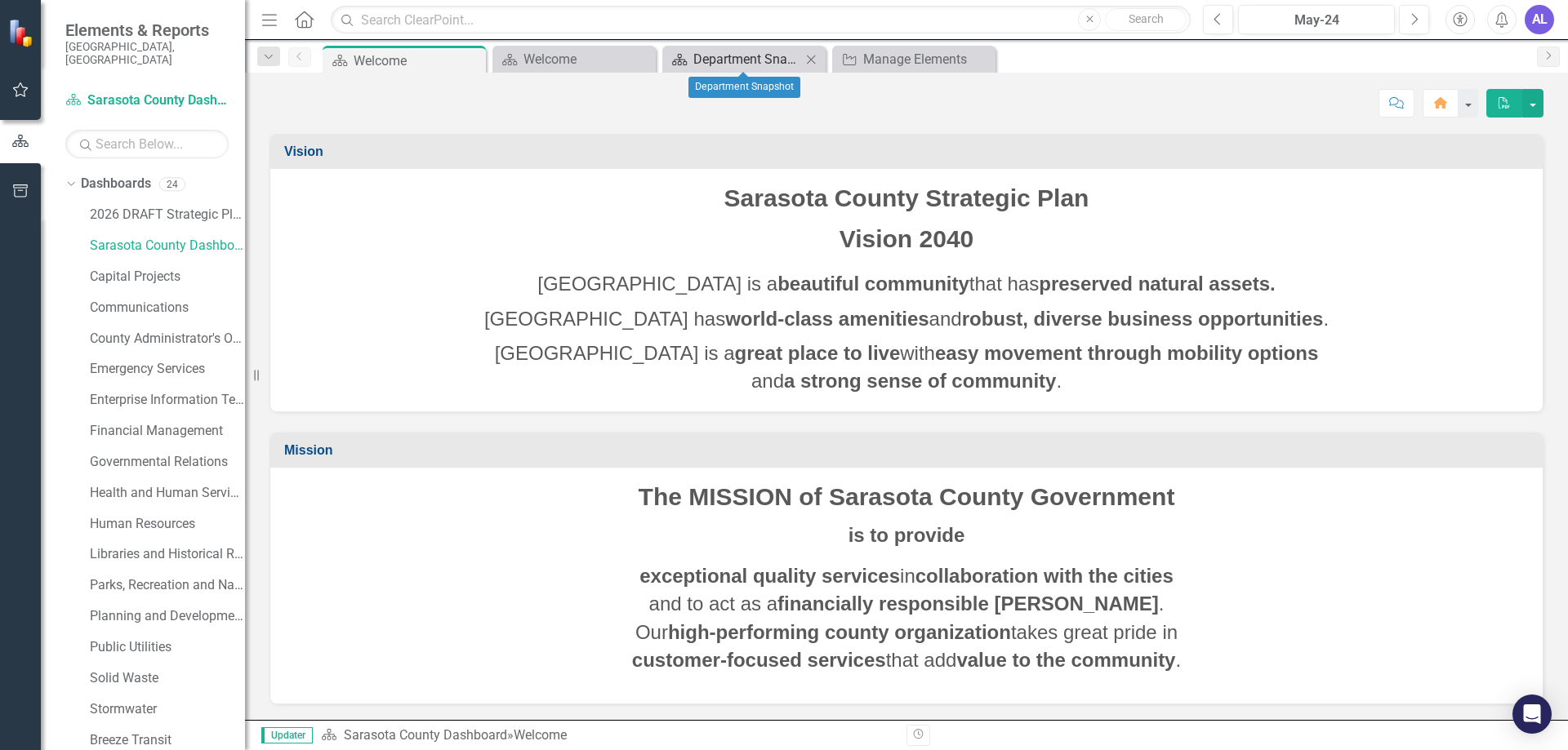
click at [758, 57] on div "Department Snapshot" at bounding box center [747, 59] width 107 height 20
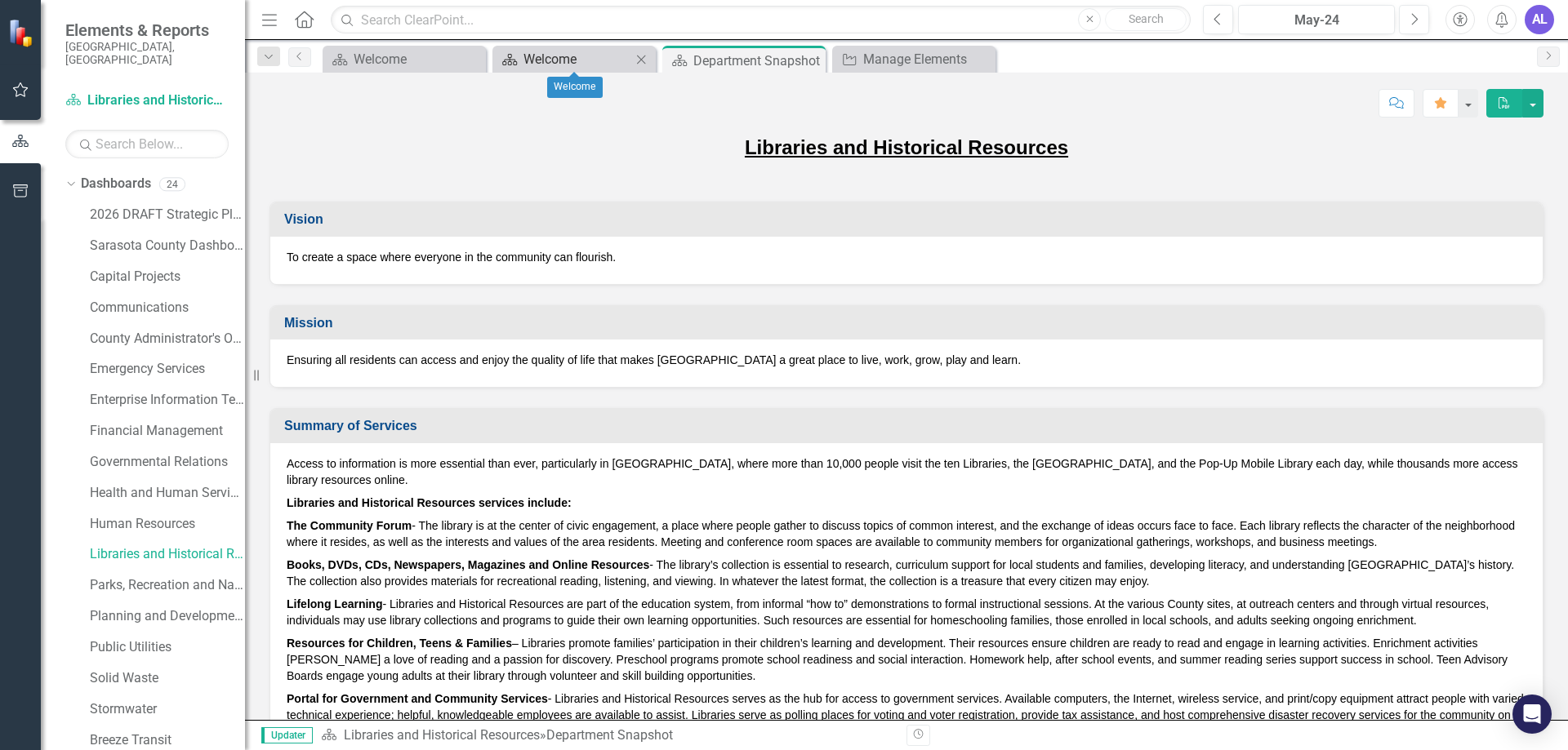
click at [599, 59] on div "Welcome" at bounding box center [577, 59] width 107 height 20
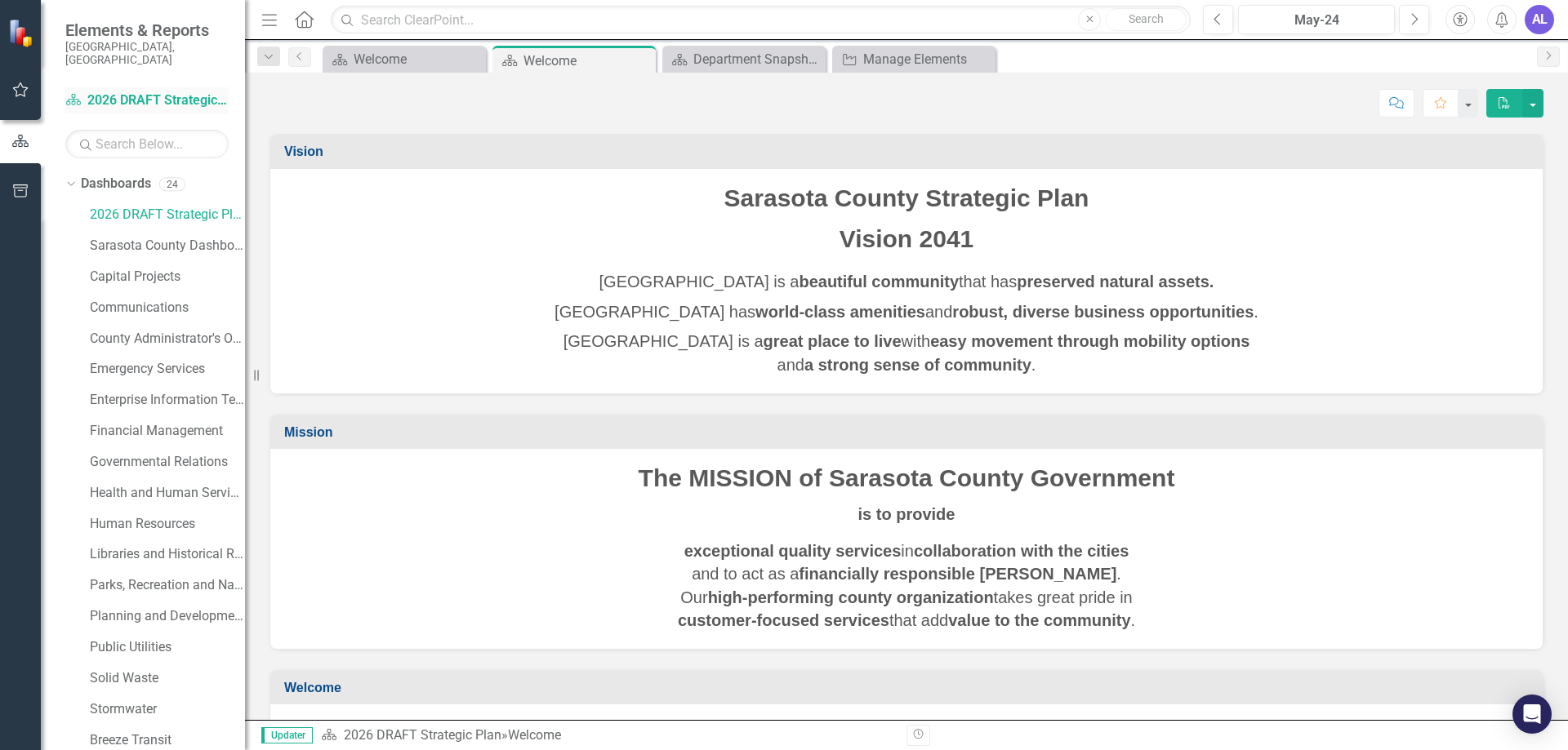
click at [148, 91] on link "Dashboard 2026 DRAFT Strategic Plan" at bounding box center [146, 101] width 163 height 19
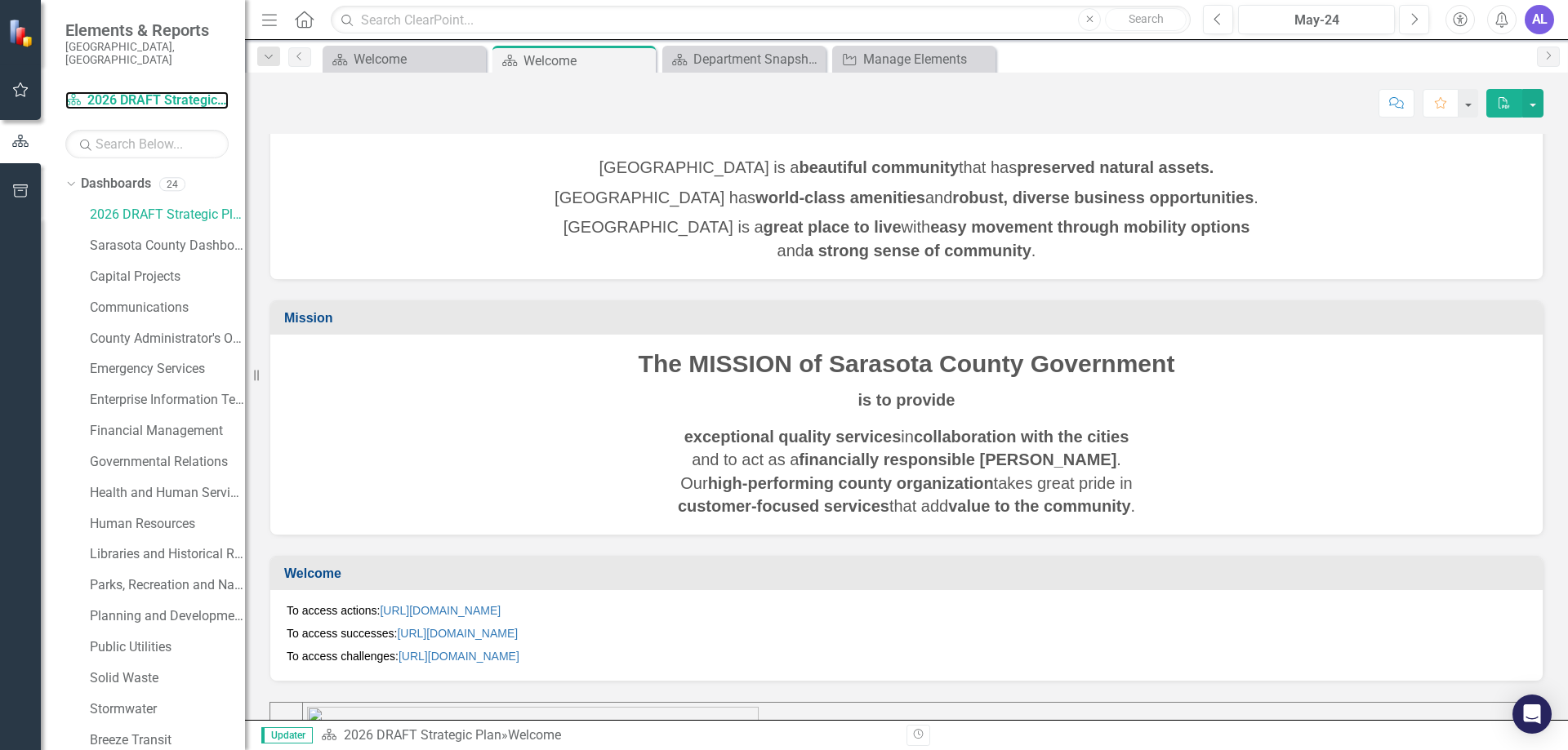
scroll to position [196, 0]
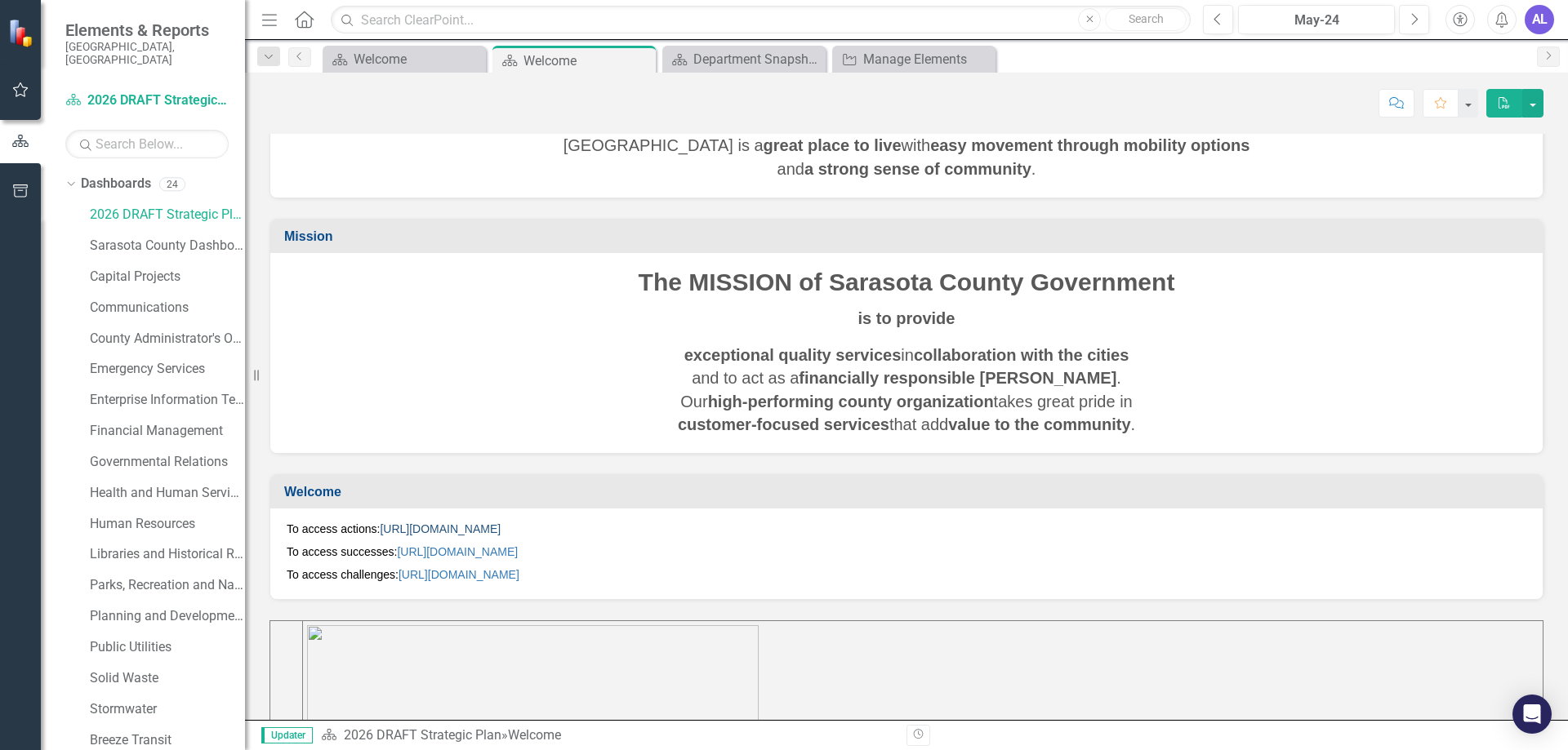
click at [501, 531] on link "https://app.clearpointstrategy.com/#/index/manage?object=initiative&periodId=30…" at bounding box center [440, 528] width 121 height 13
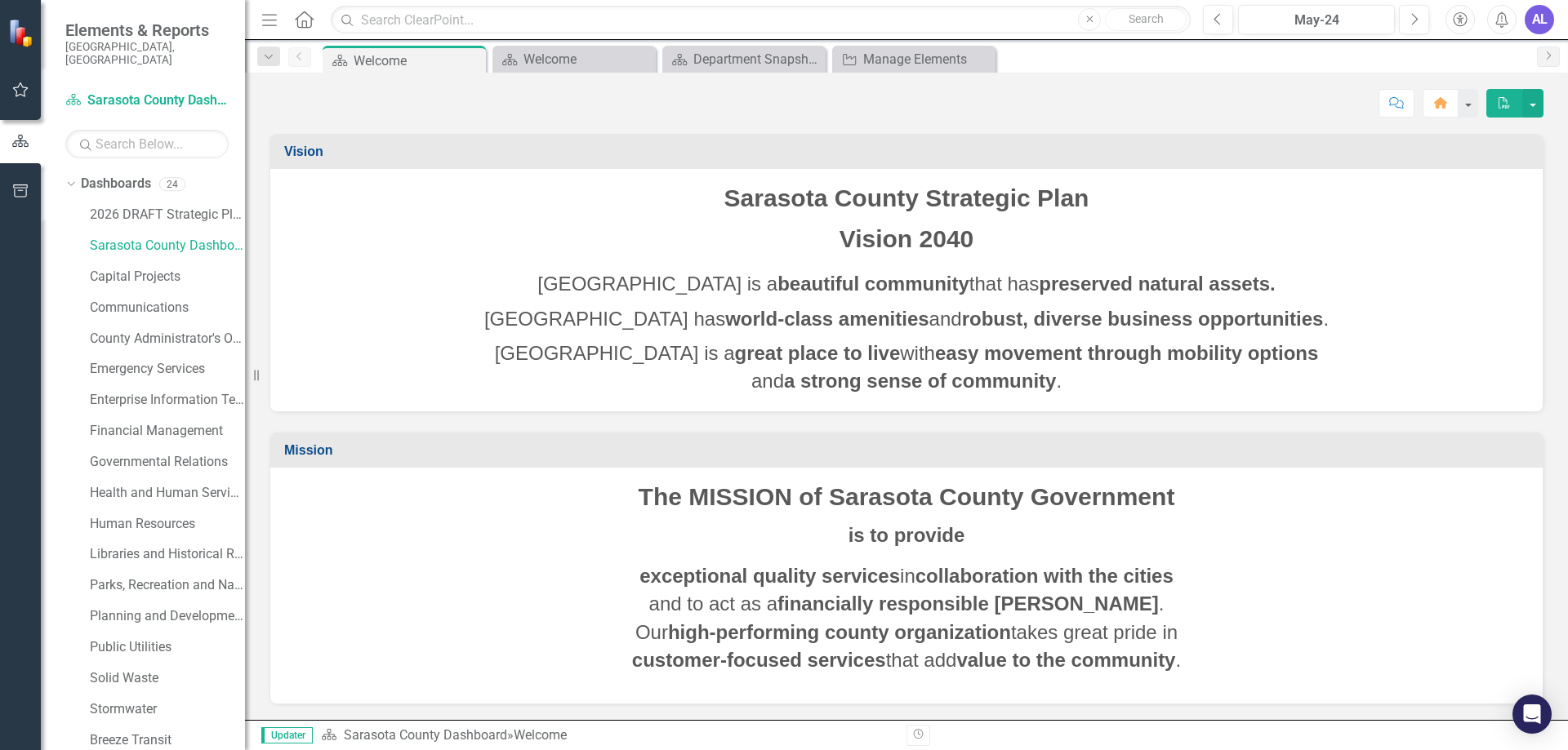
scroll to position [1, 0]
click at [911, 63] on div "Manage Elements" at bounding box center [917, 59] width 107 height 20
click at [909, 62] on div "Manage Elements" at bounding box center [917, 59] width 107 height 20
click at [908, 62] on div "Manage Elements" at bounding box center [917, 59] width 107 height 20
click at [907, 61] on div "Manage Elements" at bounding box center [917, 59] width 107 height 20
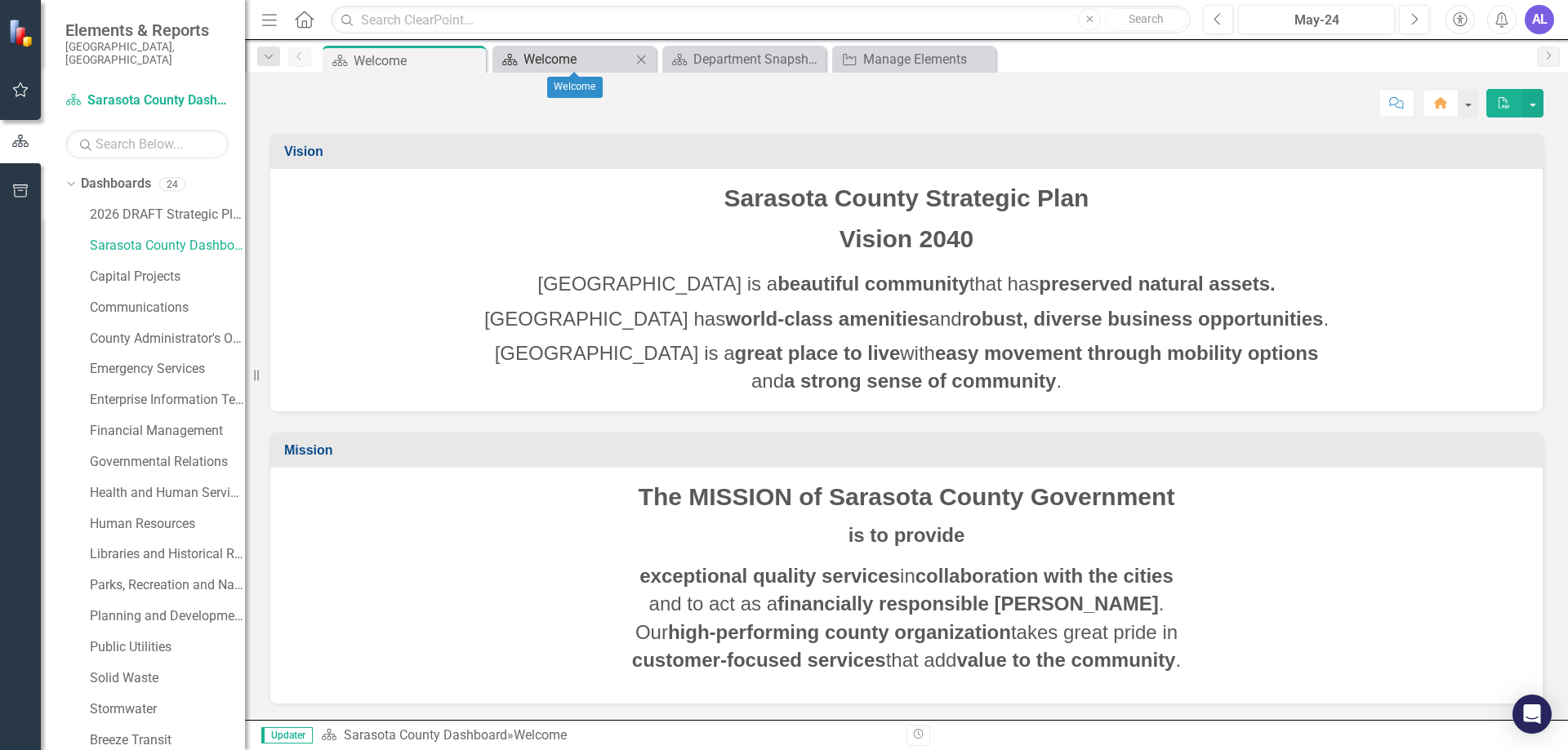
click at [562, 61] on div "Welcome" at bounding box center [577, 59] width 107 height 20
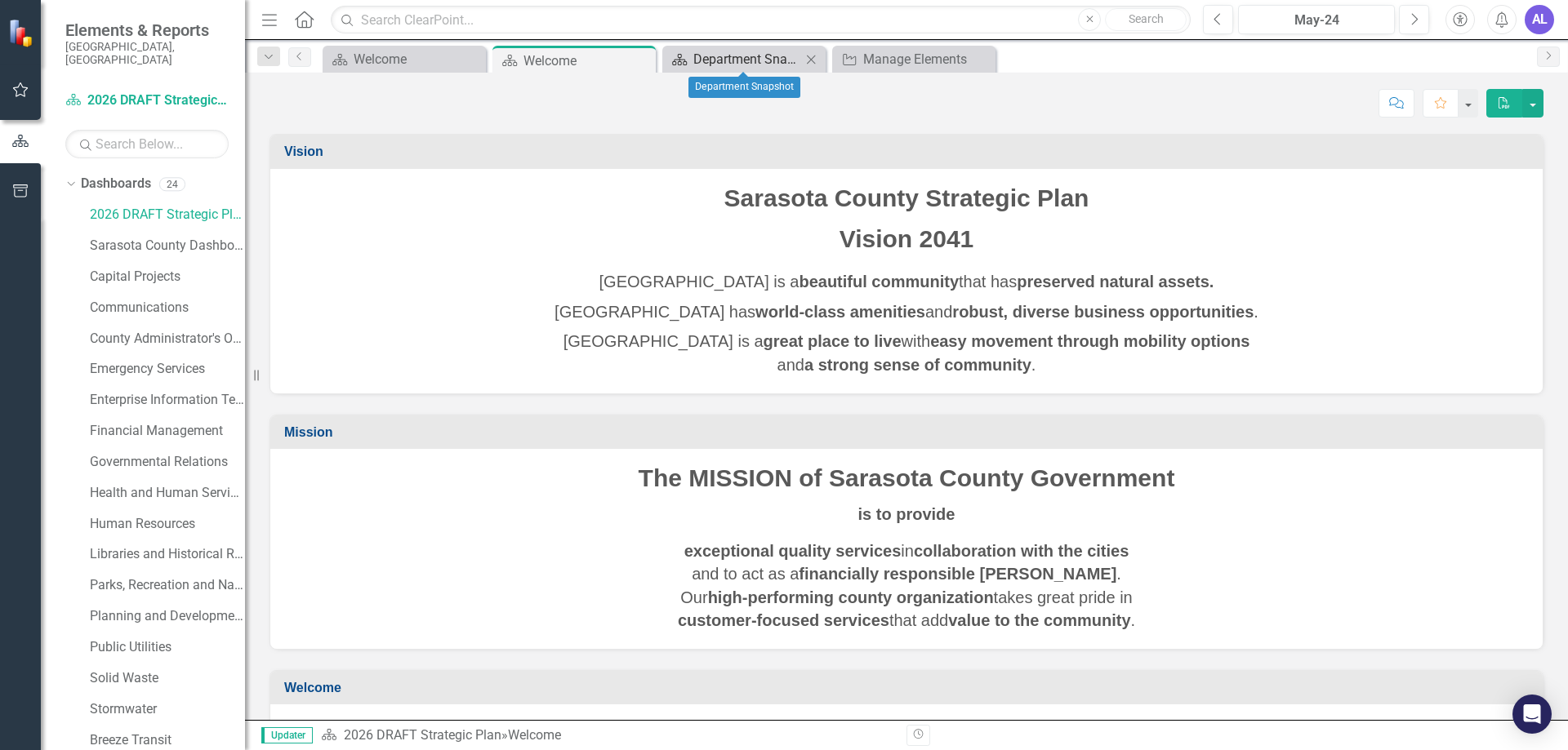
click at [737, 57] on div "Department Snapshot" at bounding box center [747, 59] width 107 height 20
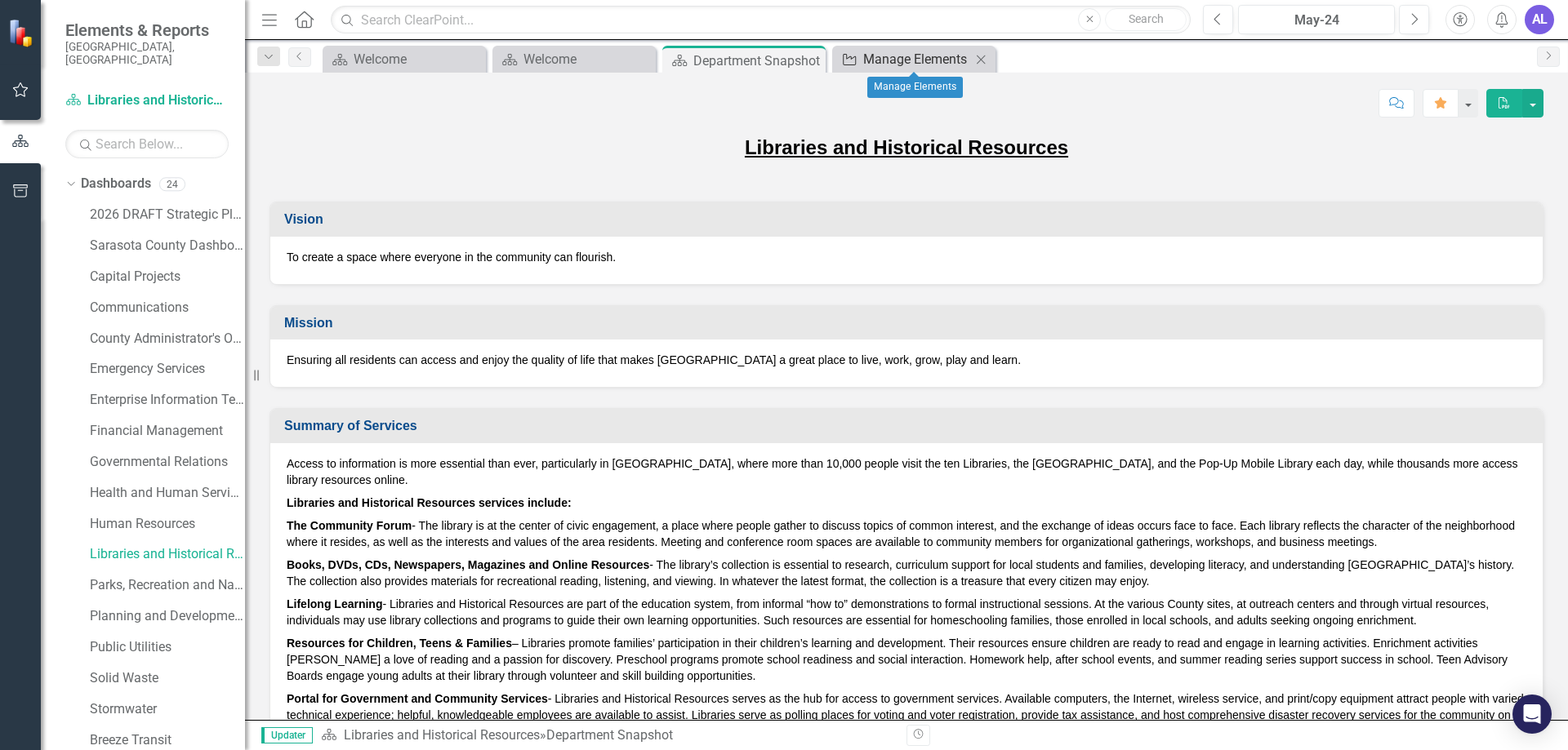
click at [895, 59] on div "Manage Elements" at bounding box center [917, 59] width 107 height 20
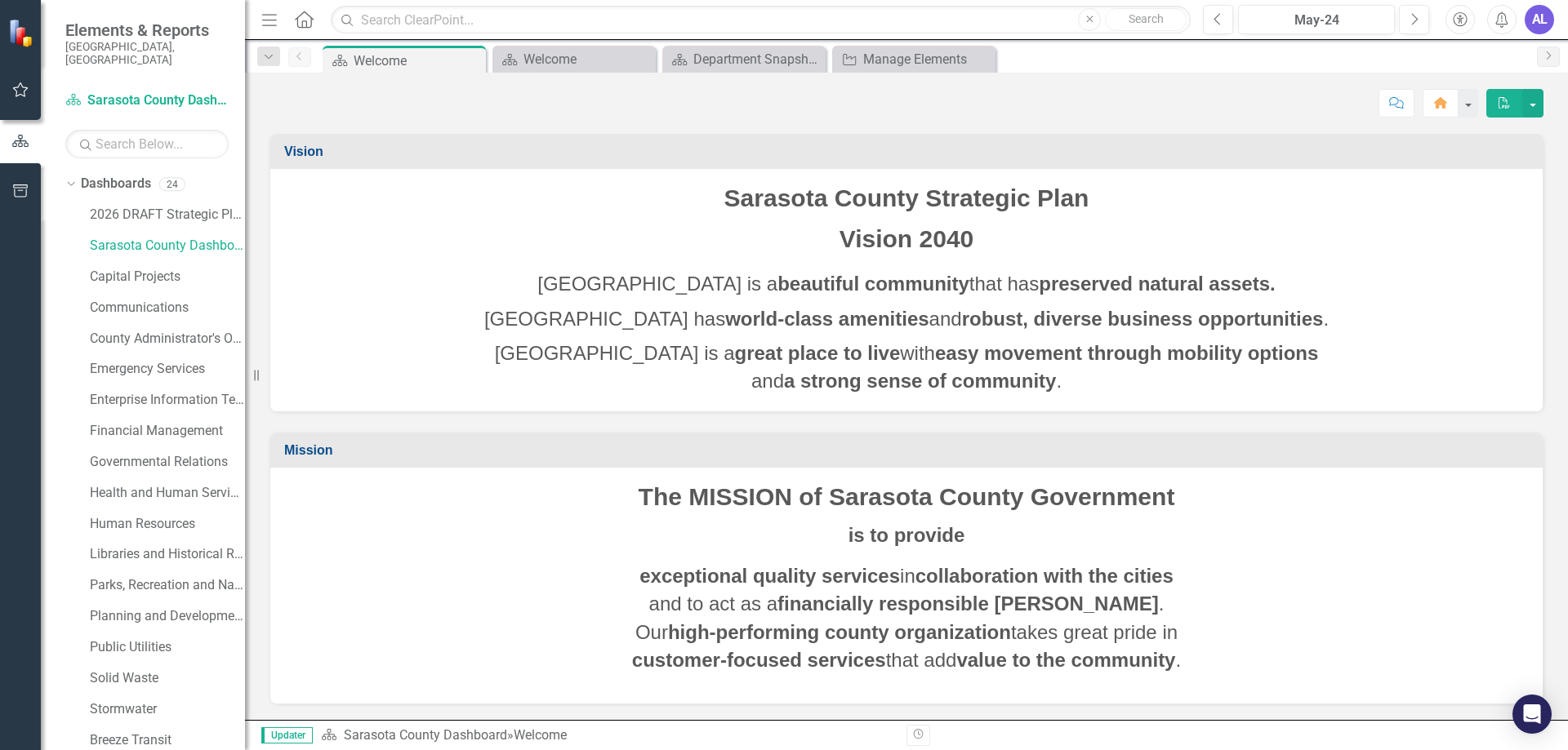
scroll to position [1, 0]
click at [1468, 106] on button "button" at bounding box center [1467, 103] width 21 height 29
click at [1468, 107] on button "button" at bounding box center [1467, 103] width 21 height 29
click at [1537, 107] on button "button" at bounding box center [1532, 103] width 21 height 29
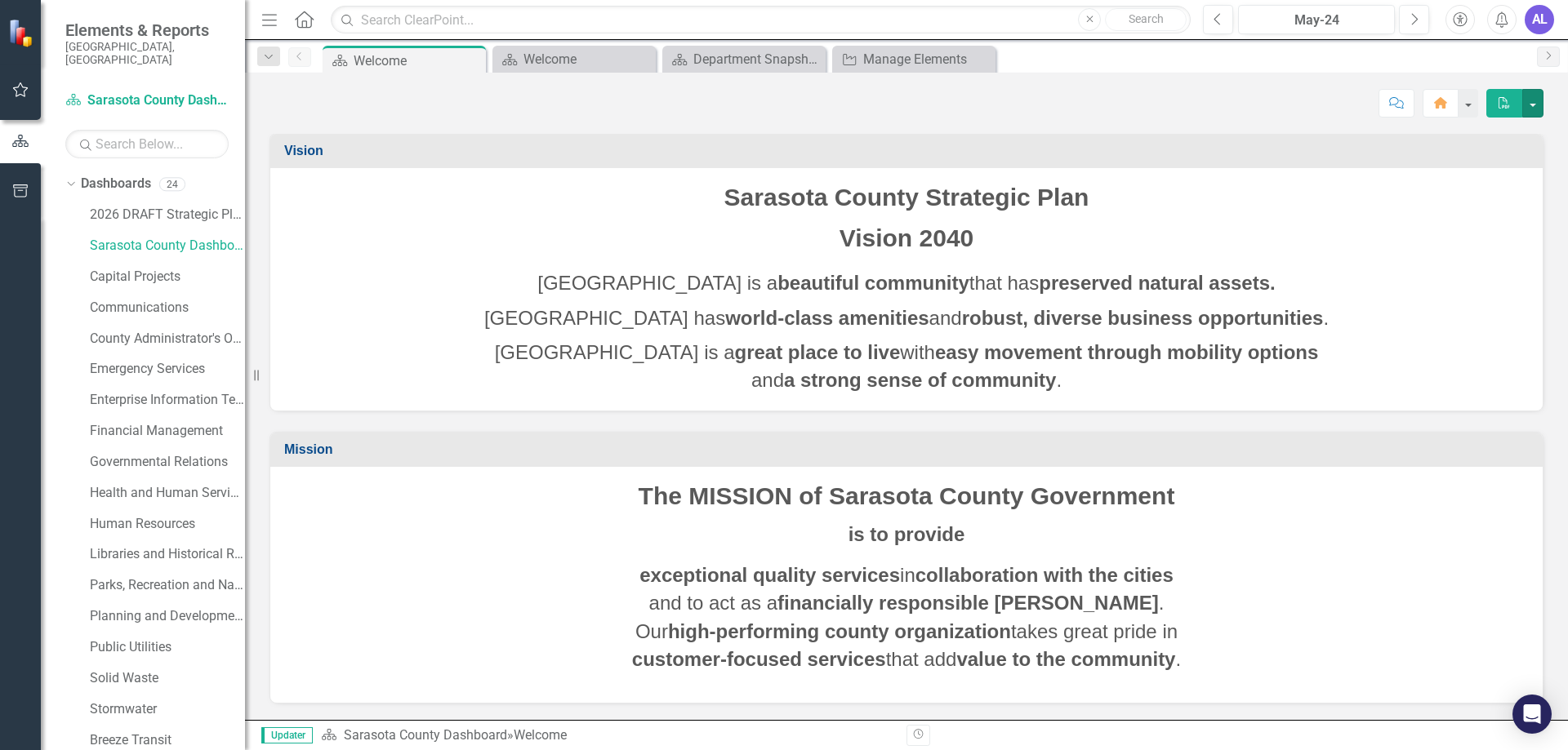
scroll to position [0, 0]
click at [168, 205] on link "2026 DRAFT Strategic Plan" at bounding box center [167, 215] width 155 height 19
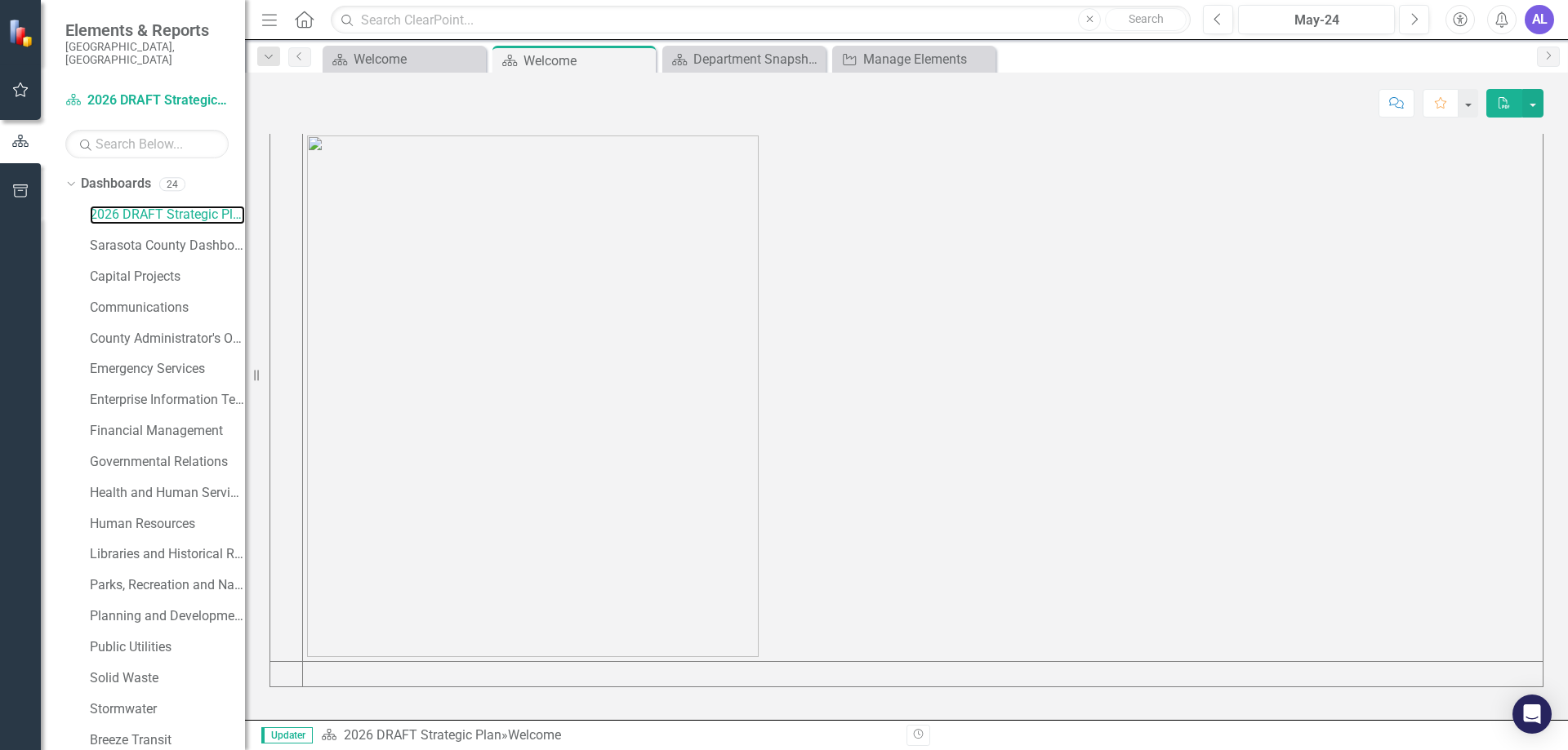
scroll to position [277, 0]
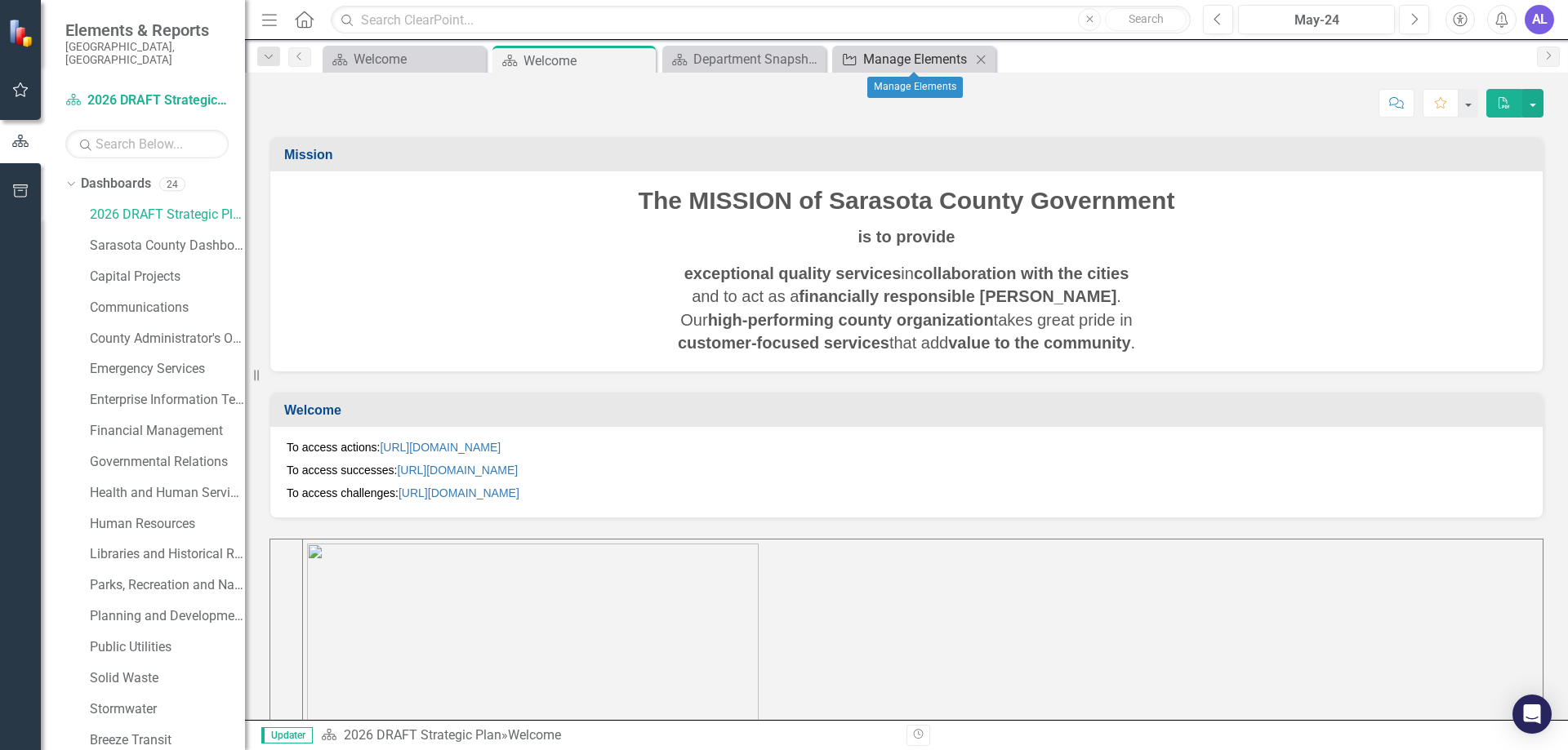
click at [945, 63] on div "Manage Elements" at bounding box center [917, 59] width 107 height 20
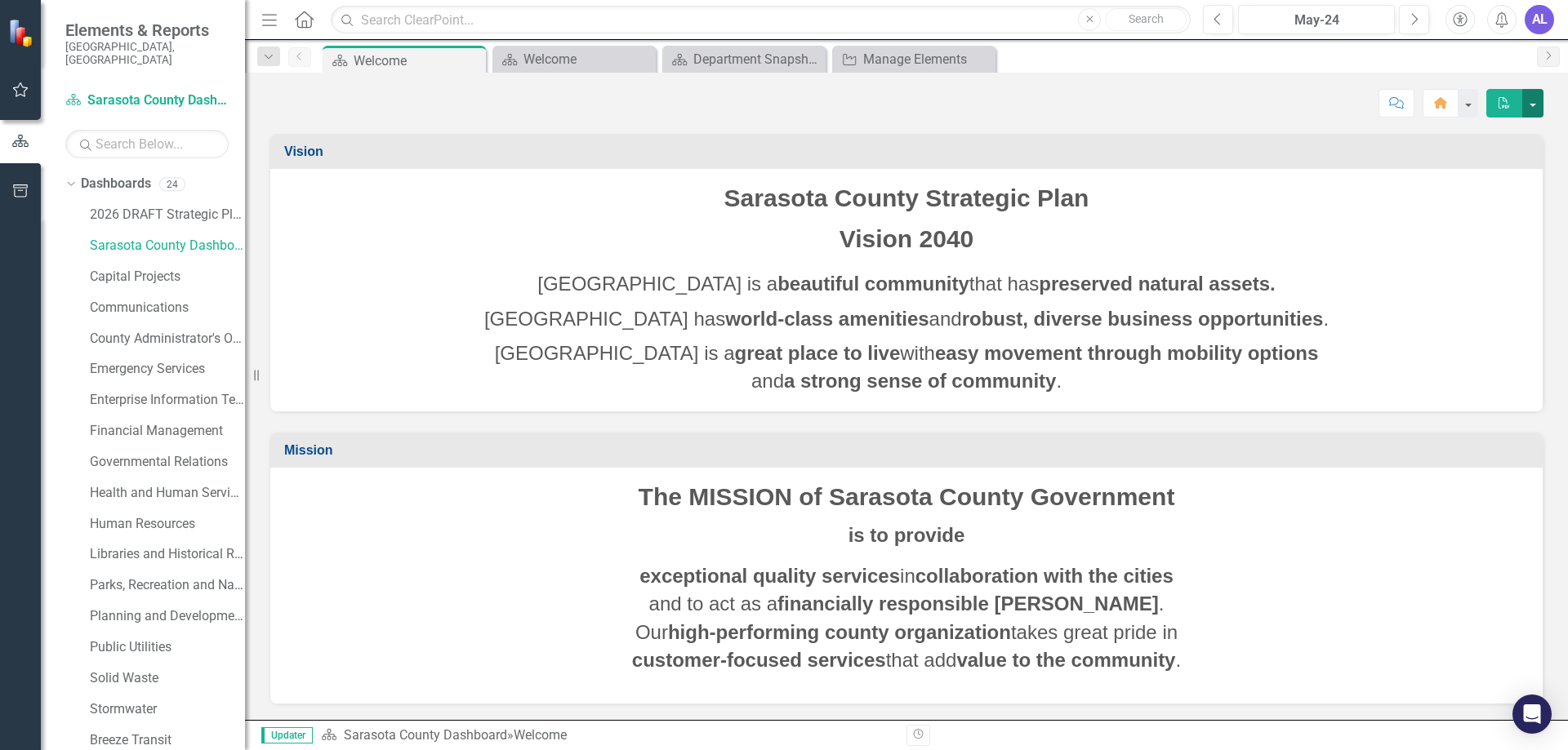
click at [1531, 104] on button "button" at bounding box center [1532, 103] width 21 height 29
click at [902, 53] on div "Manage Elements" at bounding box center [917, 59] width 107 height 20
click at [902, 63] on div "Manage Elements" at bounding box center [917, 59] width 107 height 20
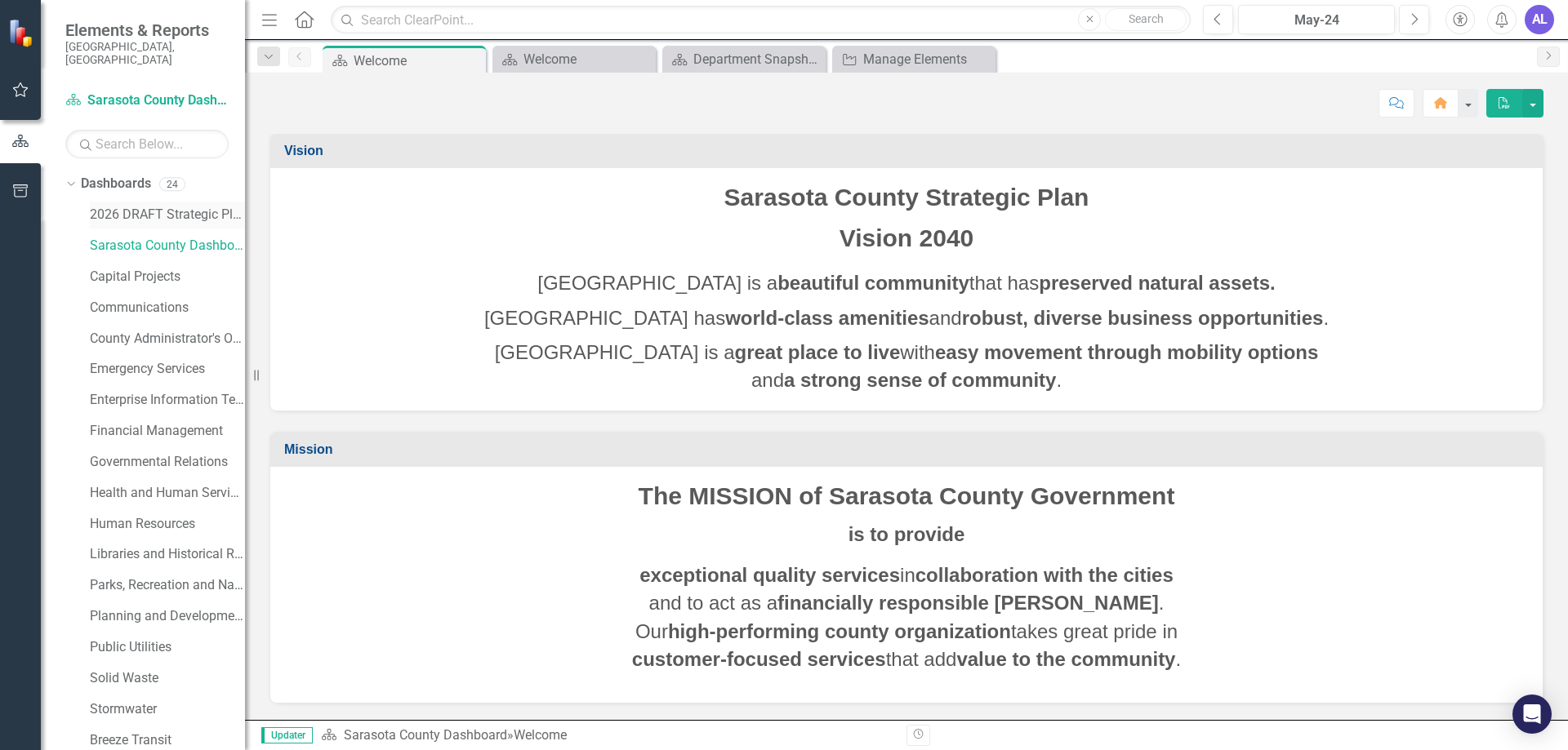
click at [154, 205] on link "2026 DRAFT Strategic Plan" at bounding box center [167, 215] width 155 height 19
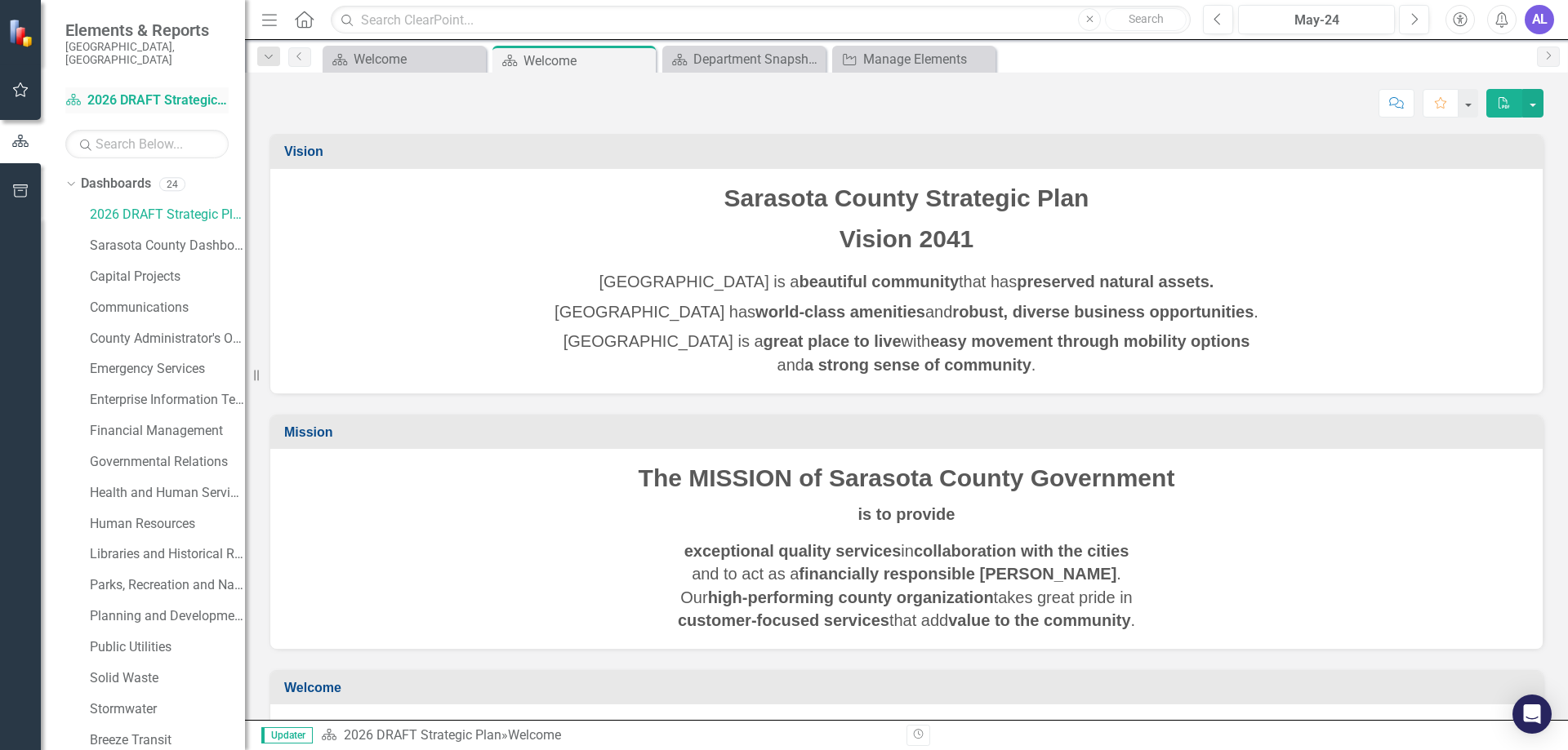
click at [173, 91] on link "Dashboard 2026 DRAFT Strategic Plan" at bounding box center [146, 101] width 163 height 19
click at [644, 61] on icon "Close" at bounding box center [639, 60] width 16 height 13
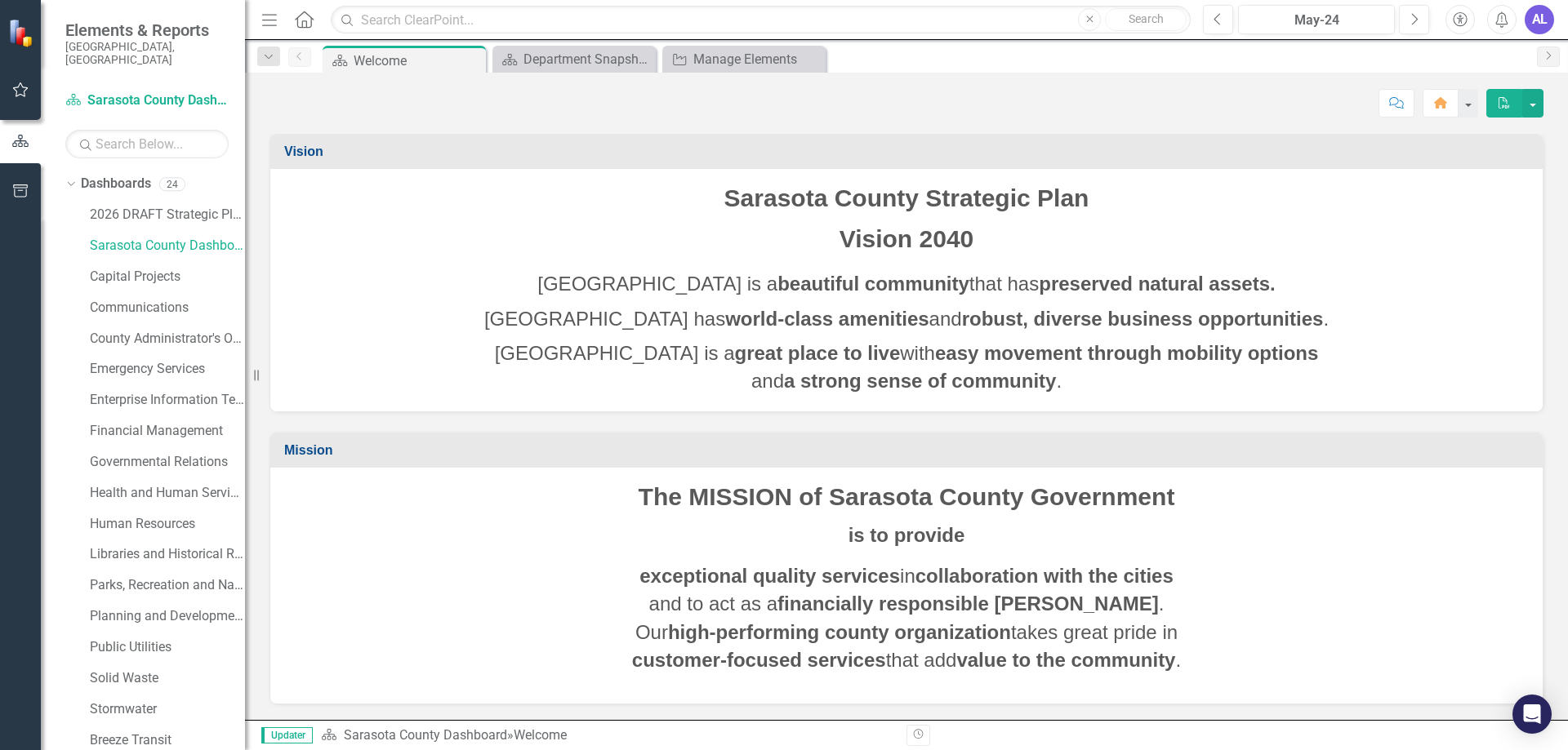
scroll to position [1, 0]
click at [1463, 109] on button "button" at bounding box center [1467, 103] width 21 height 29
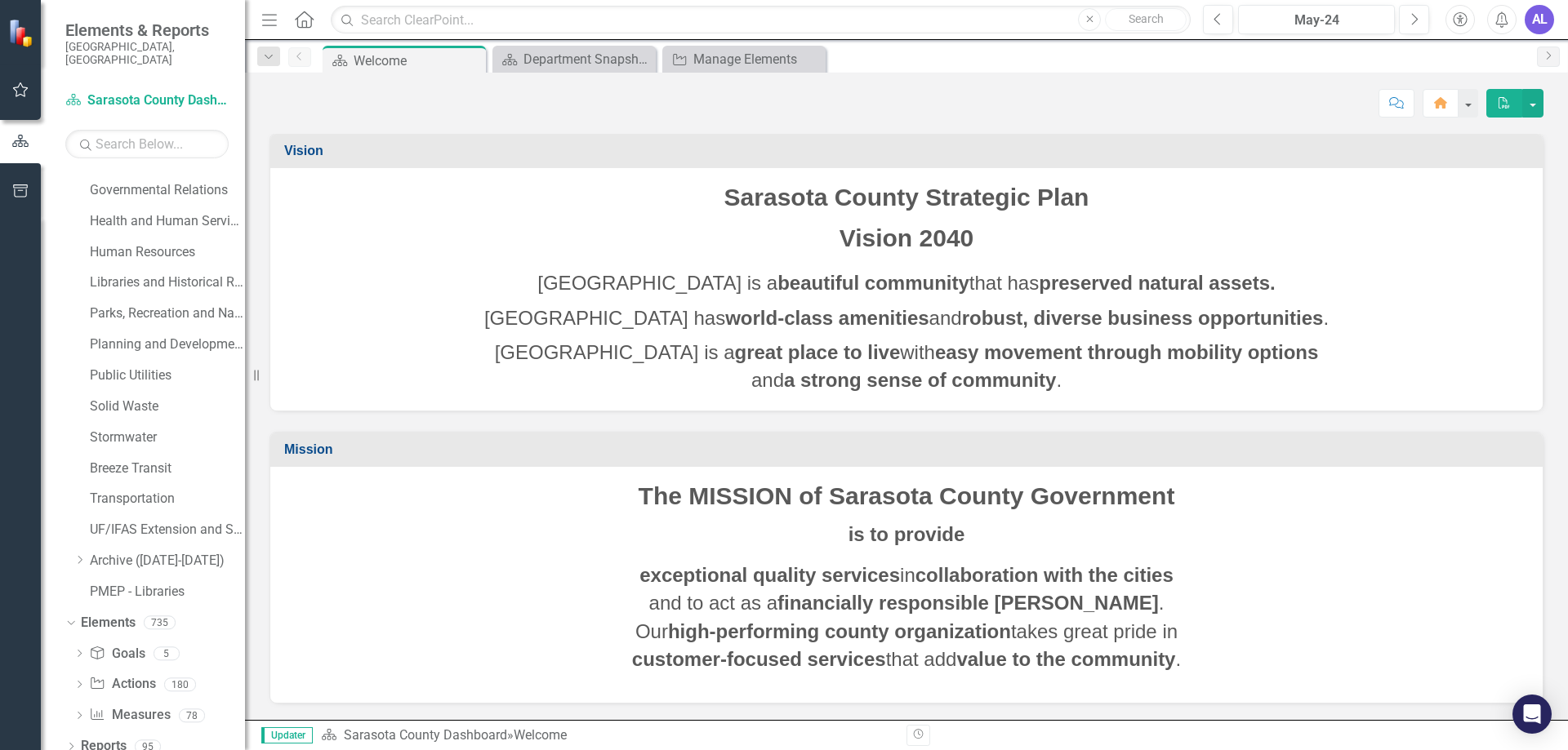
scroll to position [272, 0]
click at [72, 742] on icon at bounding box center [71, 746] width 4 height 8
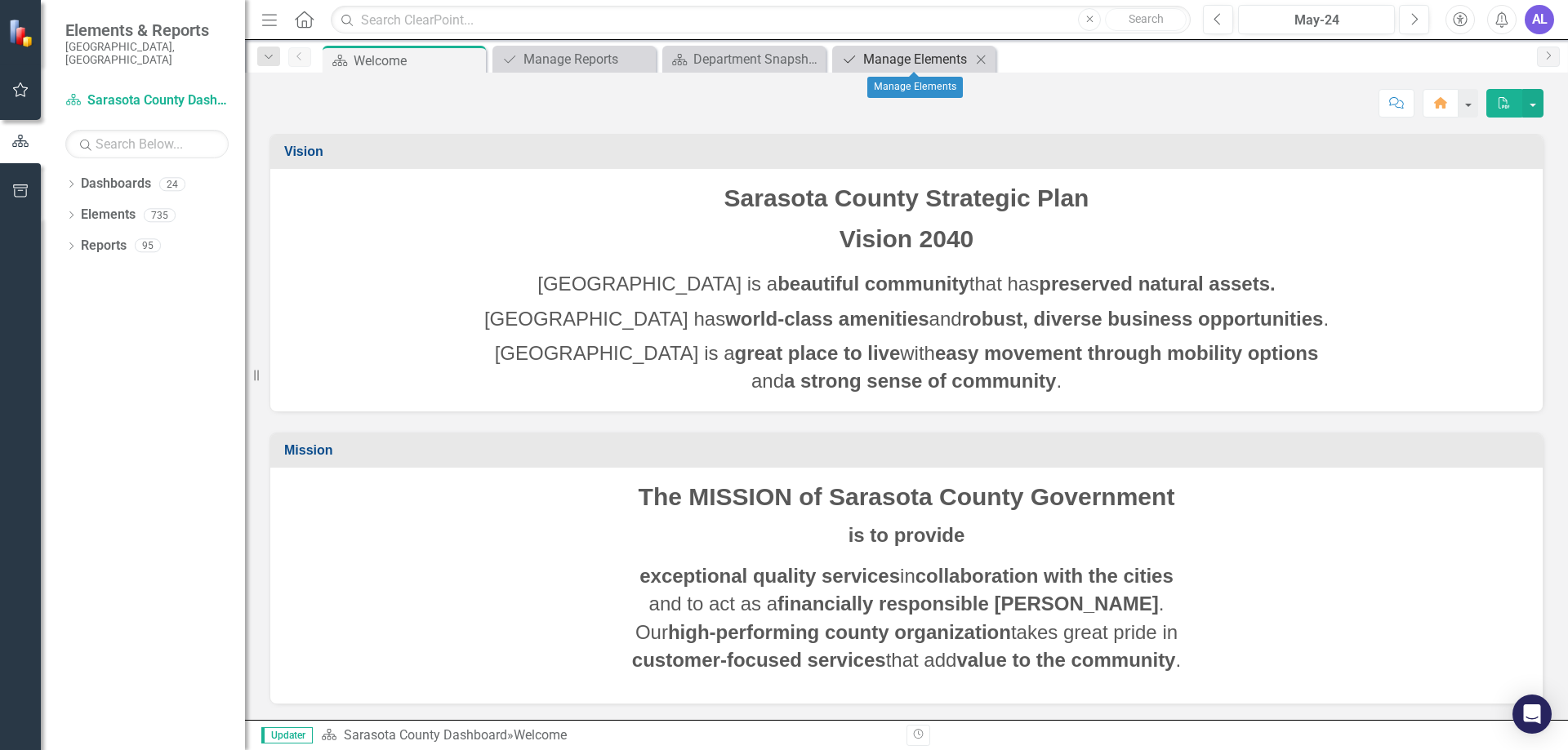
click at [898, 64] on div "Manage Elements" at bounding box center [917, 59] width 107 height 20
